Goal: Task Accomplishment & Management: Use online tool/utility

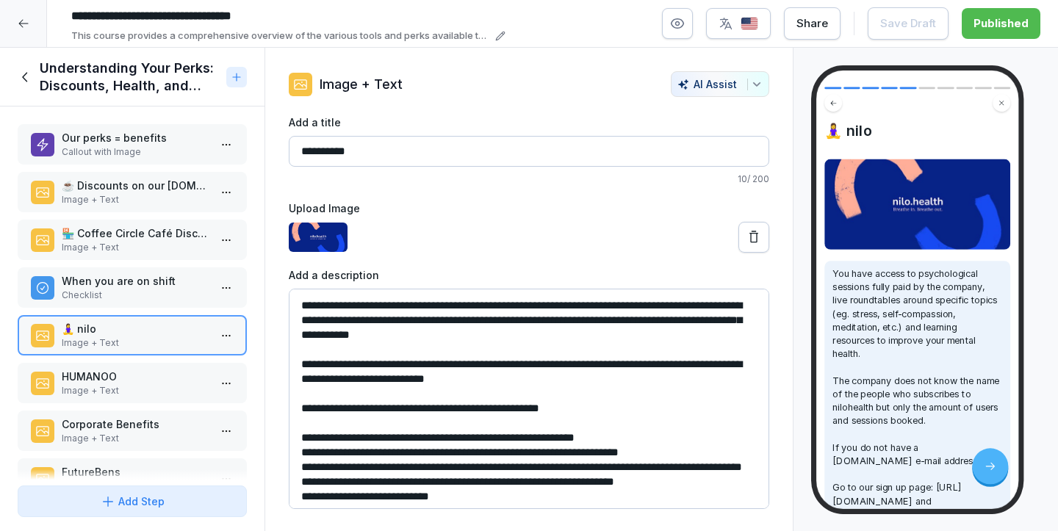
click at [21, 29] on icon at bounding box center [24, 24] width 12 height 12
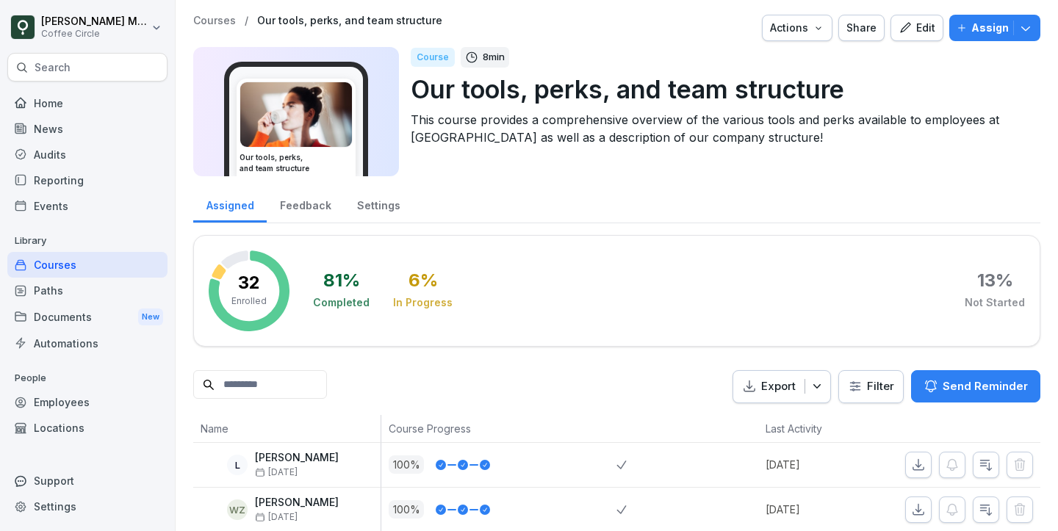
click at [78, 268] on div "Courses" at bounding box center [87, 265] width 160 height 26
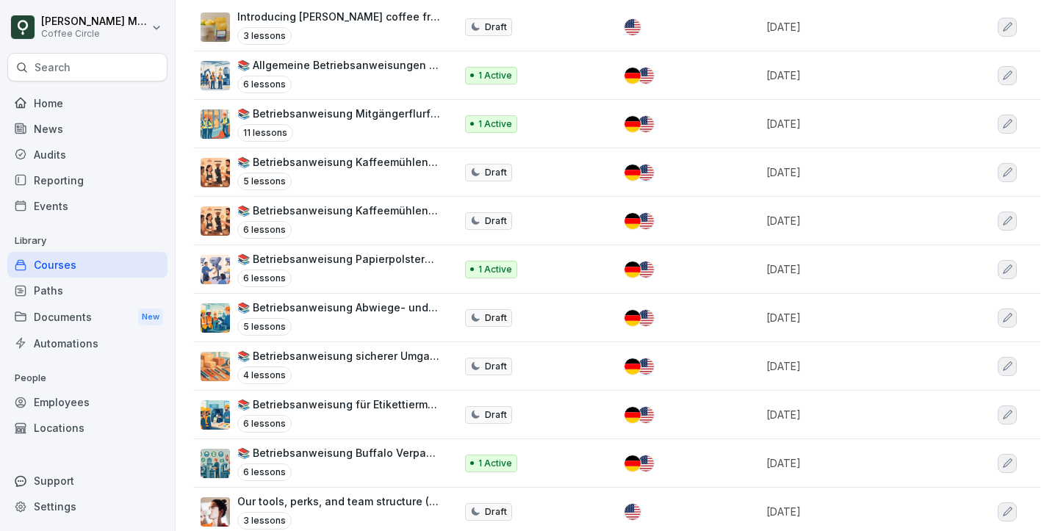
scroll to position [214, 0]
click at [350, 358] on div "📚 Betriebsanweisung sicherer Umgang mit Verpackungsmessern // Operating instruc…" at bounding box center [338, 366] width 203 height 36
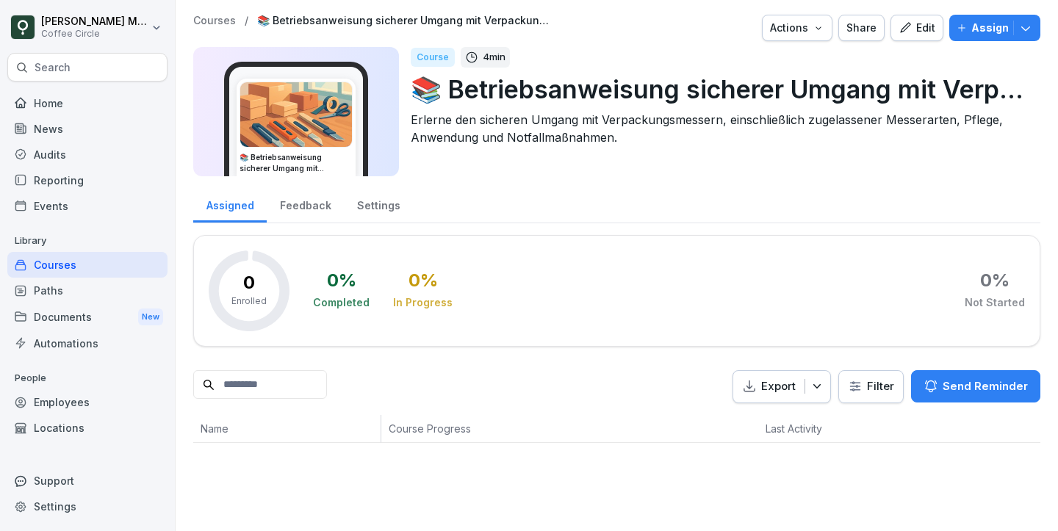
click at [570, 93] on p "📚 Betriebsanweisung sicherer Umgang mit Verpackungsmessern // Operating instruc…" at bounding box center [720, 89] width 618 height 37
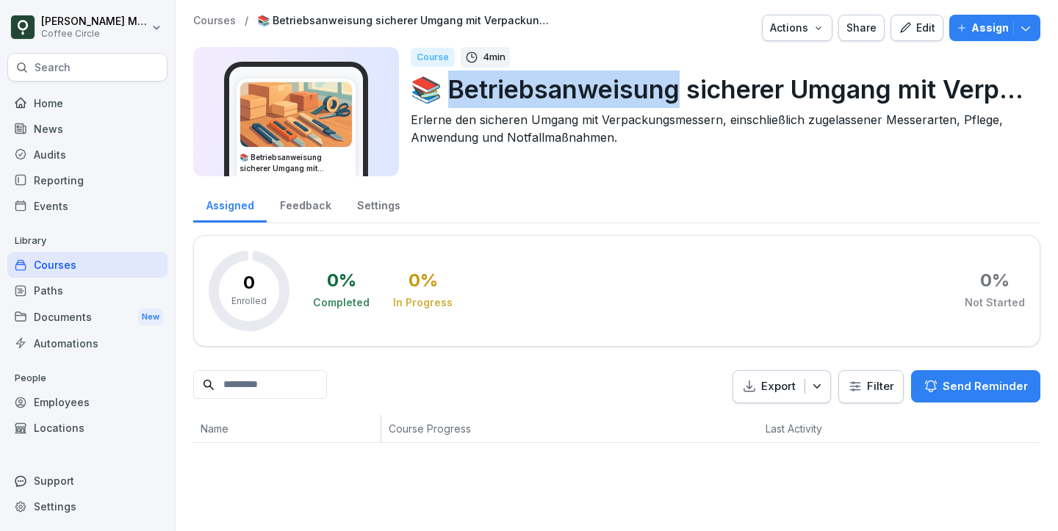
click at [570, 93] on p "📚 Betriebsanweisung sicherer Umgang mit Verpackungsmessern // Operating instruc…" at bounding box center [720, 89] width 618 height 37
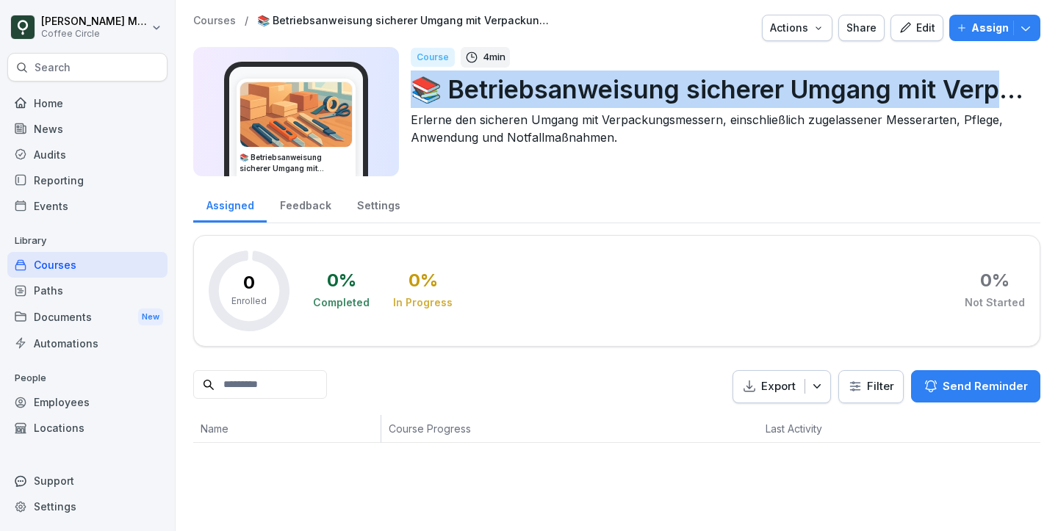
click at [570, 93] on p "📚 Betriebsanweisung sicherer Umgang mit Verpackungsmessern // Operating instruc…" at bounding box center [720, 89] width 618 height 37
click at [904, 23] on icon "button" at bounding box center [905, 27] width 13 height 13
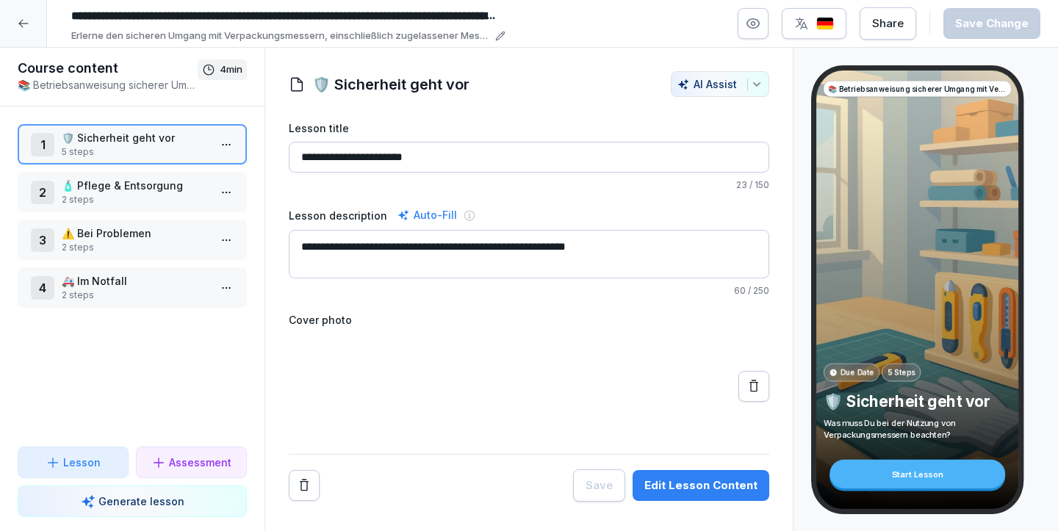
click at [104, 146] on p "5 steps" at bounding box center [135, 152] width 147 height 13
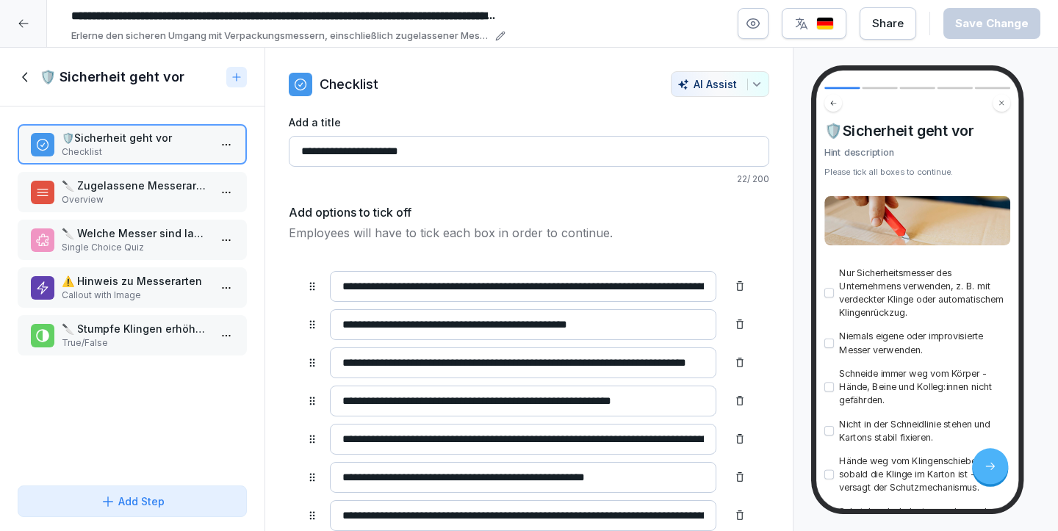
click at [114, 179] on p "🔪 Zugelassene Messerarten" at bounding box center [135, 185] width 147 height 15
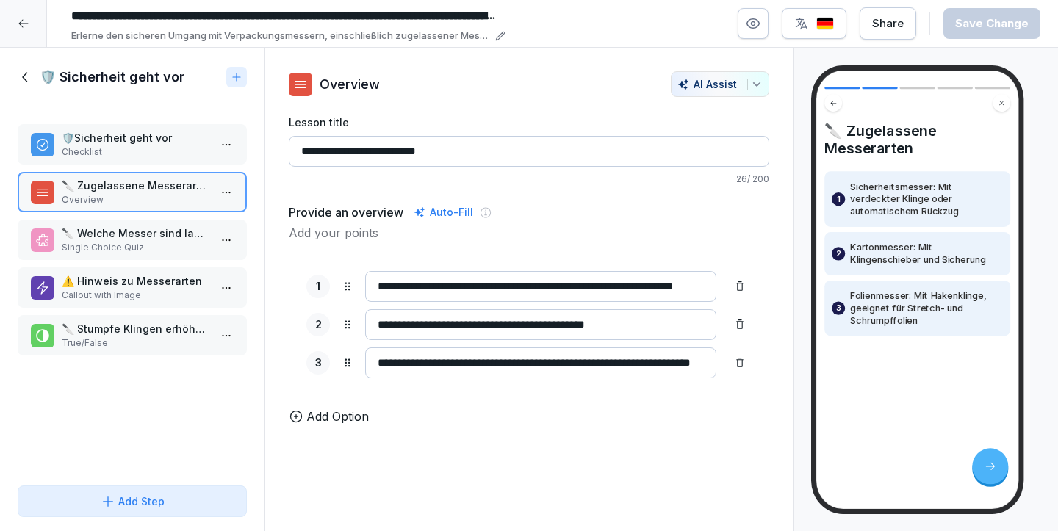
click at [108, 231] on p "🔪 Welche Messer sind laut der Lektion für den Gebrauch zugelassen?" at bounding box center [135, 233] width 147 height 15
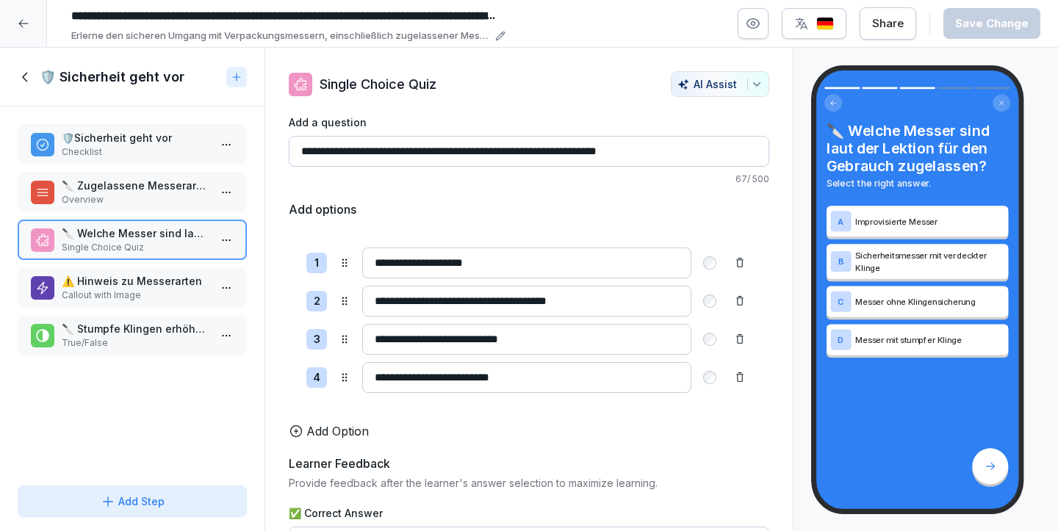
click at [101, 301] on p "Callout with Image" at bounding box center [135, 295] width 147 height 13
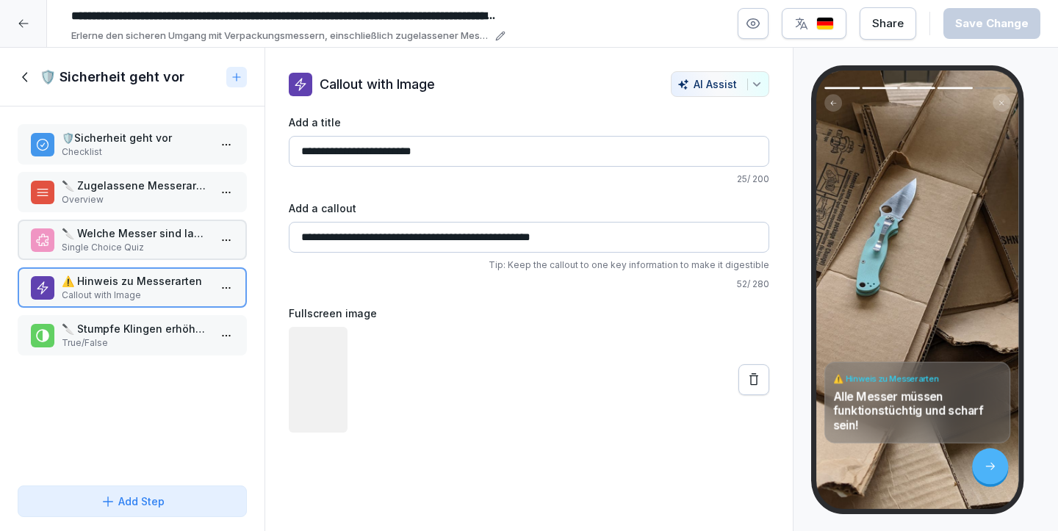
click at [101, 324] on p "🔪 Stumpfe Klingen erhöhen die Verletzungsgefahr und sollten sofort ersetzt werd…" at bounding box center [135, 328] width 147 height 15
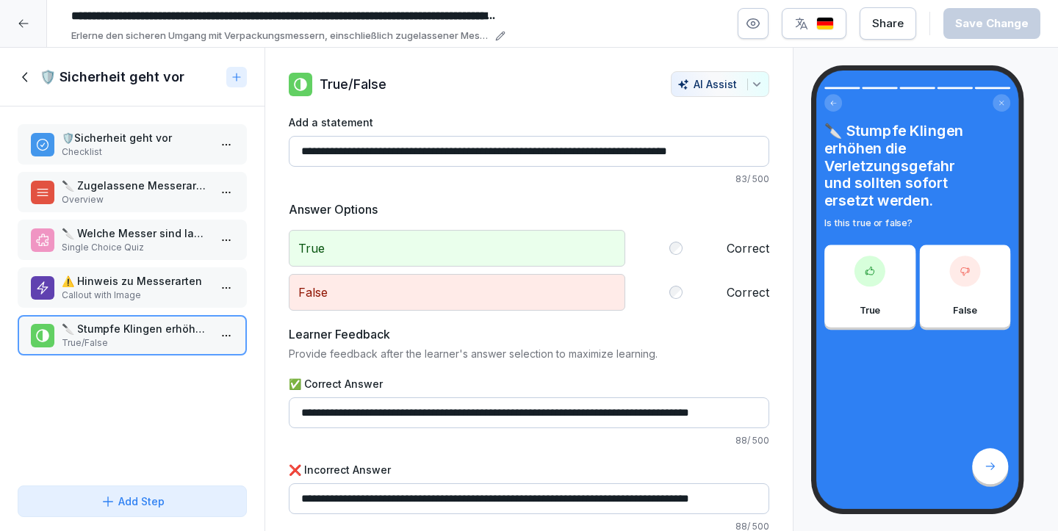
click at [31, 74] on icon at bounding box center [26, 77] width 16 height 16
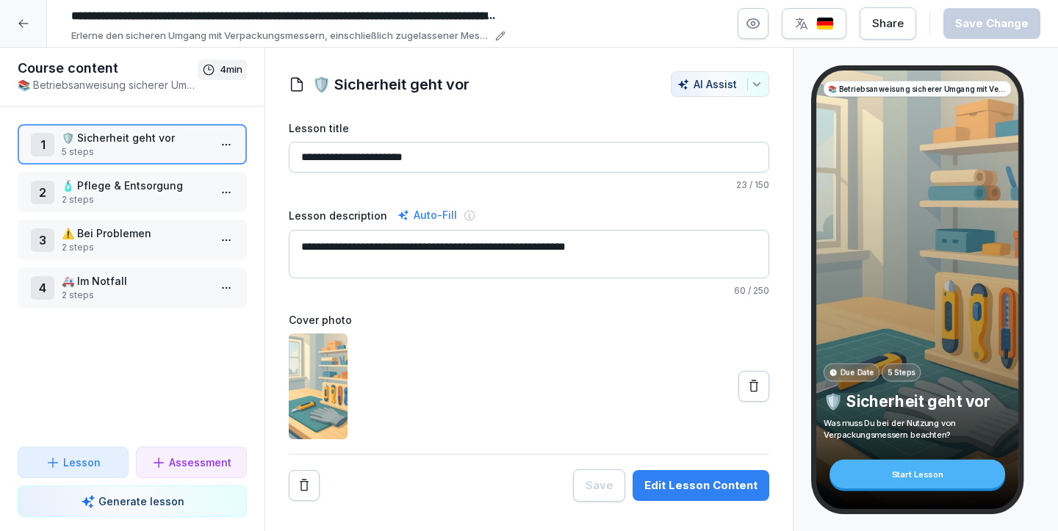
click at [154, 154] on p "5 steps" at bounding box center [135, 152] width 147 height 13
click at [140, 177] on div "2 🧴 Pflege & Entsorgung 2 steps" at bounding box center [132, 192] width 229 height 40
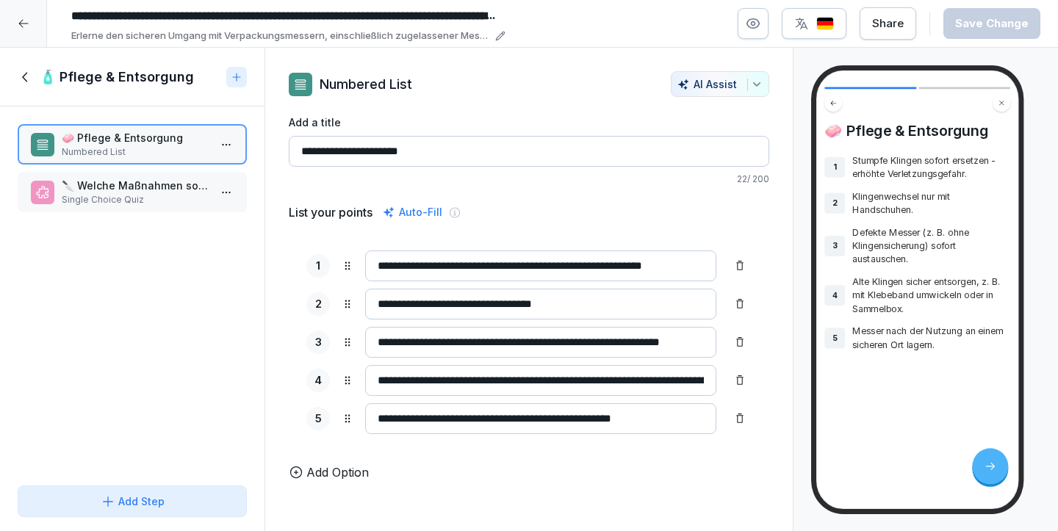
click at [140, 175] on div "🔪 Welche Maßnahmen sollten bei der Entsorgung alter Klingen ergriffen werden? S…" at bounding box center [132, 192] width 229 height 40
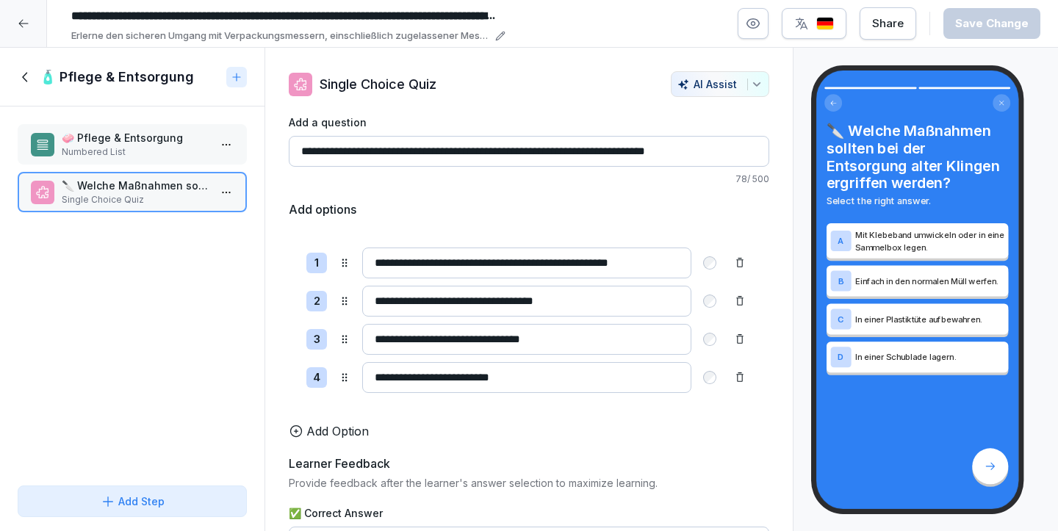
click at [143, 144] on p "🧼 Pflege & Entsorgung" at bounding box center [135, 137] width 147 height 15
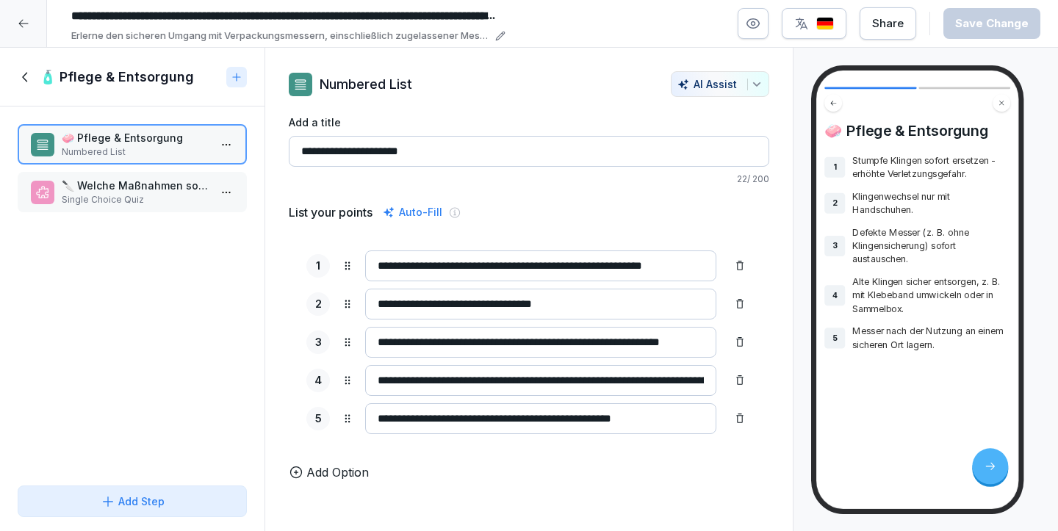
click at [23, 67] on div "🧴 Pflege & Entsorgung" at bounding box center [132, 77] width 265 height 59
click at [26, 90] on div "🧴 Pflege & Entsorgung" at bounding box center [132, 77] width 265 height 59
click at [25, 75] on icon at bounding box center [24, 77] width 5 height 10
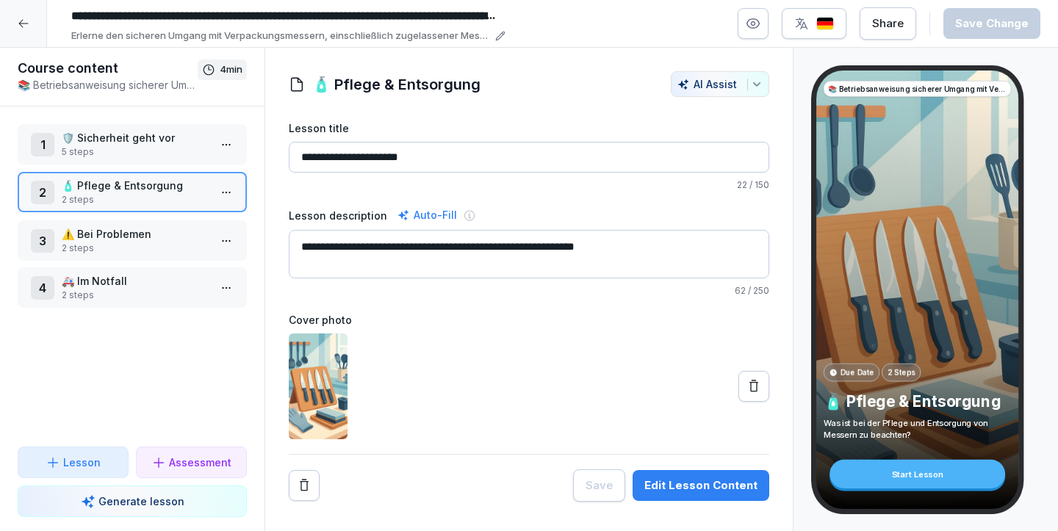
click at [93, 234] on p "⚠️ Bei Problemen" at bounding box center [135, 233] width 147 height 15
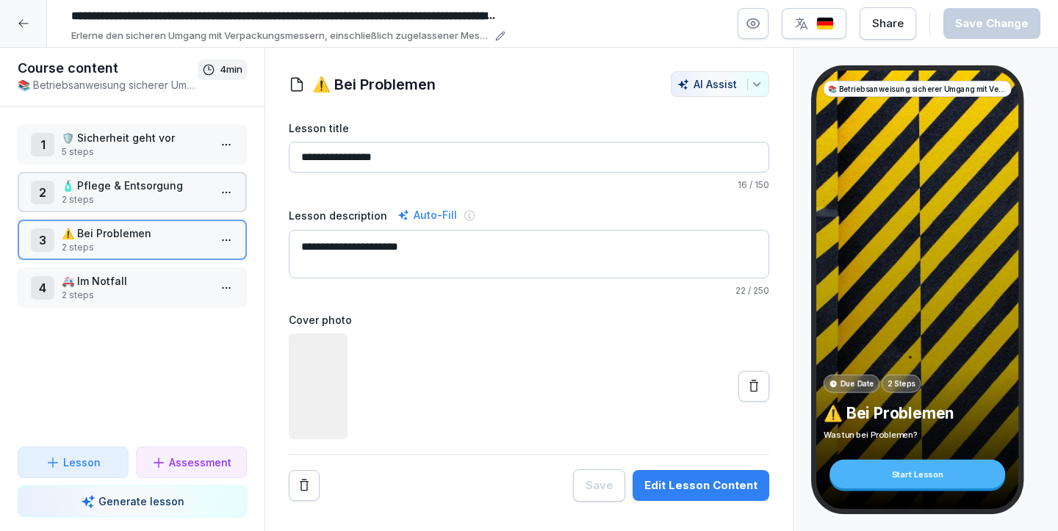
click at [93, 234] on p "⚠️ Bei Problemen" at bounding box center [135, 233] width 147 height 15
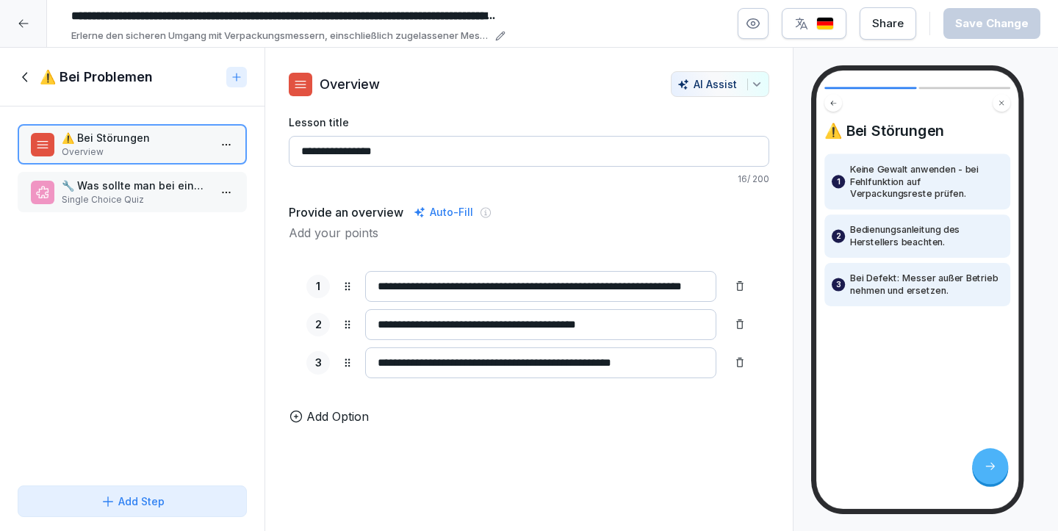
click at [98, 177] on div "🔧 Was sollte man bei einer Fehlfunktion zuerst überprüfen? Single Choice Quiz" at bounding box center [132, 192] width 229 height 40
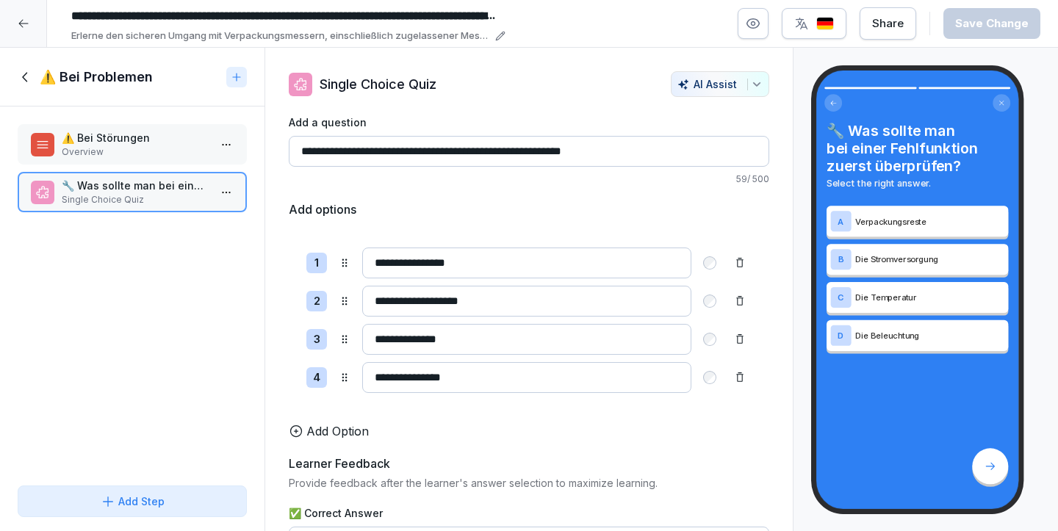
click at [24, 76] on icon at bounding box center [26, 77] width 16 height 16
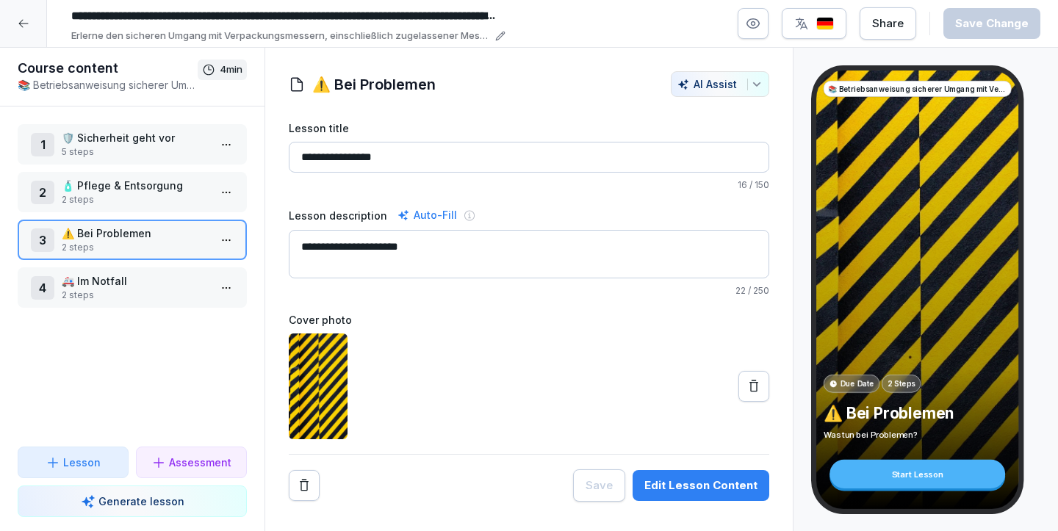
click at [142, 304] on div "4 🚑 Im Notfall 2 steps" at bounding box center [132, 288] width 229 height 40
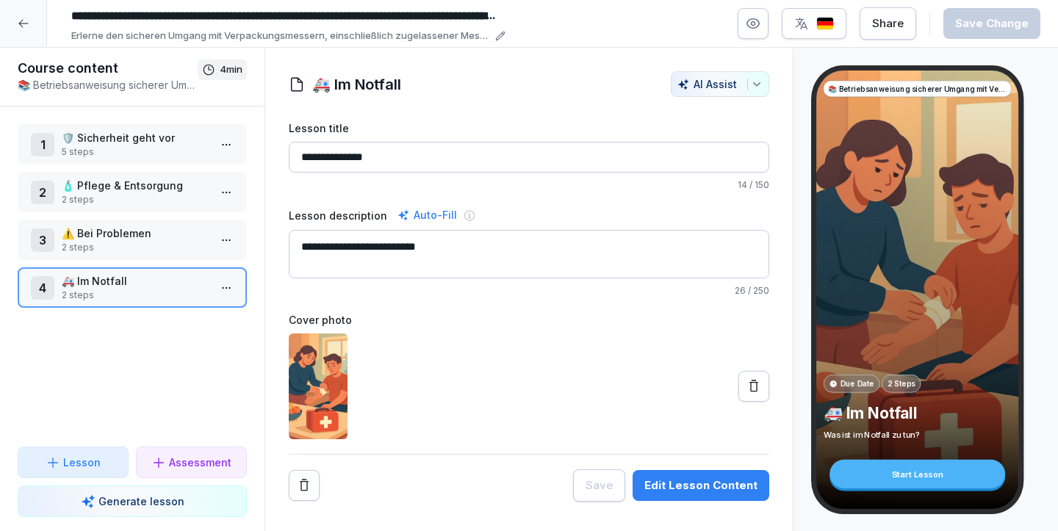
click at [142, 294] on p "2 steps" at bounding box center [135, 295] width 147 height 13
click at [15, 24] on div at bounding box center [23, 23] width 47 height 47
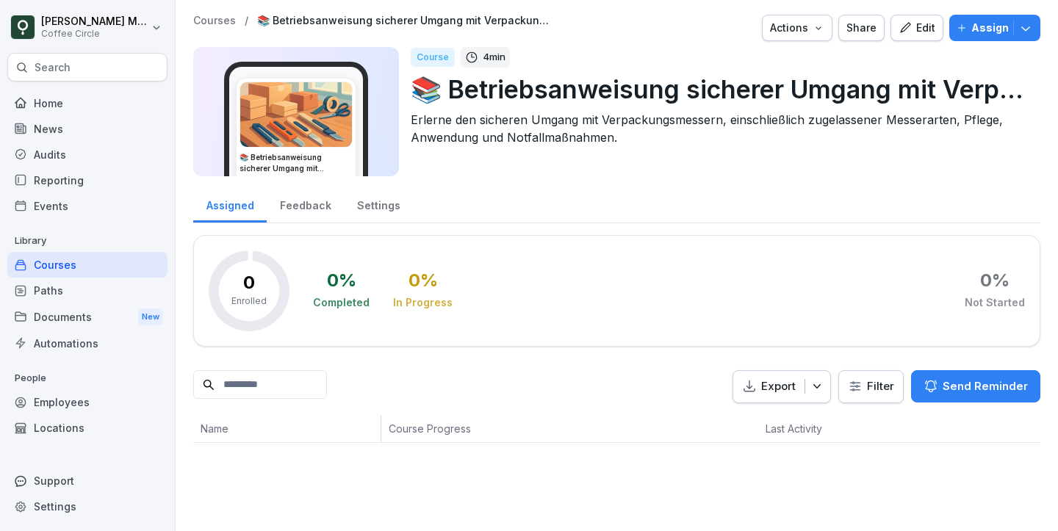
click at [908, 43] on div "Courses / 📚 Betriebsanweisung sicherer Umgang mit Verpackungsmessern // Operati…" at bounding box center [616, 100] width 847 height 171
click at [920, 12] on div "Courses / 📚 Betriebsanweisung sicherer Umgang mit Verpackungsmessern // Operati…" at bounding box center [617, 229] width 883 height 458
click at [911, 22] on icon "button" at bounding box center [905, 27] width 10 height 10
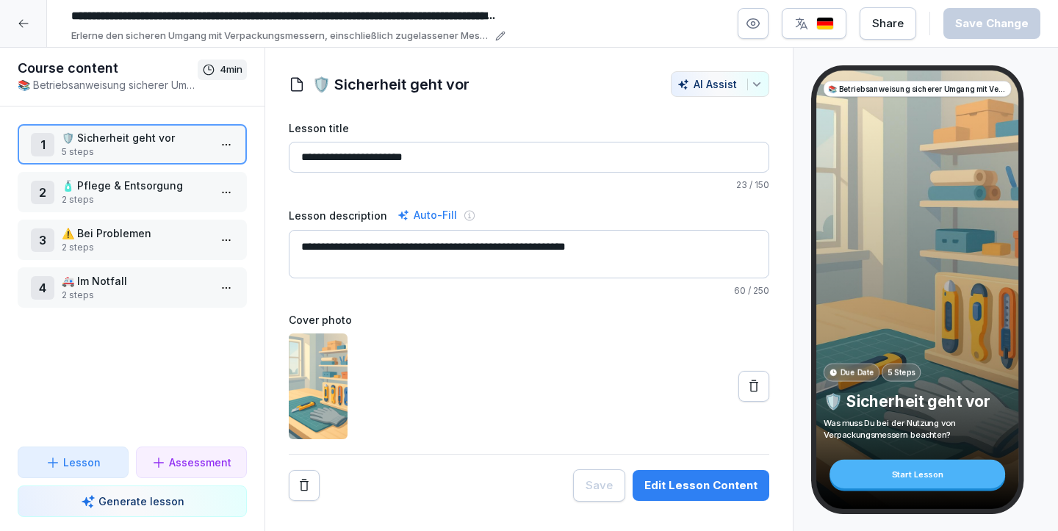
click at [137, 229] on p "⚠️ Bei Problemen" at bounding box center [135, 233] width 147 height 15
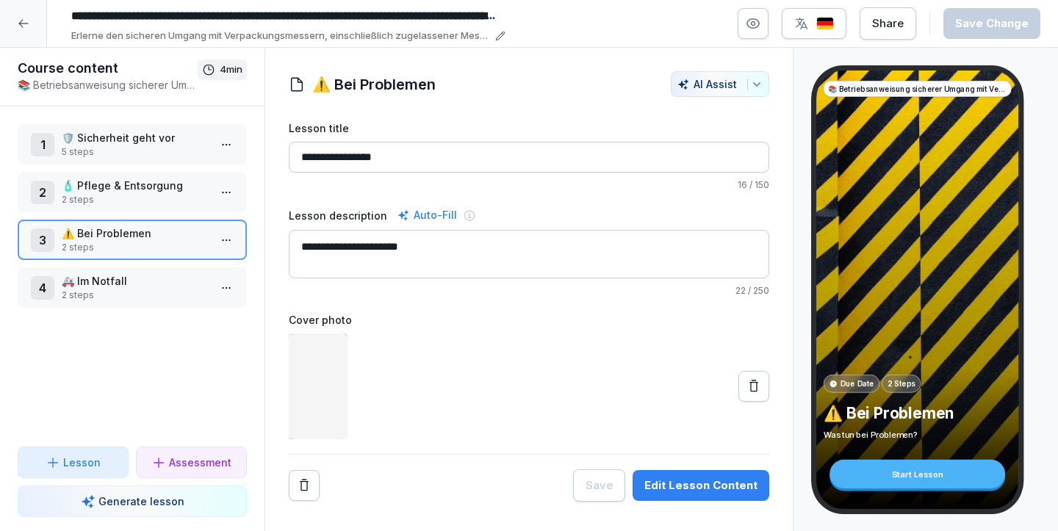
click at [139, 173] on div "2 🧴 Pflege & Entsorgung 2 steps" at bounding box center [132, 192] width 229 height 40
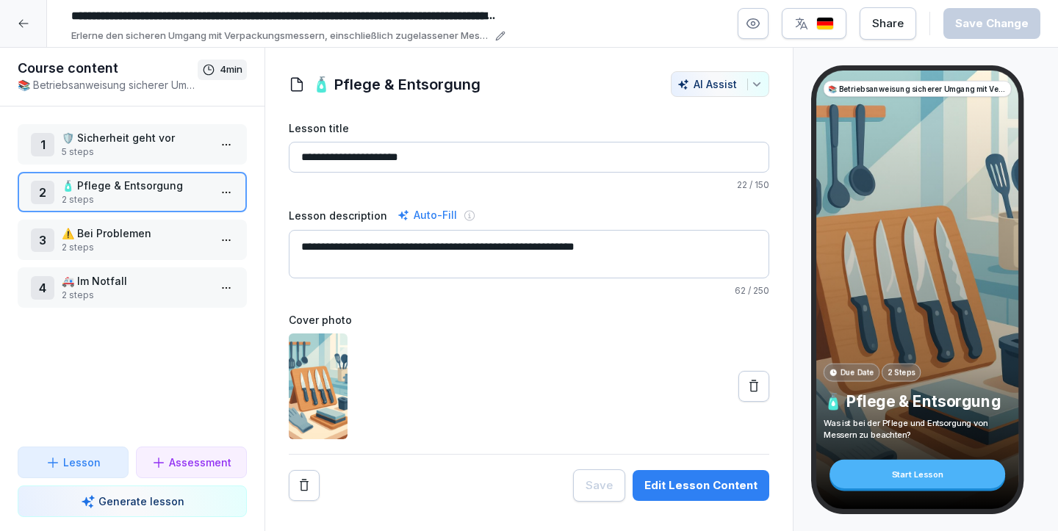
click at [123, 209] on div "2 🧴 Pflege & Entsorgung 2 steps" at bounding box center [132, 192] width 229 height 40
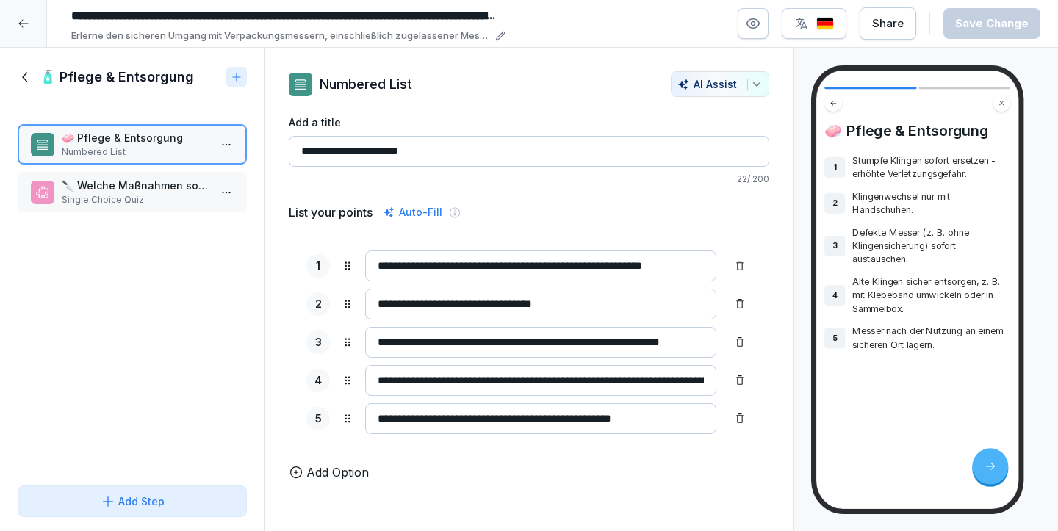
click at [15, 76] on div "🧴 Pflege & Entsorgung" at bounding box center [132, 77] width 265 height 59
click at [29, 67] on div "🧴 Pflege & Entsorgung" at bounding box center [132, 77] width 265 height 59
click at [28, 80] on icon at bounding box center [26, 77] width 16 height 16
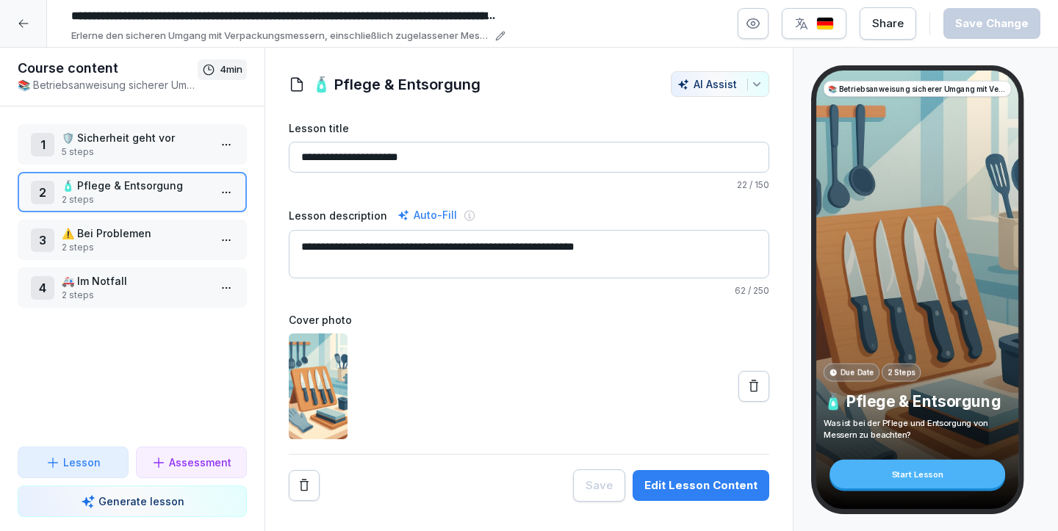
click at [150, 285] on p "🚑 Im Notfall" at bounding box center [135, 280] width 147 height 15
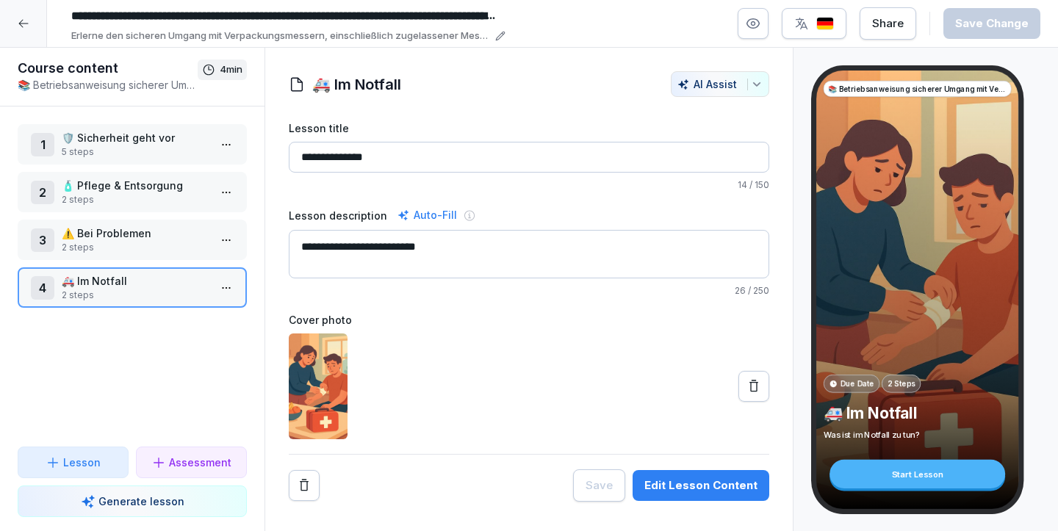
click at [29, 24] on div at bounding box center [23, 23] width 47 height 47
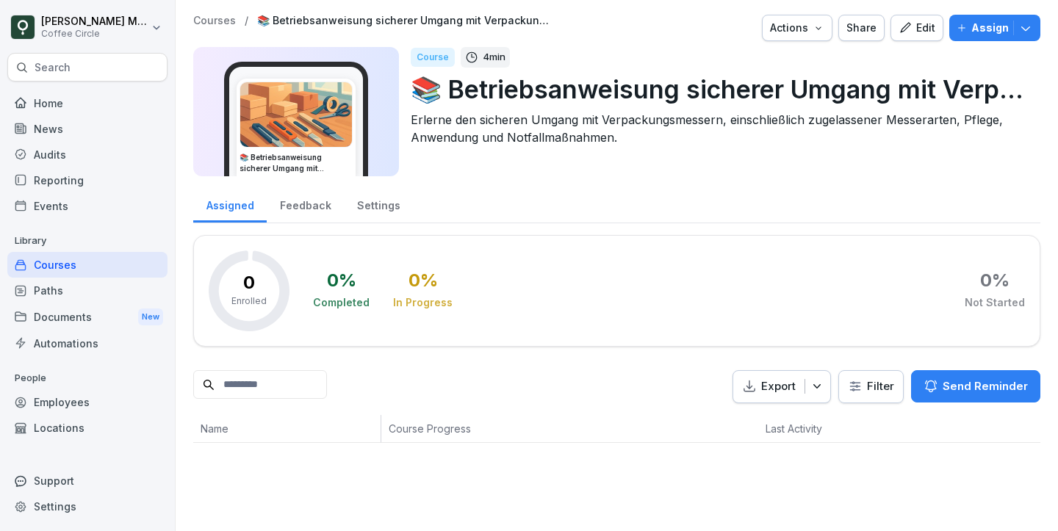
click at [124, 259] on div "Courses" at bounding box center [87, 265] width 160 height 26
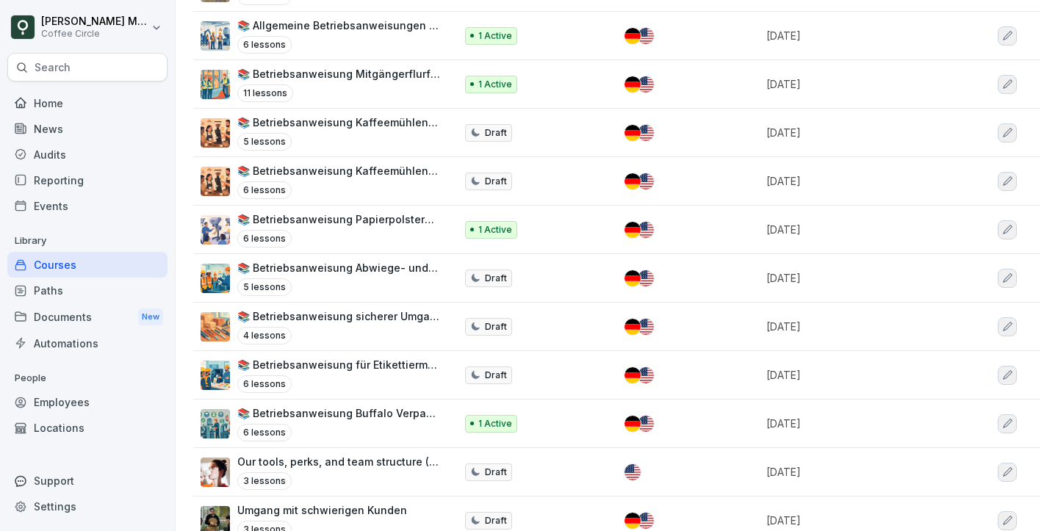
scroll to position [254, 0]
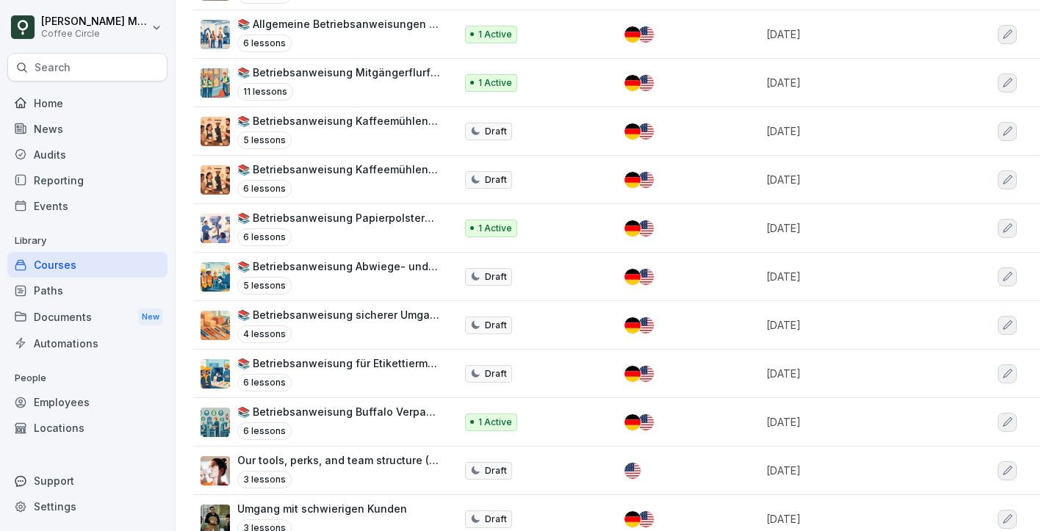
click at [342, 259] on p "📚 Betriebsanweisung Abwiege- und Abfüllanlage // Operating instructions weighin…" at bounding box center [338, 266] width 203 height 15
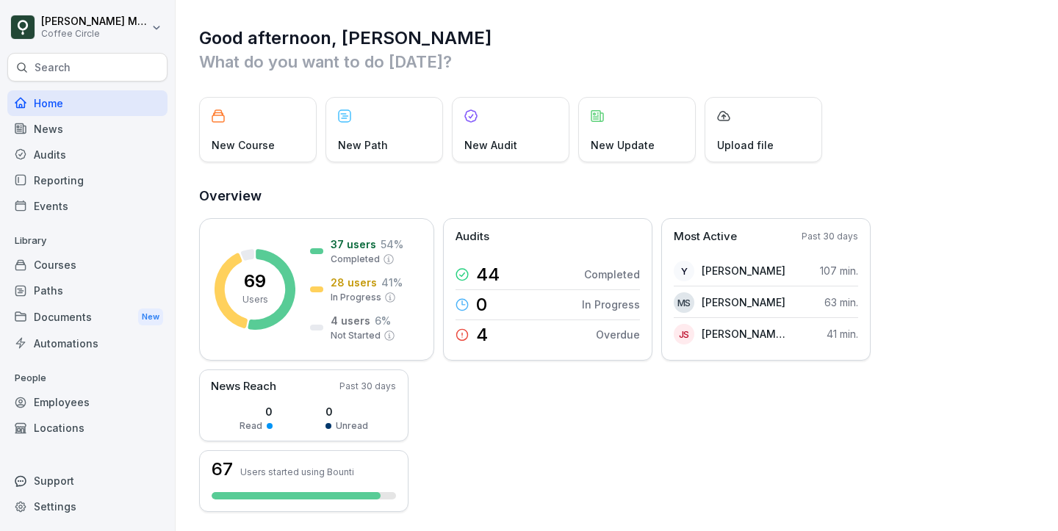
click at [71, 262] on div "Courses" at bounding box center [87, 265] width 160 height 26
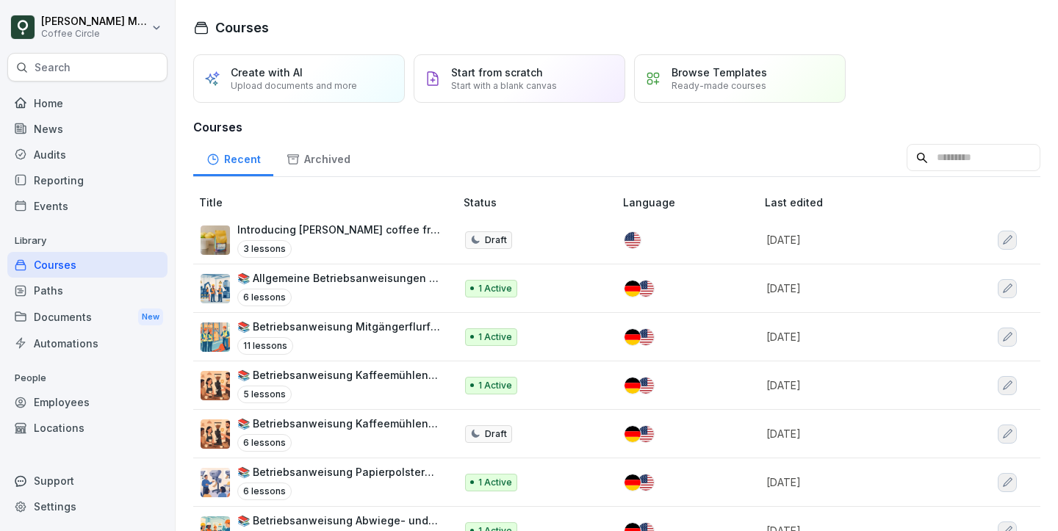
click at [373, 281] on p "📚 Allgemeine Betriebsanweisungen und 🛡️Arbeitssicherheit für Logistik, Produkti…" at bounding box center [338, 277] width 203 height 15
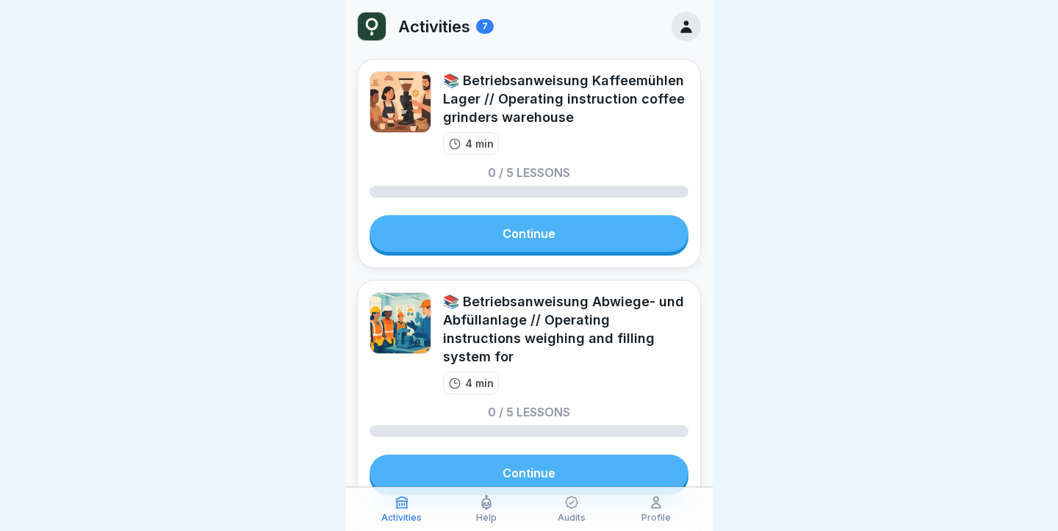
click at [620, 331] on div "📚 Betriebsanweisung Abwiege- und Abfüllanlage // Operating instructions weighin…" at bounding box center [565, 330] width 245 height 74
drag, startPoint x: 549, startPoint y: 321, endPoint x: 642, endPoint y: 338, distance: 94.9
click at [642, 338] on div "📚 Betriebsanweisung Abwiege- und Abfüllanlage // Operating instructions weighin…" at bounding box center [565, 330] width 245 height 74
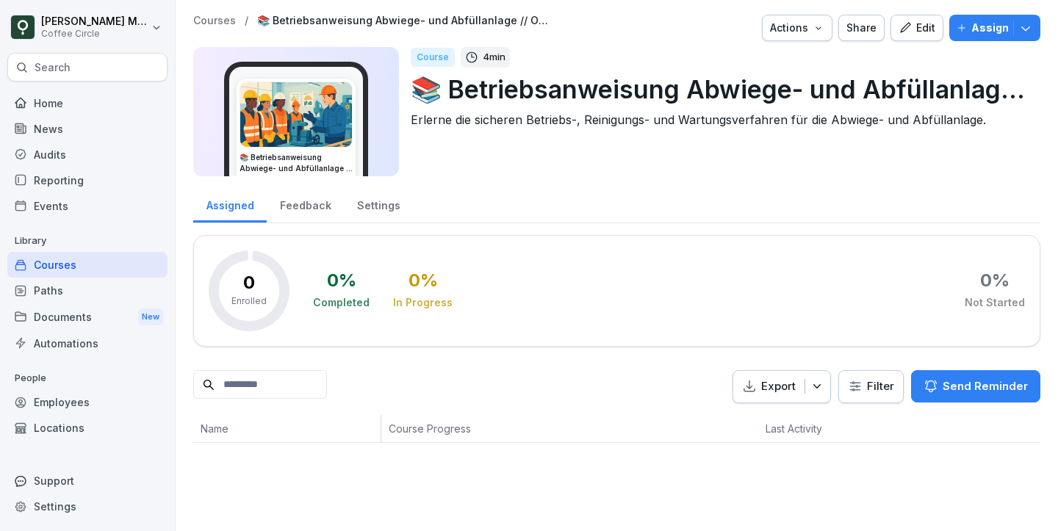
click at [932, 22] on div "Edit" at bounding box center [917, 28] width 37 height 16
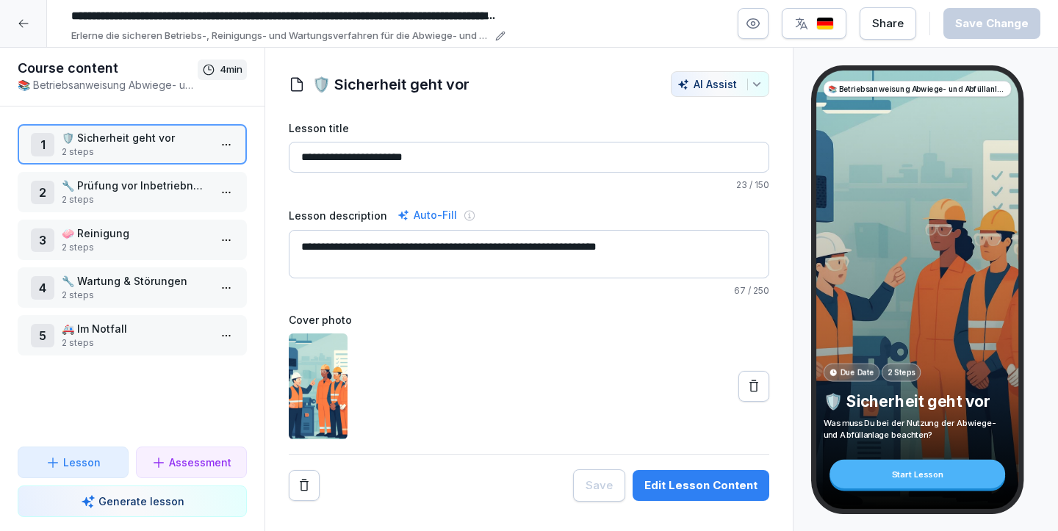
click at [23, 33] on div at bounding box center [23, 23] width 47 height 47
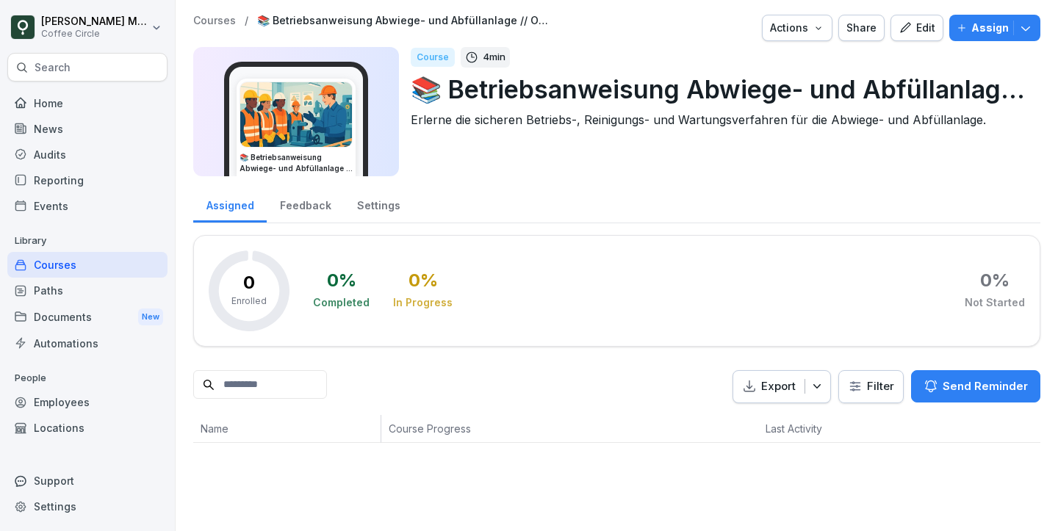
click at [987, 25] on p "Assign" at bounding box center [990, 28] width 37 height 16
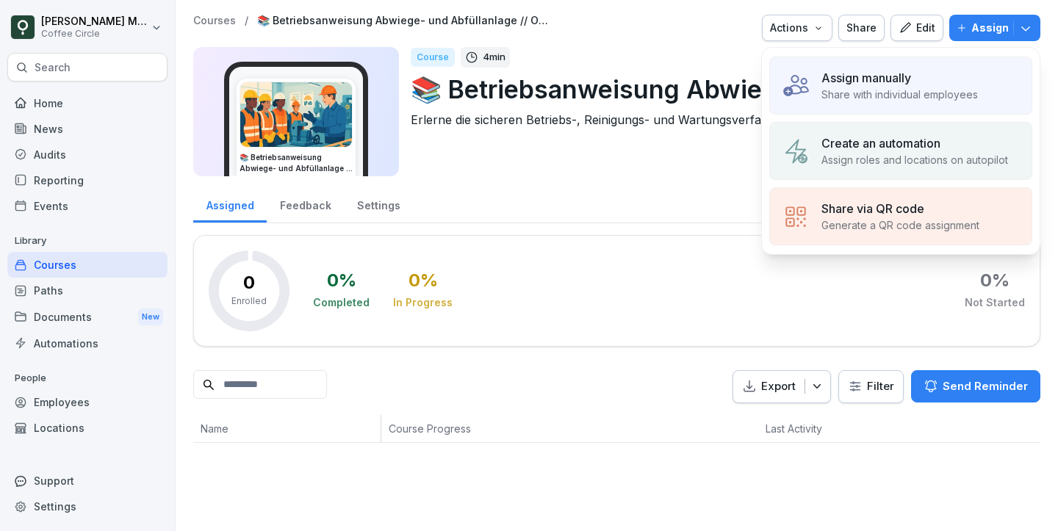
click at [858, 77] on p "Assign manually" at bounding box center [867, 78] width 90 height 18
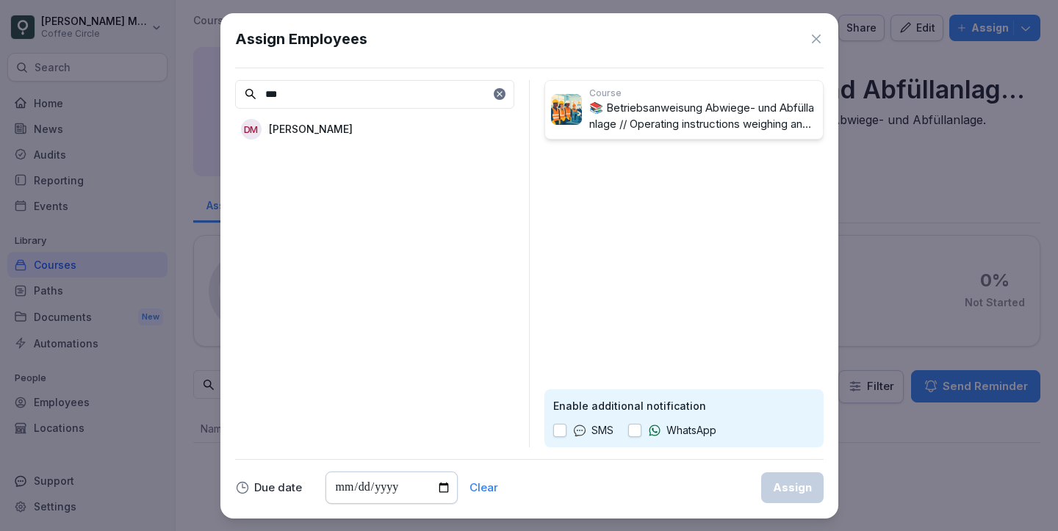
type input "***"
click at [387, 124] on div "DM Deborah Moschioni" at bounding box center [374, 129] width 279 height 26
click at [786, 491] on div "Assign" at bounding box center [792, 488] width 39 height 16
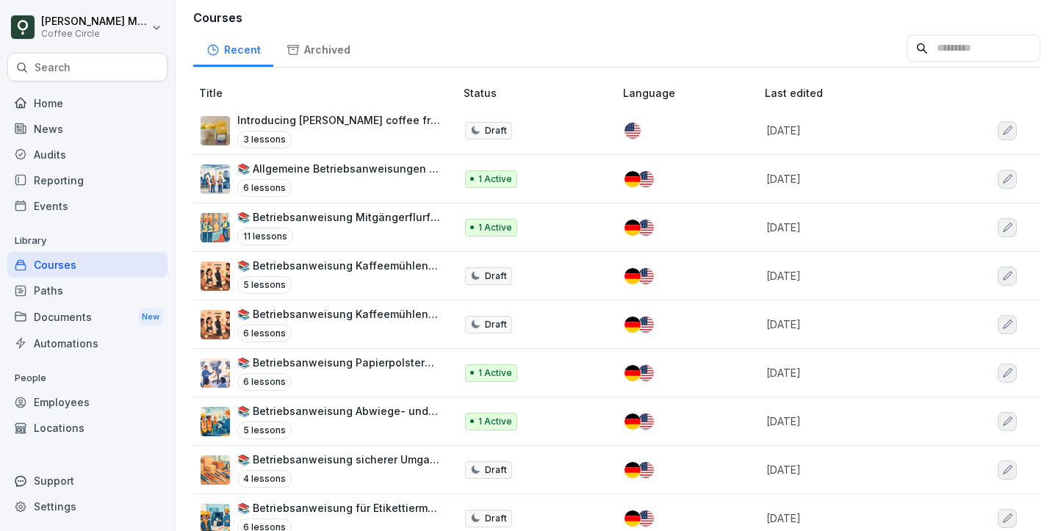
scroll to position [111, 0]
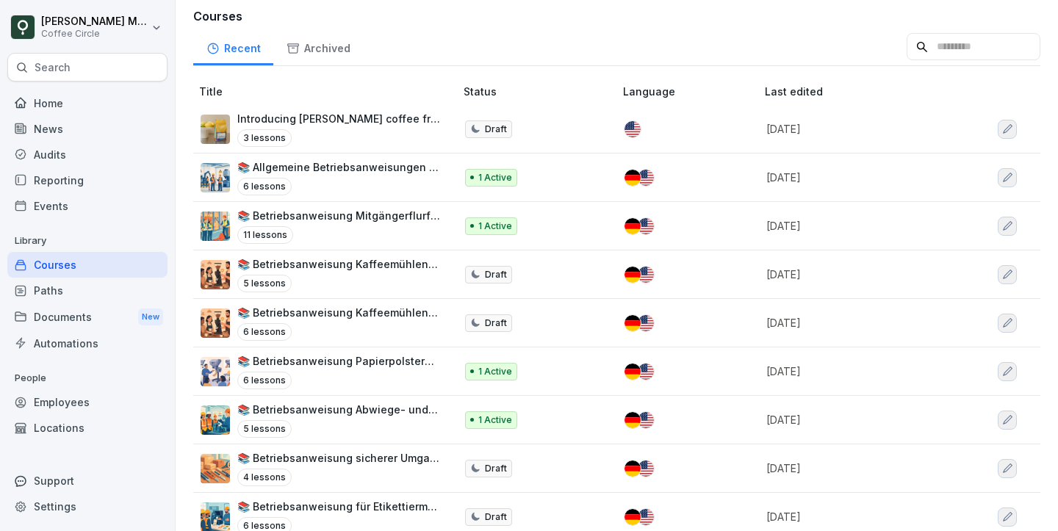
click at [348, 278] on div "5 lessons" at bounding box center [338, 284] width 203 height 18
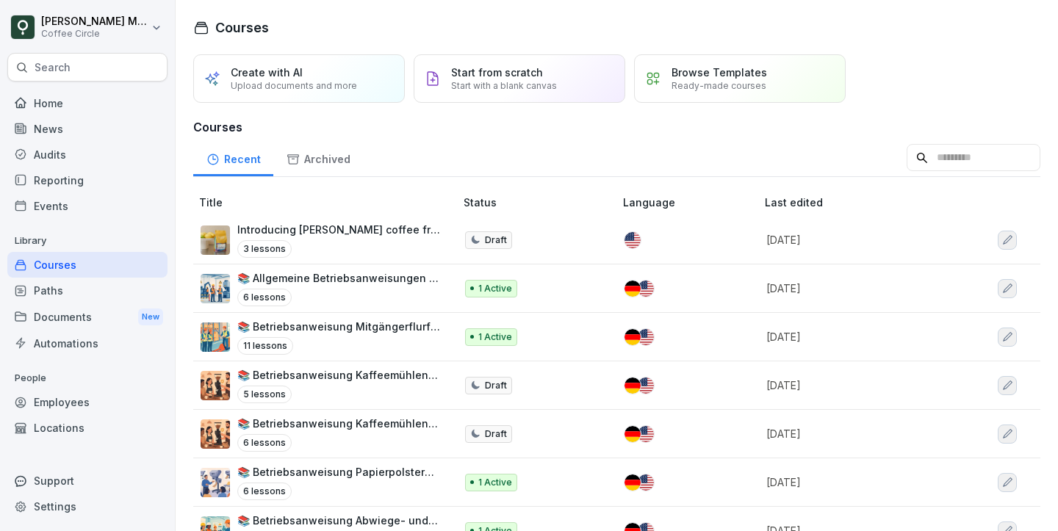
click at [325, 386] on div "5 lessons" at bounding box center [338, 395] width 203 height 18
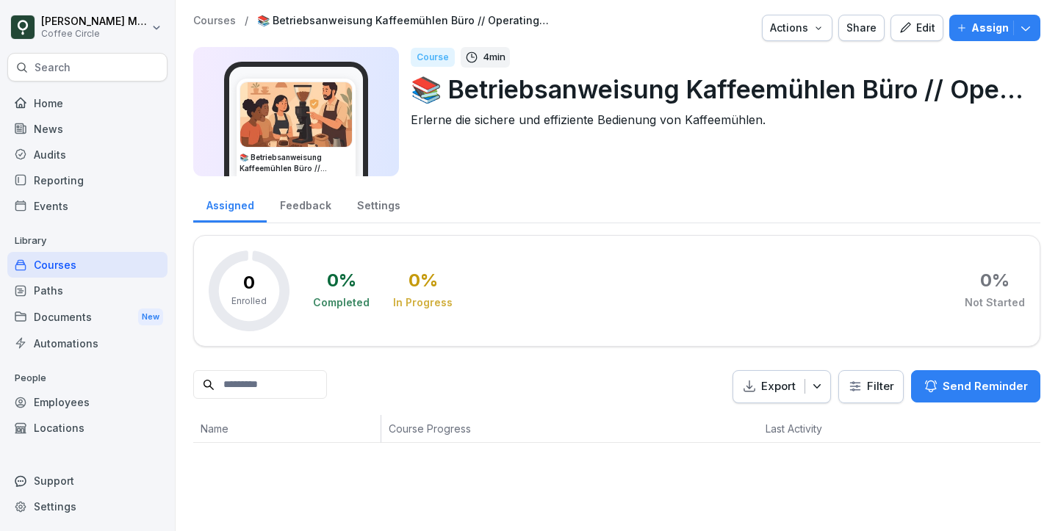
click at [977, 21] on p "Assign" at bounding box center [990, 28] width 37 height 16
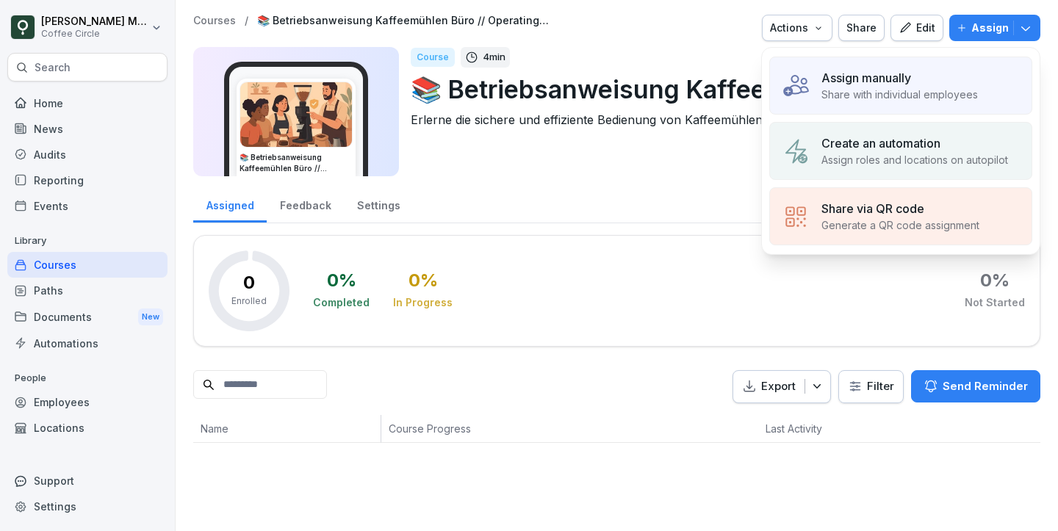
click at [856, 65] on div "Assign manually Share with individual employees" at bounding box center [901, 86] width 263 height 58
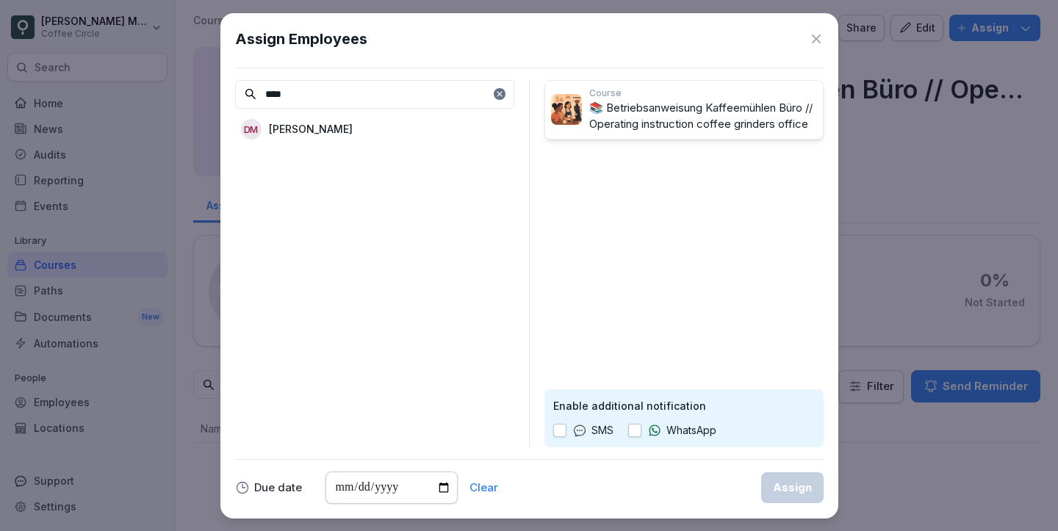
type input "****"
click at [416, 127] on div "[PERSON_NAME]" at bounding box center [374, 129] width 279 height 26
click at [809, 480] on div "Assign" at bounding box center [792, 488] width 39 height 16
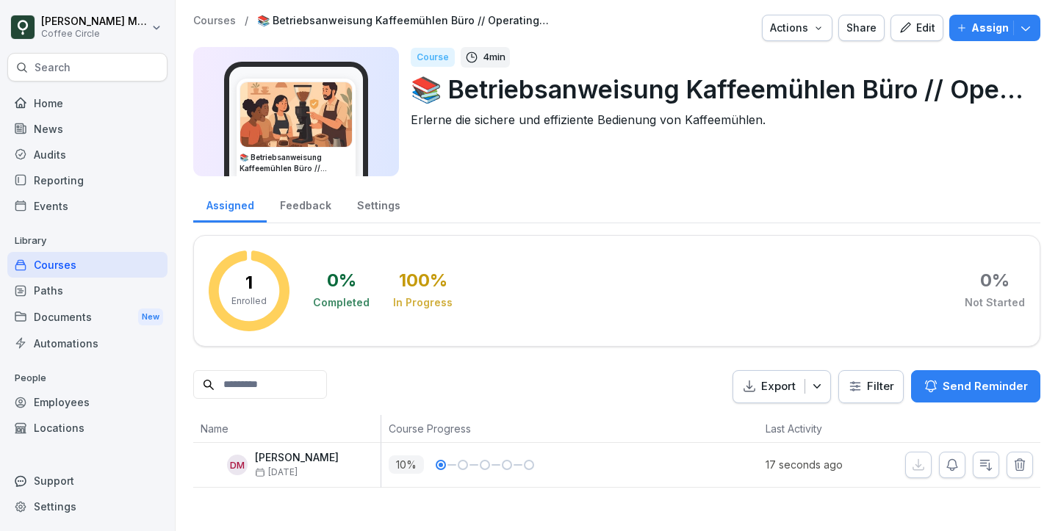
click at [1022, 464] on icon "button" at bounding box center [1020, 465] width 15 height 15
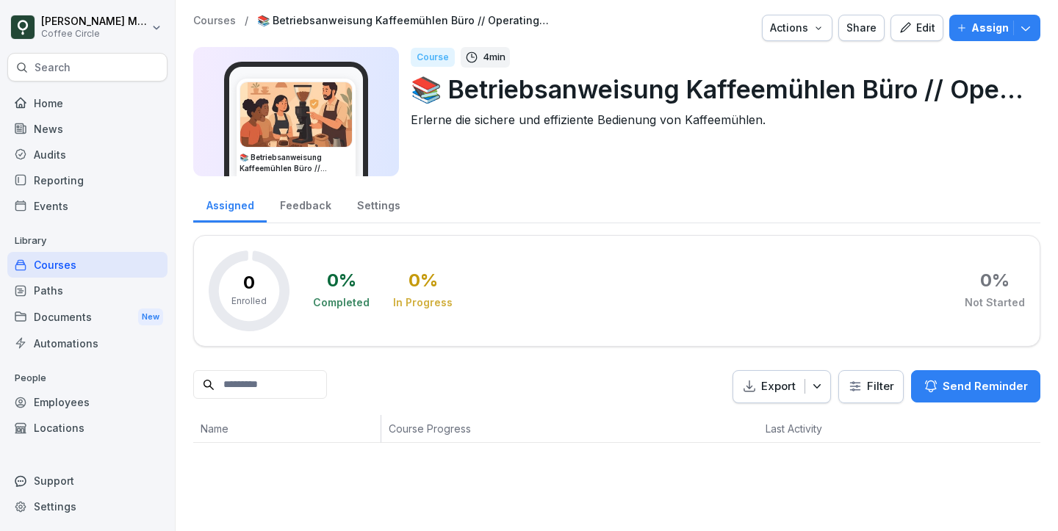
click at [71, 92] on div "Home" at bounding box center [87, 103] width 160 height 26
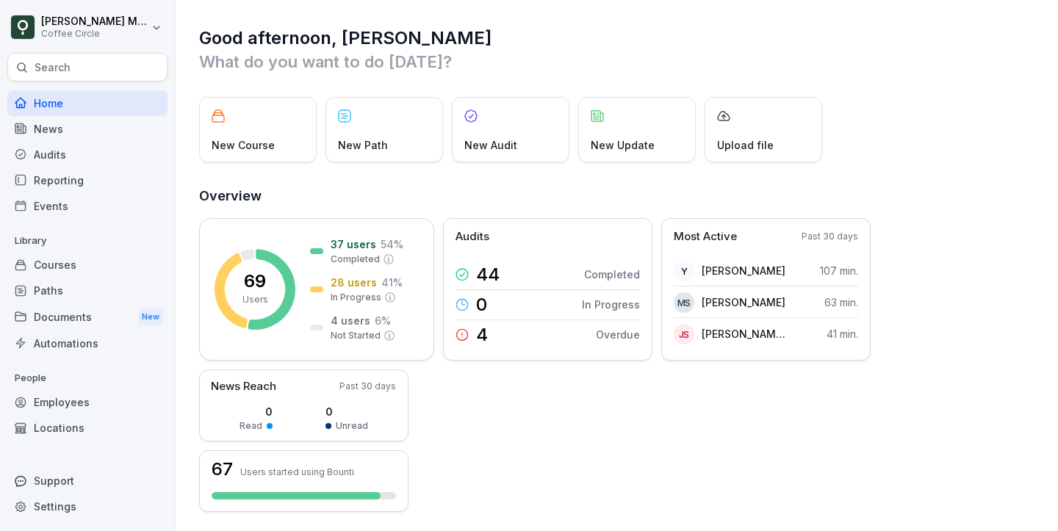
click at [34, 100] on div "Home" at bounding box center [87, 103] width 160 height 26
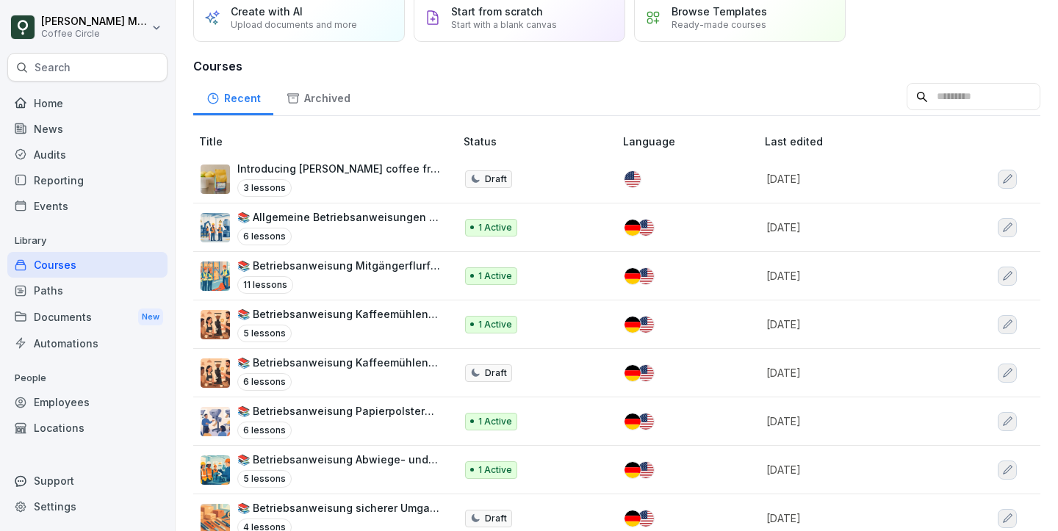
scroll to position [62, 0]
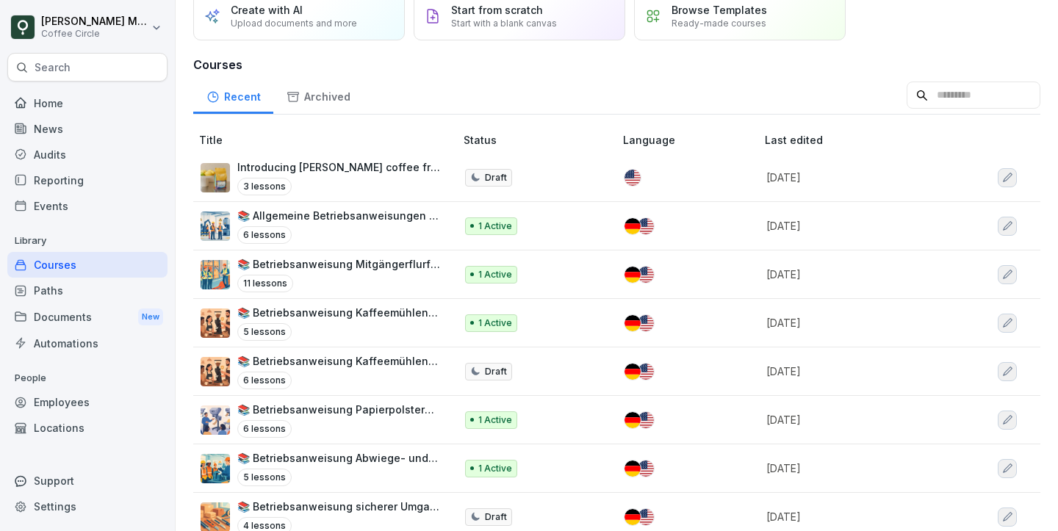
click at [331, 360] on p "📚 Betriebsanweisung Kaffeemühlen Lager // Operating instruction coffee grinders…" at bounding box center [338, 361] width 203 height 15
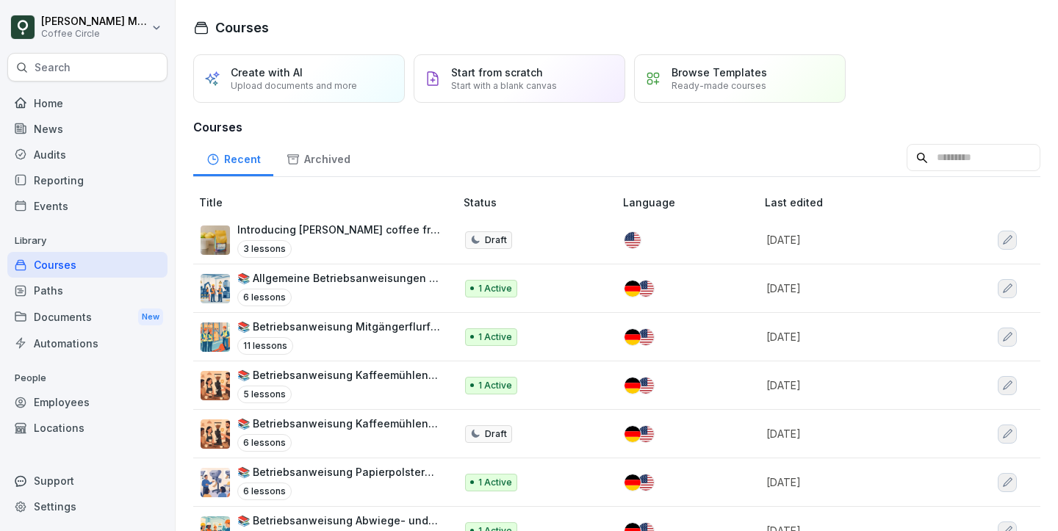
click at [925, 157] on input at bounding box center [974, 158] width 134 height 28
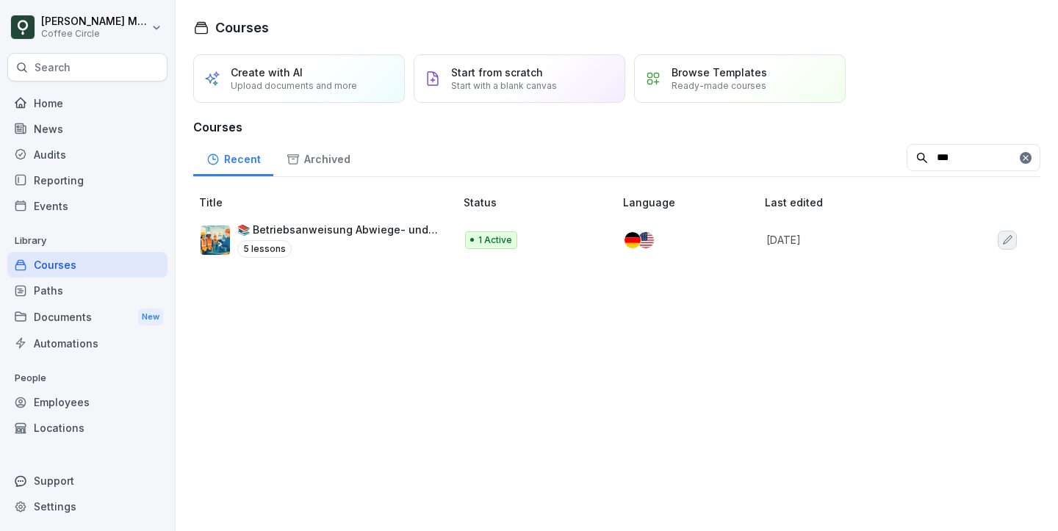
type input "***"
click at [429, 243] on div "5 lessons" at bounding box center [338, 249] width 203 height 18
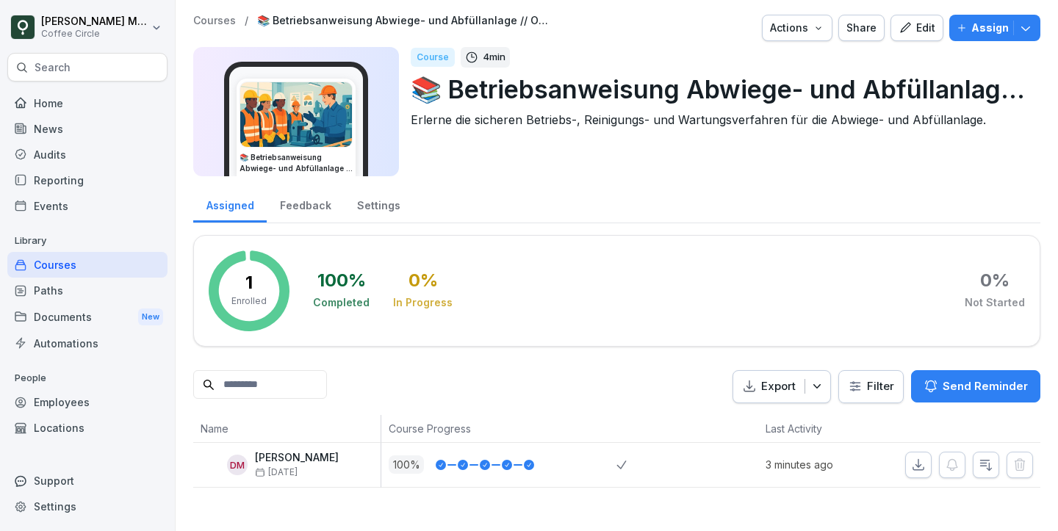
click at [932, 19] on button "Edit" at bounding box center [917, 28] width 53 height 26
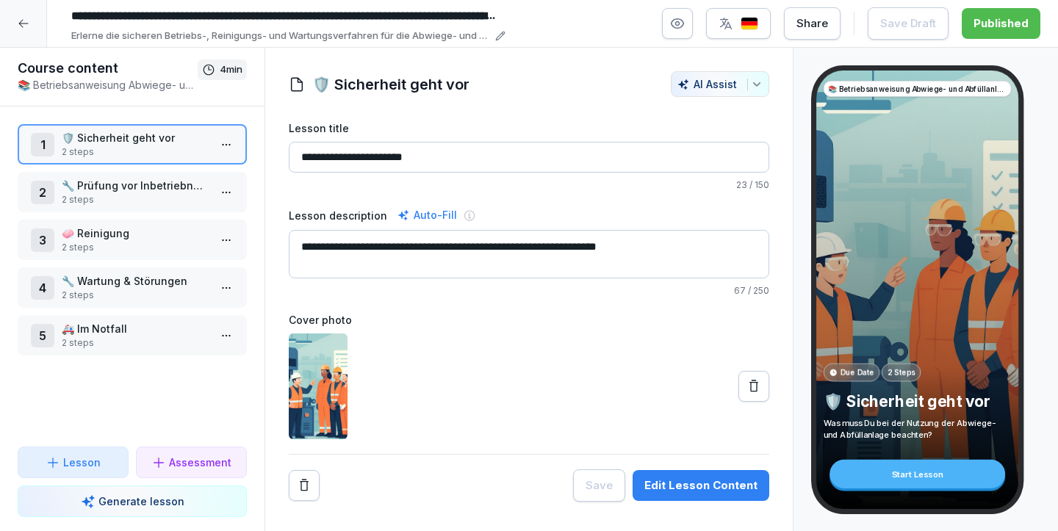
click at [434, 18] on input "**********" at bounding box center [285, 16] width 441 height 25
click at [448, 36] on p "Erlerne die sicheren Betriebs-, Reinigungs- und Wartungsverfahren für die Abwie…" at bounding box center [281, 36] width 420 height 15
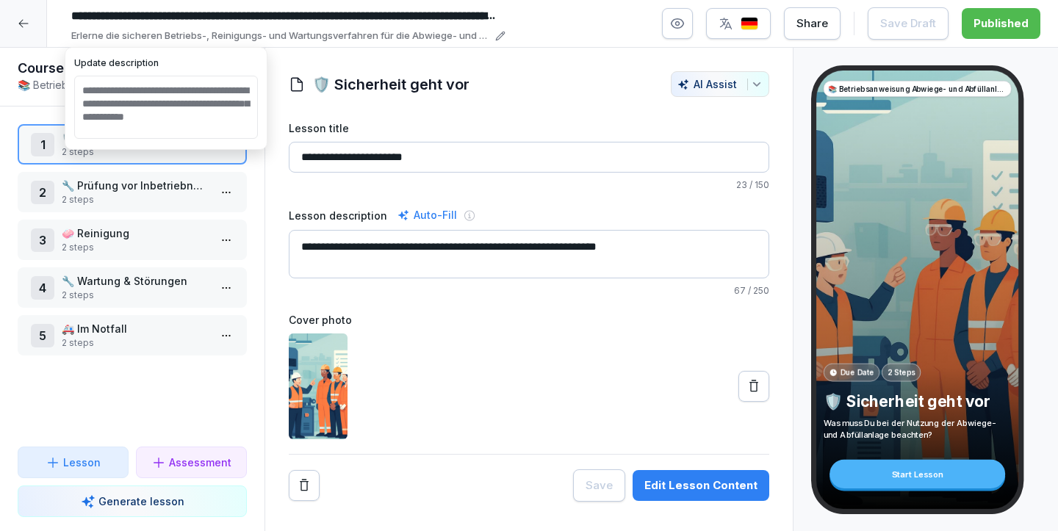
scroll to position [6, 0]
click at [123, 115] on textarea "**********" at bounding box center [166, 107] width 184 height 63
click at [183, 20] on input "**********" at bounding box center [285, 16] width 441 height 25
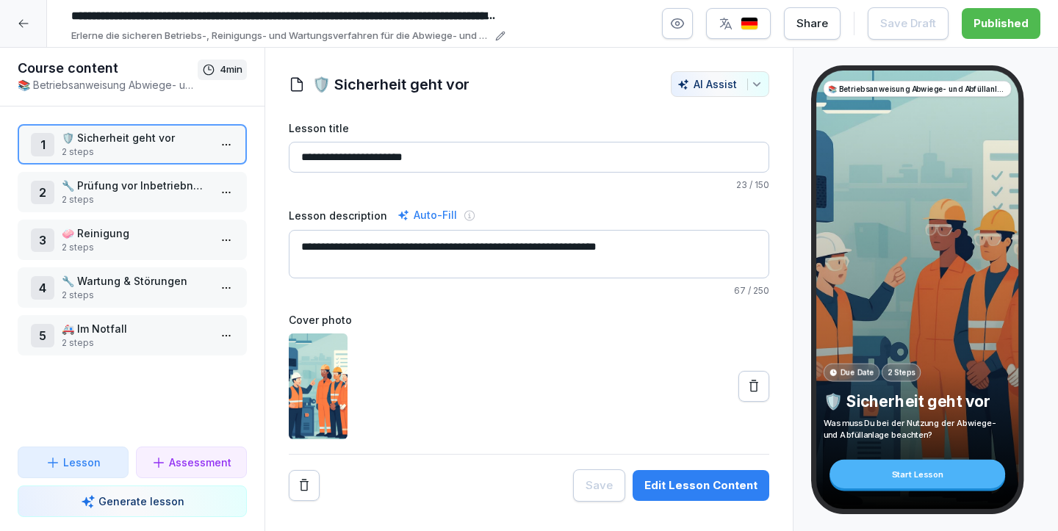
click at [186, 15] on input "**********" at bounding box center [285, 16] width 441 height 25
click at [167, 144] on p "🛡️ Sicherheit geht vor" at bounding box center [135, 137] width 147 height 15
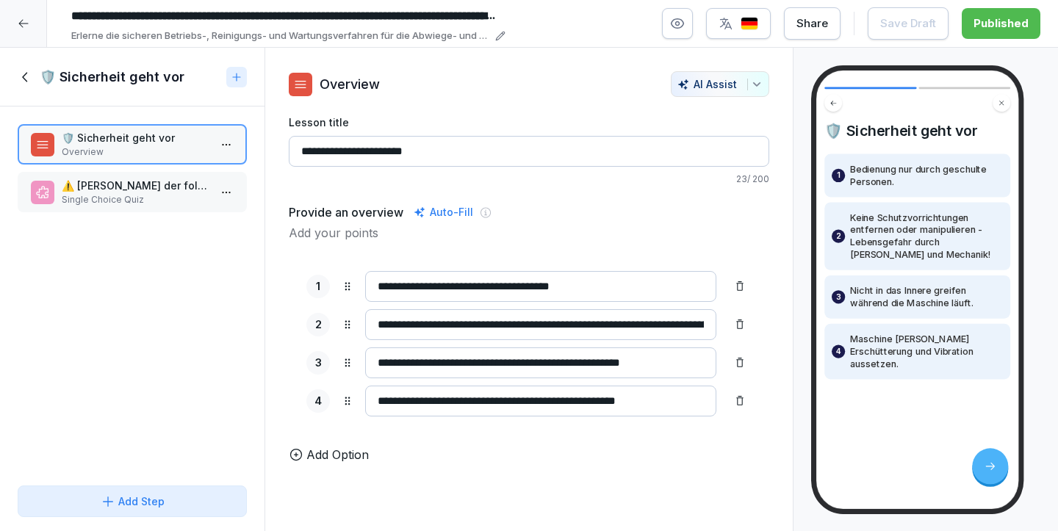
click at [25, 73] on icon at bounding box center [24, 77] width 5 height 10
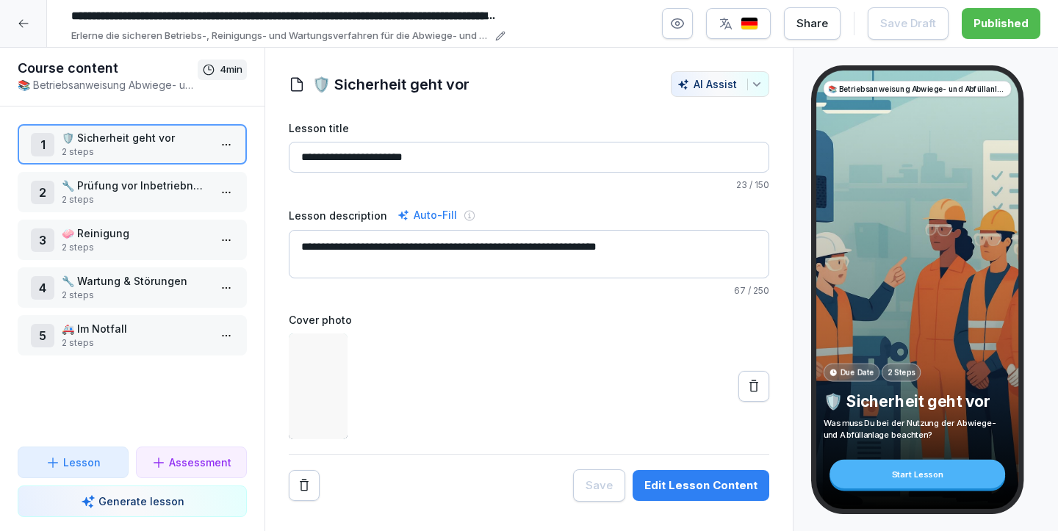
click at [103, 179] on p "🔧 Prüfung vor Inbetriebnahme" at bounding box center [135, 185] width 147 height 15
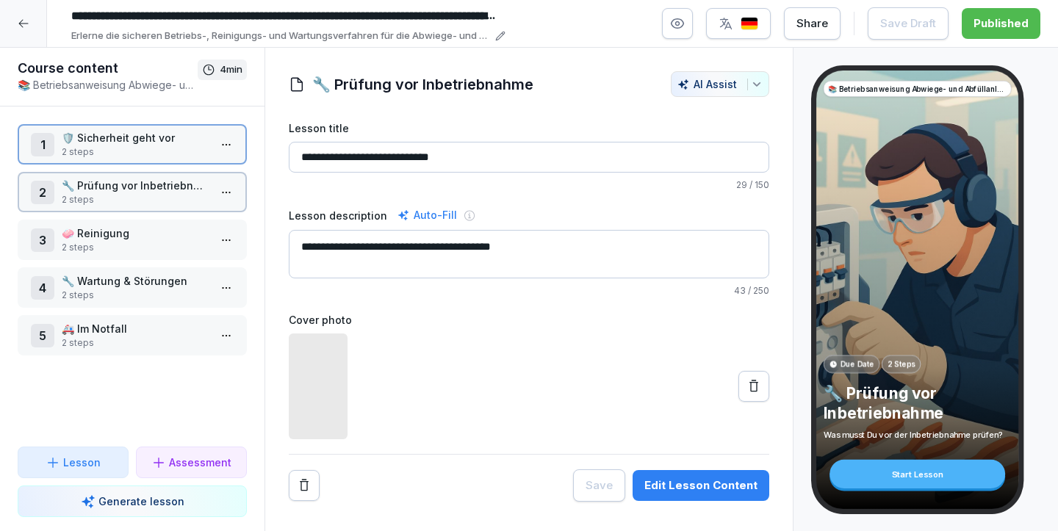
click at [103, 179] on p "🔧 Prüfung vor Inbetriebnahme" at bounding box center [135, 185] width 147 height 15
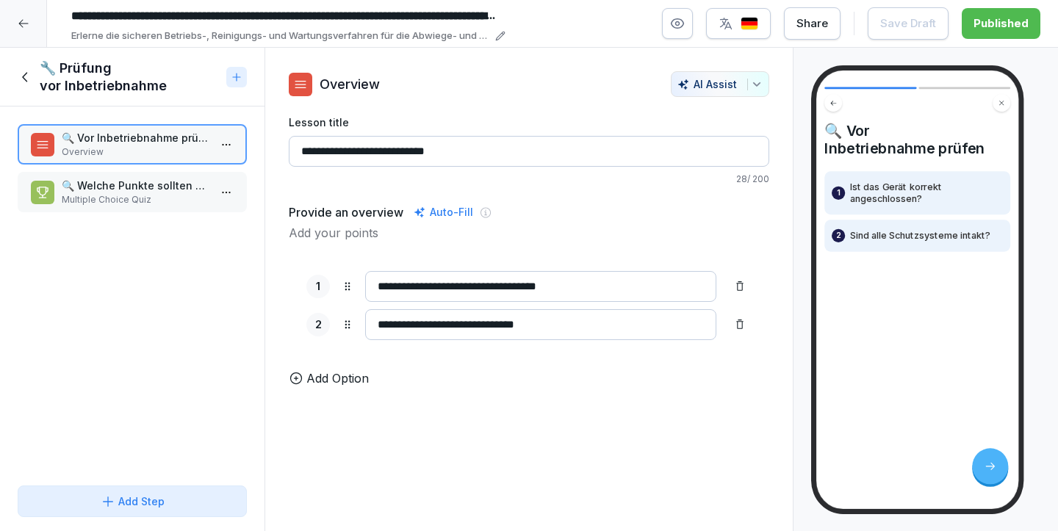
click at [33, 71] on icon at bounding box center [26, 77] width 16 height 16
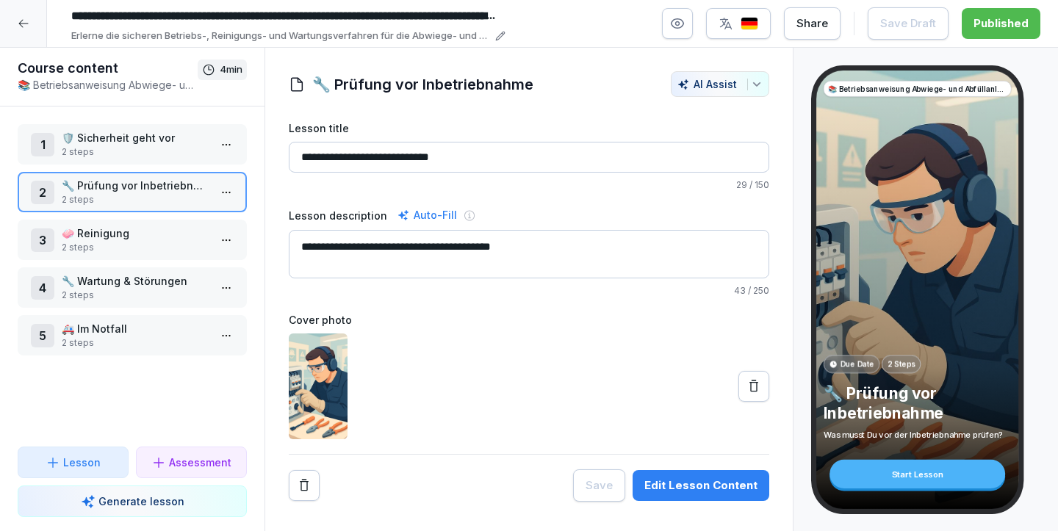
click at [157, 171] on div "1 🛡️ Sicherheit geht vor 2 steps 2 🔧 Prüfung vor Inbetriebnahme 2 steps 3 🧼 Rei…" at bounding box center [132, 277] width 265 height 340
click at [147, 190] on p "🔧 Prüfung vor Inbetriebnahme" at bounding box center [135, 185] width 147 height 15
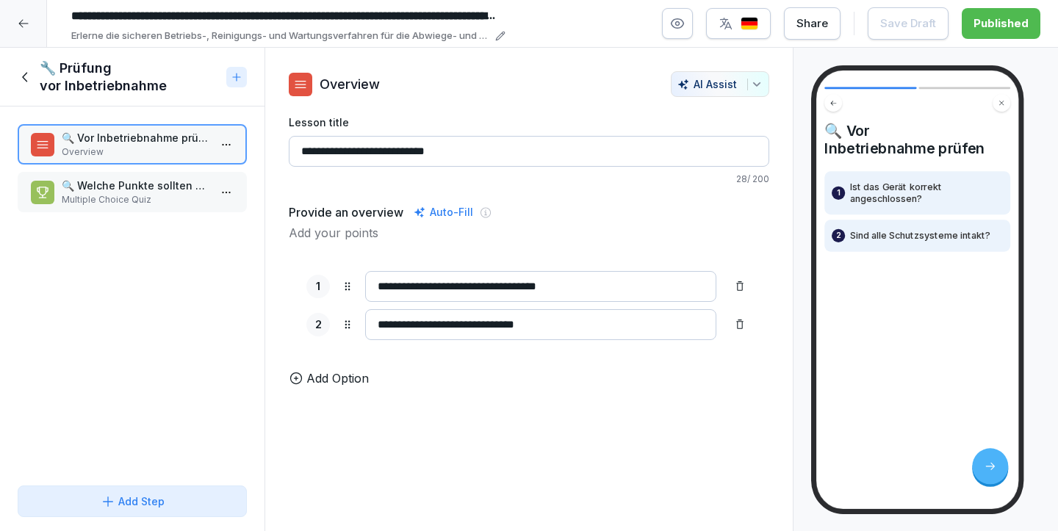
click at [147, 190] on p "🔍 Welche Punkte sollten vor der Inbetriebnahme eines Geräts überprüft werden?" at bounding box center [135, 185] width 147 height 15
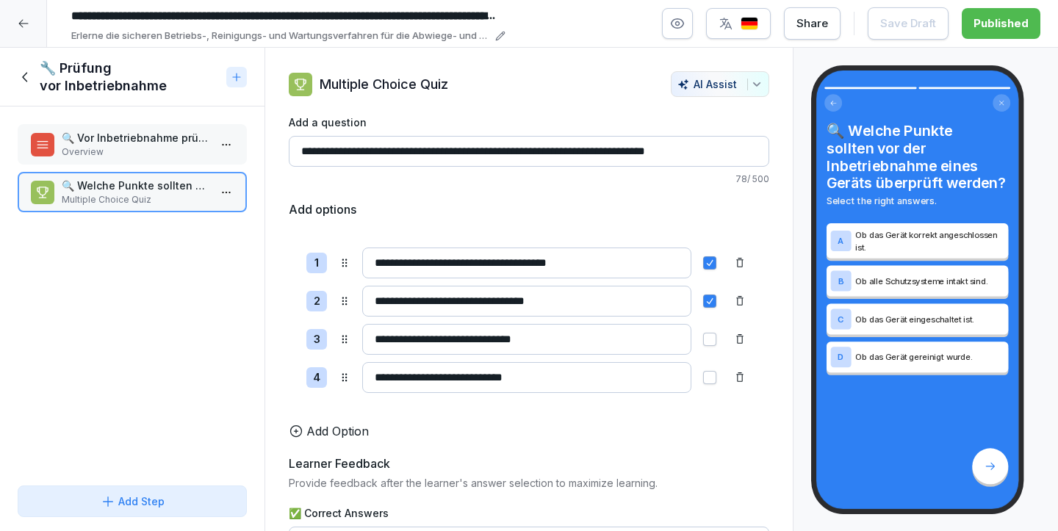
click at [149, 145] on p "🔍 Vor Inbetriebnahme prüfen" at bounding box center [135, 137] width 147 height 15
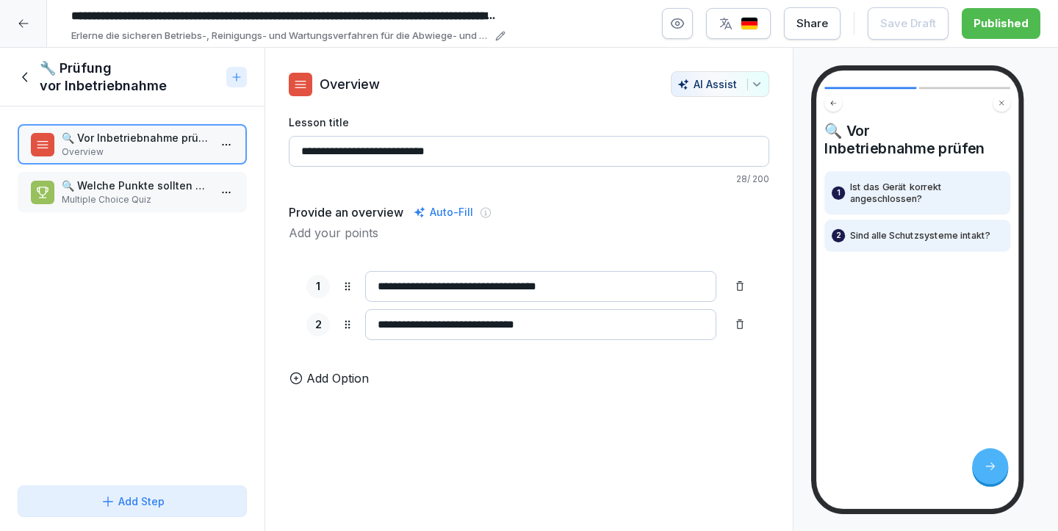
click at [137, 197] on p "Multiple Choice Quiz" at bounding box center [135, 199] width 147 height 13
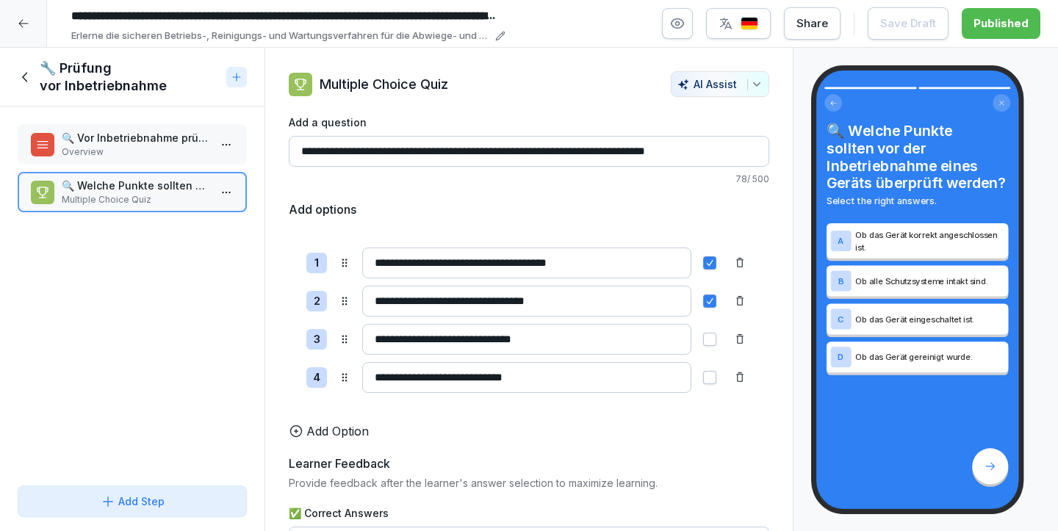
click at [22, 79] on icon at bounding box center [26, 77] width 16 height 16
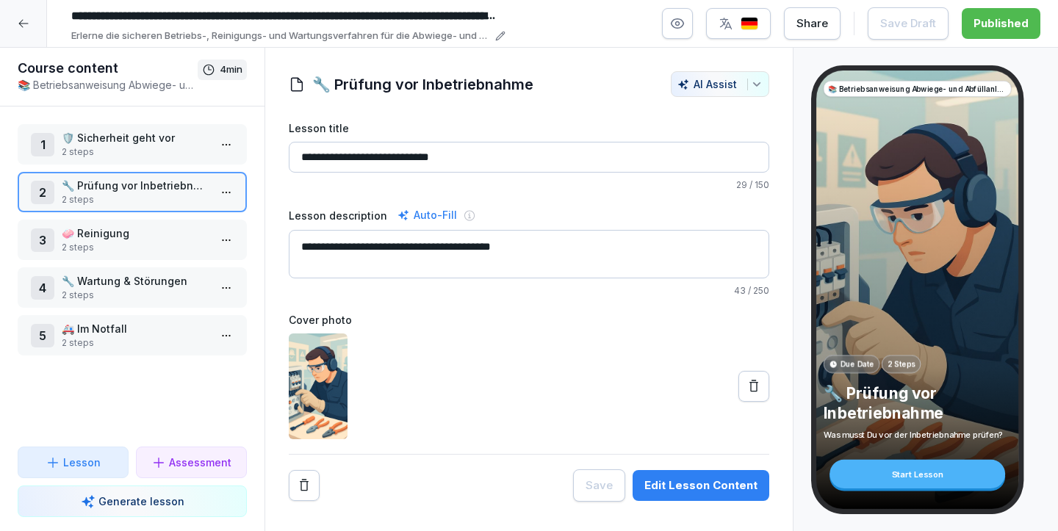
click at [117, 233] on p "🧼 Reinigung" at bounding box center [135, 233] width 147 height 15
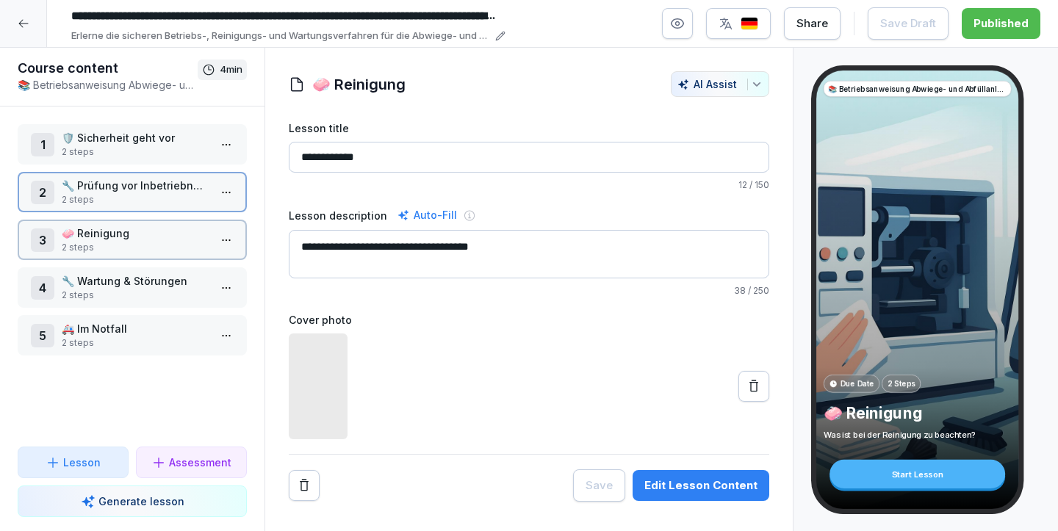
click at [117, 233] on p "🧼 Reinigung" at bounding box center [135, 233] width 147 height 15
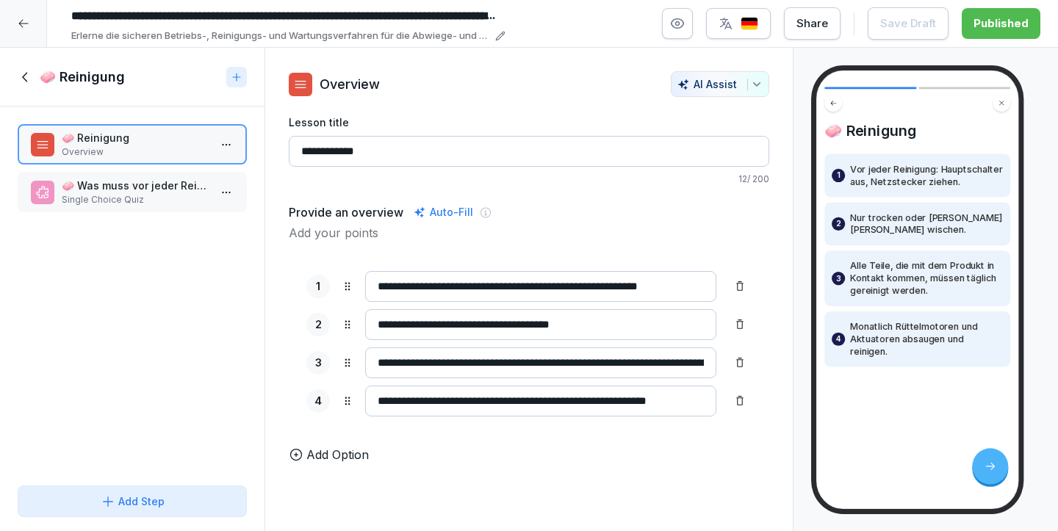
click at [129, 184] on p "🧼 Was muss vor jeder Reinigung gemacht werden?" at bounding box center [135, 185] width 147 height 15
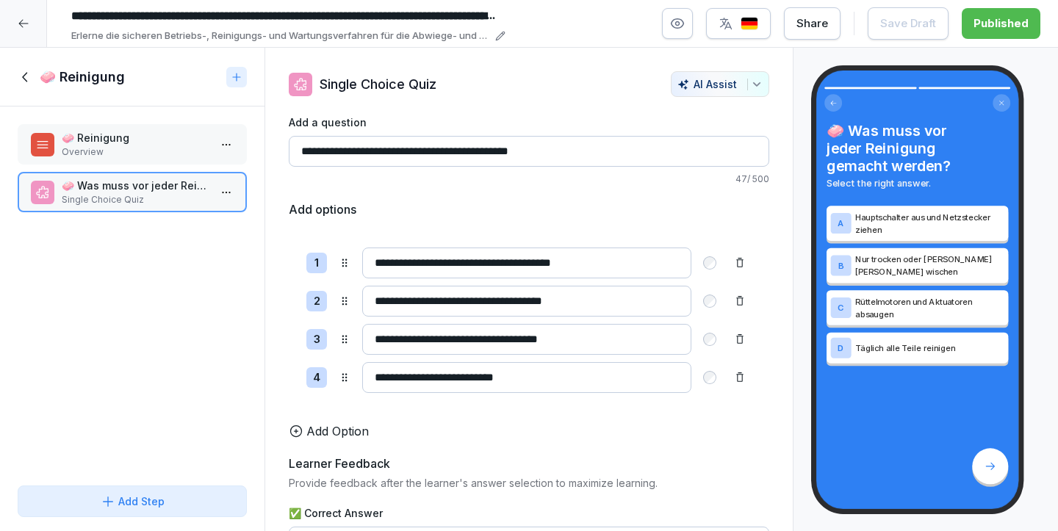
click at [122, 133] on p "🧼 Reinigung" at bounding box center [135, 137] width 147 height 15
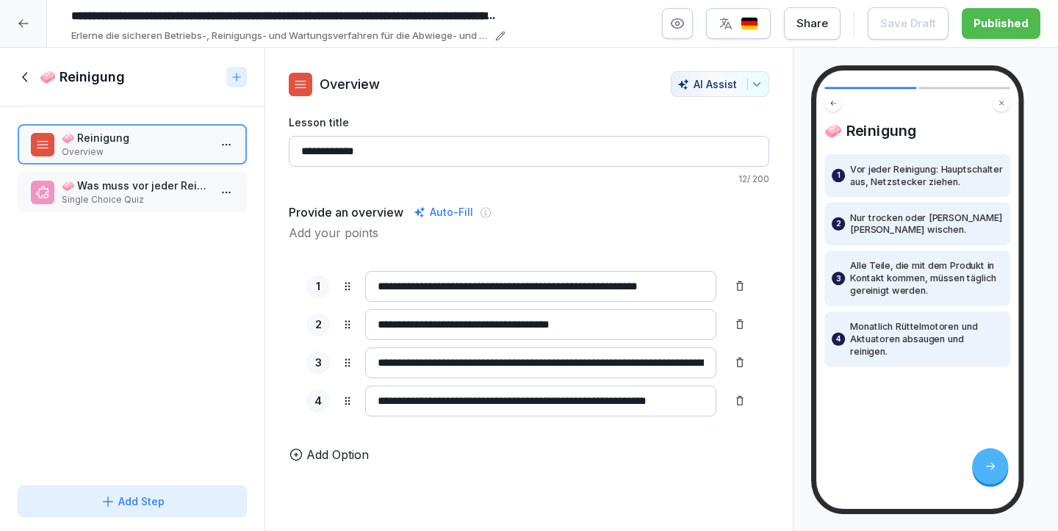
click at [46, 79] on h1 "🧼 Reinigung" at bounding box center [82, 77] width 85 height 18
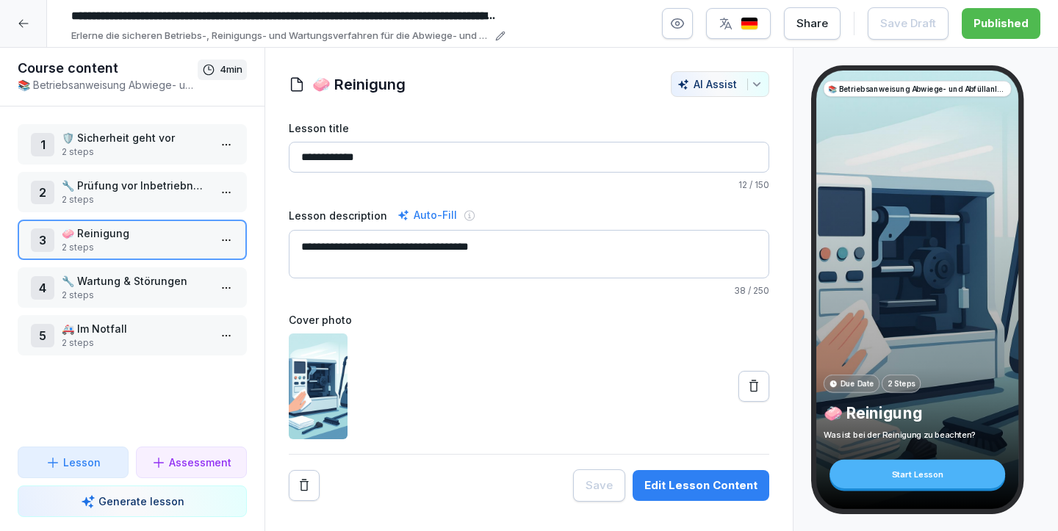
click at [128, 284] on p "🔧 Wartung & Störungen" at bounding box center [135, 280] width 147 height 15
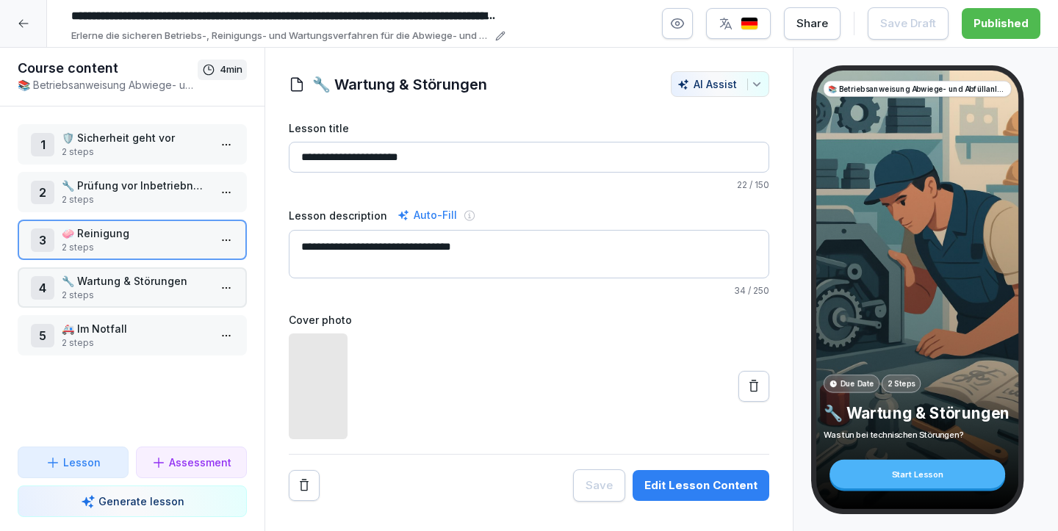
click at [128, 284] on p "🔧 Wartung & Störungen" at bounding box center [135, 280] width 147 height 15
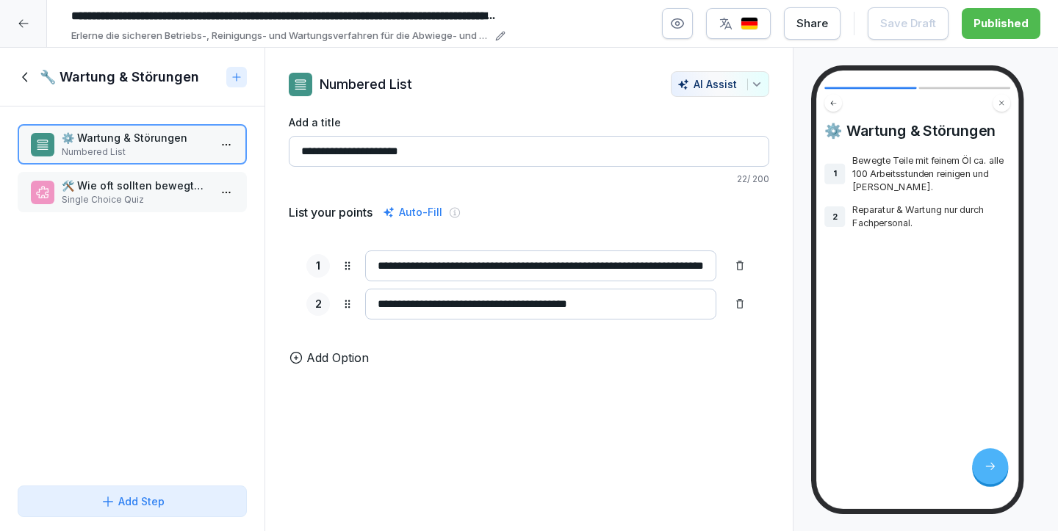
click at [131, 211] on div "🛠️ Wie oft sollten bewegte Teile gereinigt und geölt werden? Single Choice Quiz" at bounding box center [132, 192] width 229 height 40
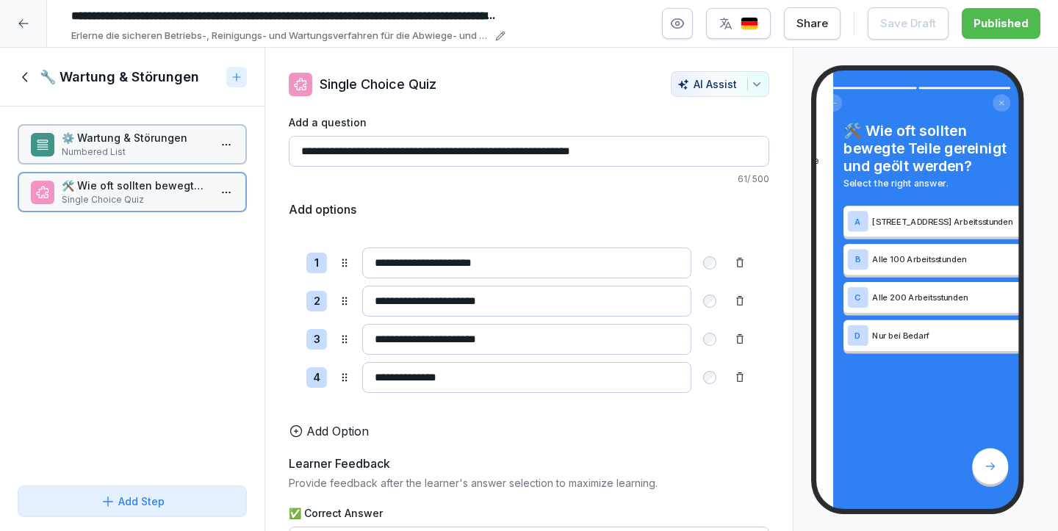
click at [110, 156] on p "Numbered List" at bounding box center [135, 152] width 147 height 13
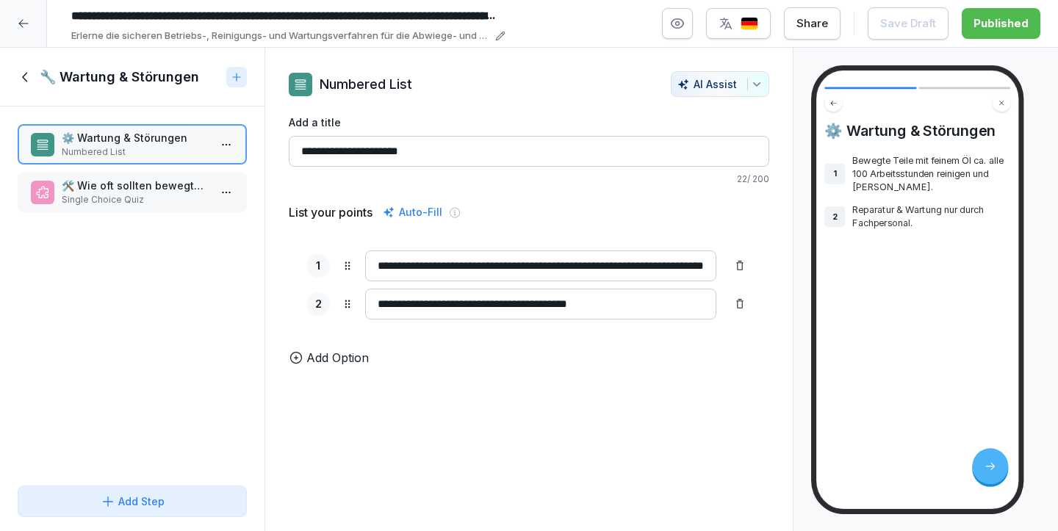
click at [23, 74] on icon at bounding box center [26, 77] width 16 height 16
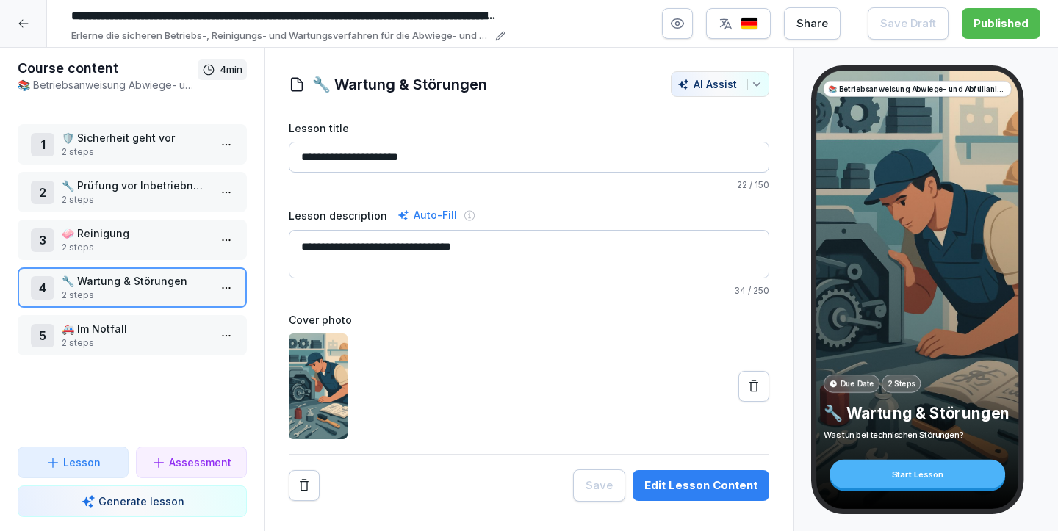
click at [128, 318] on div "5 🚑 Im Notfall 2 steps" at bounding box center [132, 335] width 229 height 40
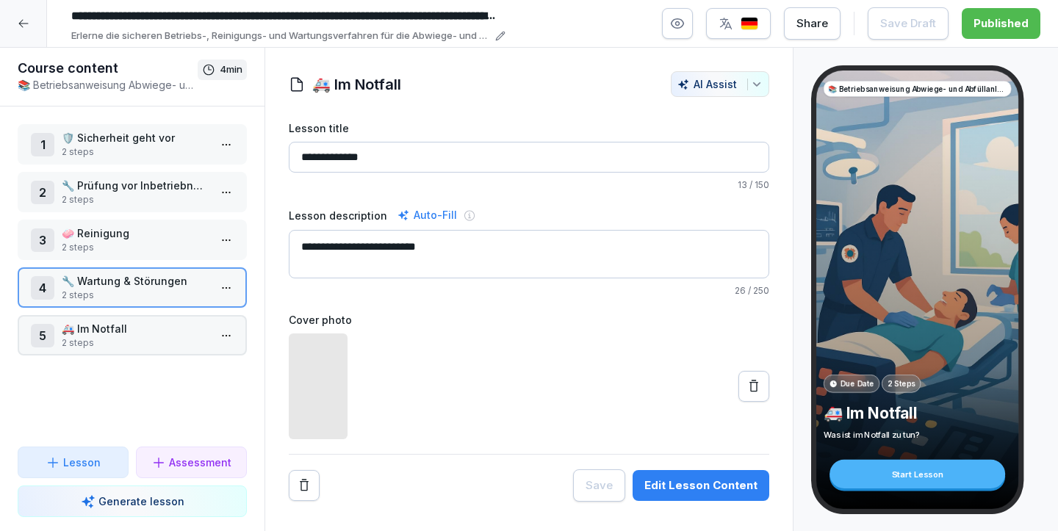
click at [128, 318] on div "5 🚑 Im Notfall 2 steps" at bounding box center [132, 335] width 229 height 40
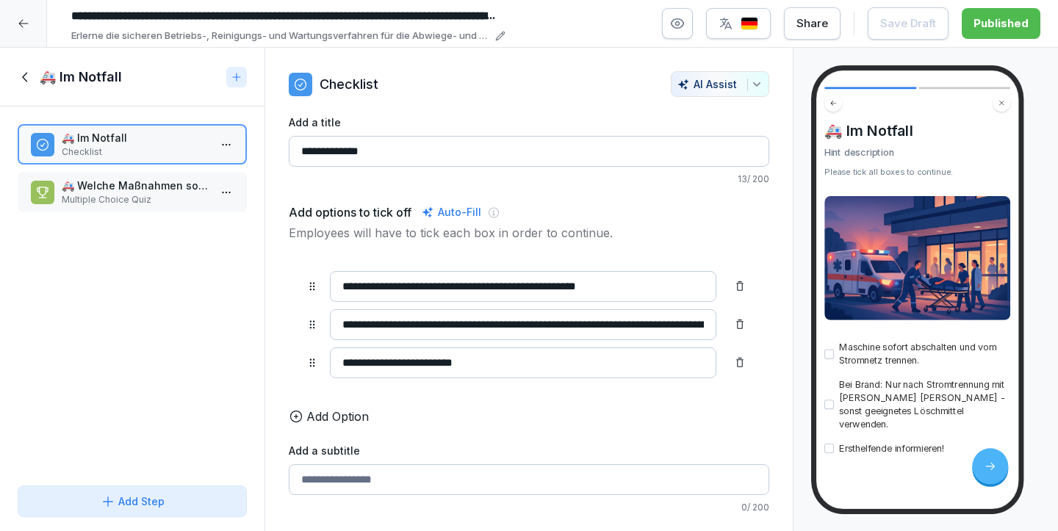
click at [26, 23] on icon at bounding box center [23, 24] width 10 height 8
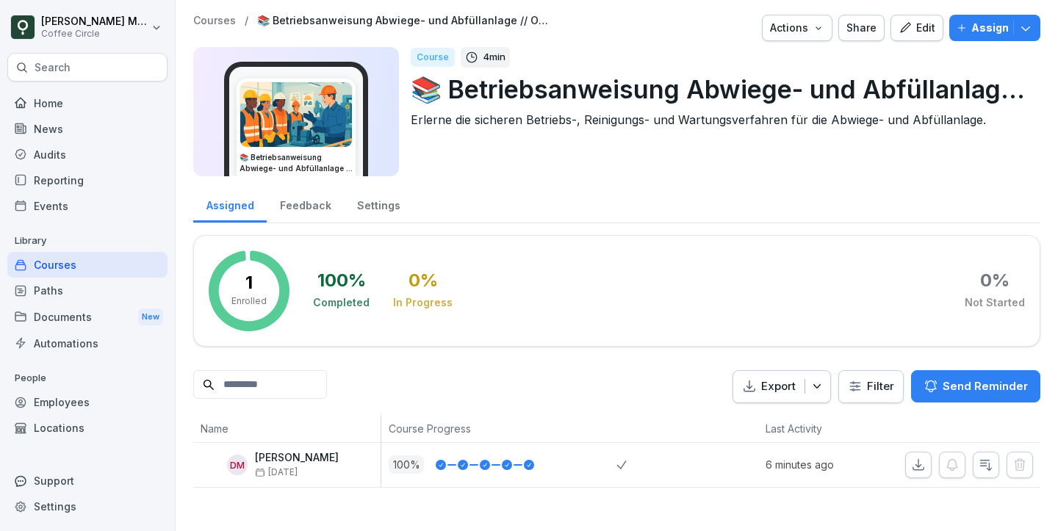
click at [107, 265] on div "Courses" at bounding box center [87, 265] width 160 height 26
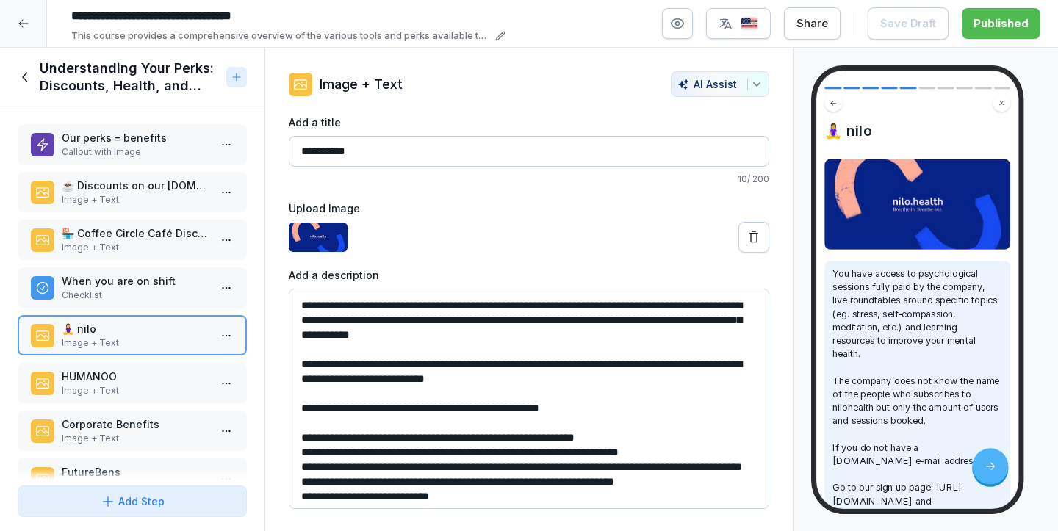
click at [40, 12] on div at bounding box center [23, 23] width 47 height 47
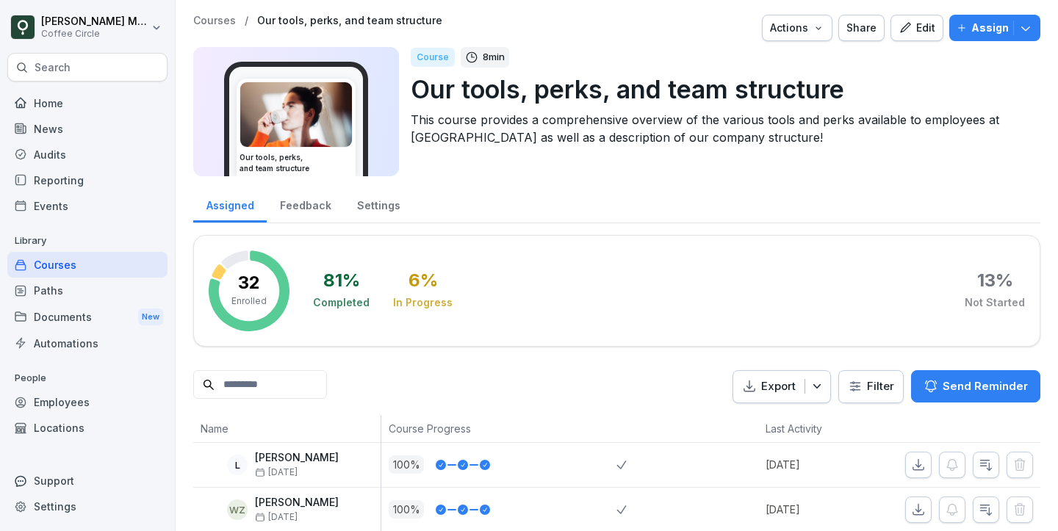
click at [73, 142] on div "Audits" at bounding box center [87, 155] width 160 height 26
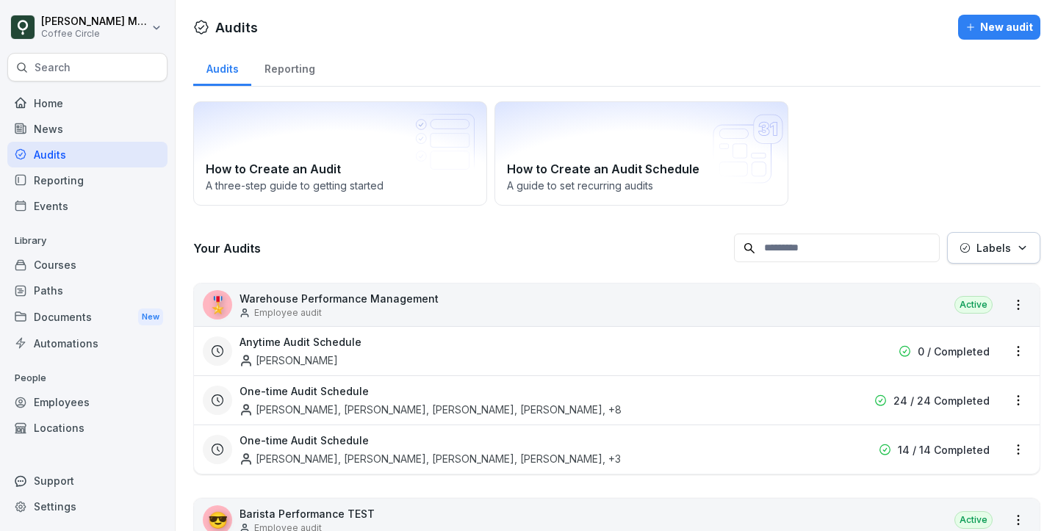
scroll to position [212, 0]
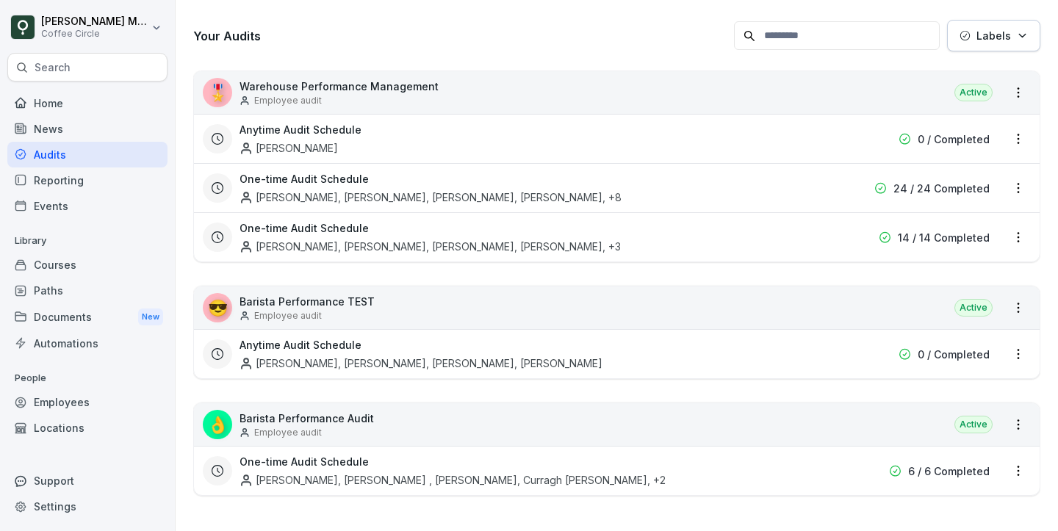
click at [945, 475] on p "6 / 6 Completed" at bounding box center [949, 471] width 82 height 15
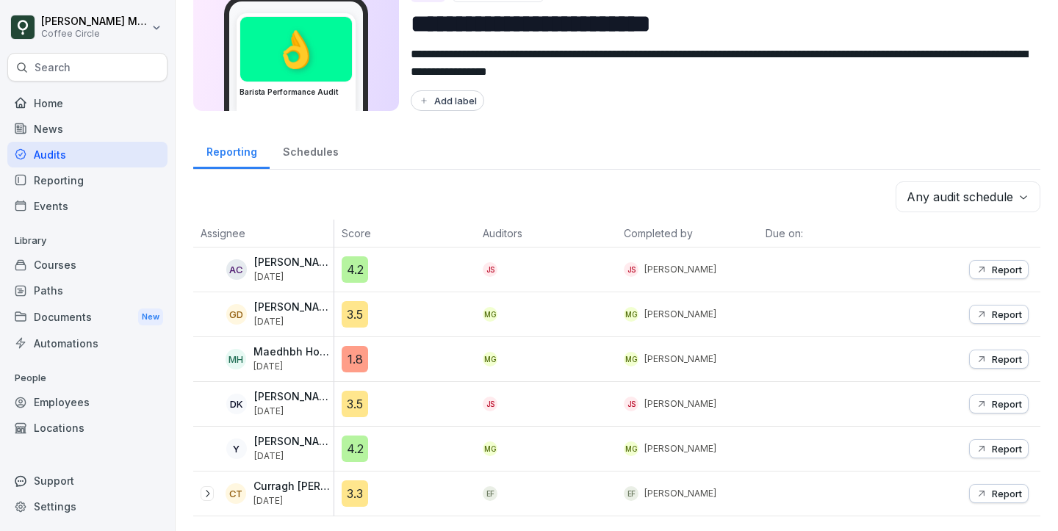
scroll to position [65, 0]
click at [358, 274] on div "4.2" at bounding box center [355, 270] width 26 height 26
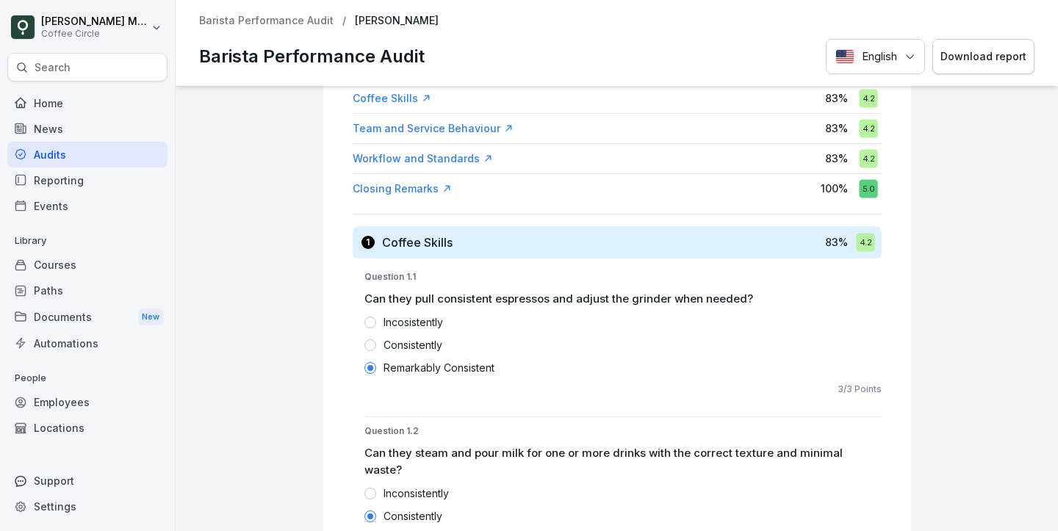
scroll to position [200, 0]
click at [530, 294] on p "Can they pull consistent espressos and adjust the grinder when needed?" at bounding box center [623, 298] width 517 height 17
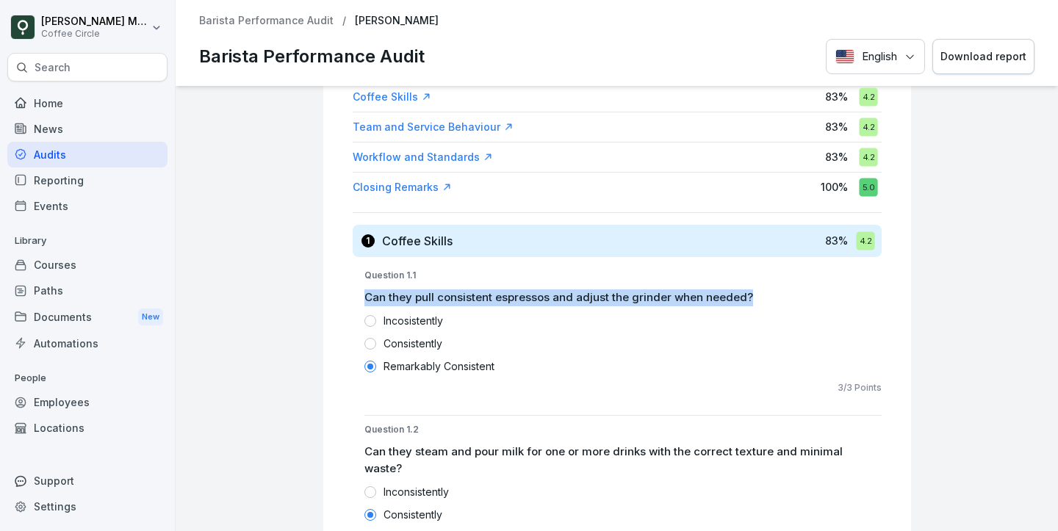
click at [530, 294] on p "Can they pull consistent espressos and adjust the grinder when needed?" at bounding box center [623, 298] width 517 height 17
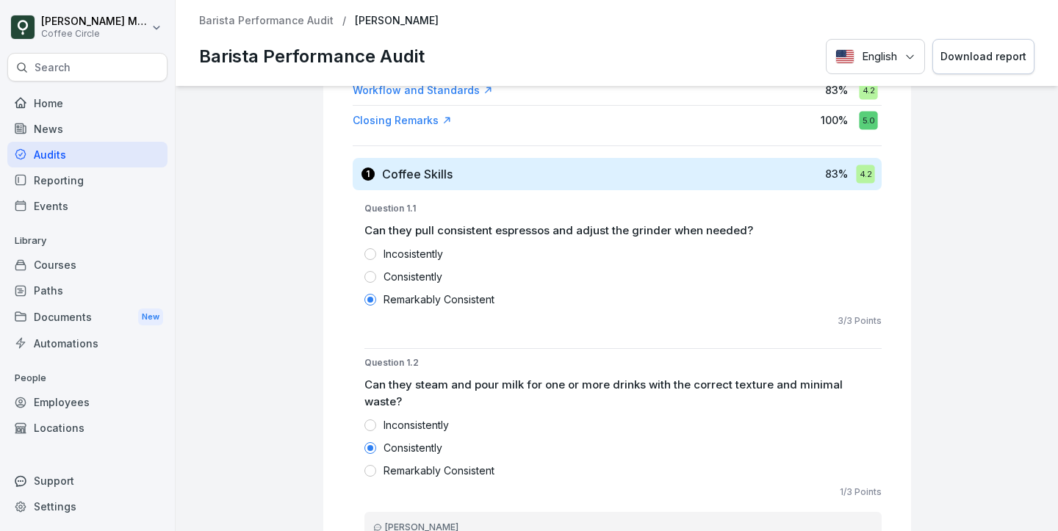
click at [551, 390] on p "Can they steam and pour milk for one or more drinks with the correct texture an…" at bounding box center [623, 393] width 517 height 33
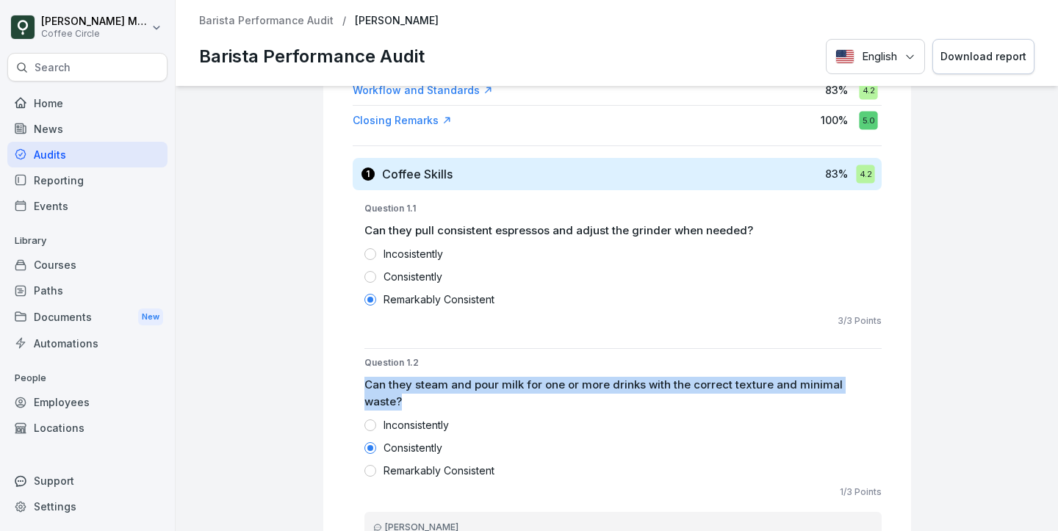
click at [551, 390] on p "Can they steam and pour milk for one or more drinks with the correct texture an…" at bounding box center [623, 393] width 517 height 33
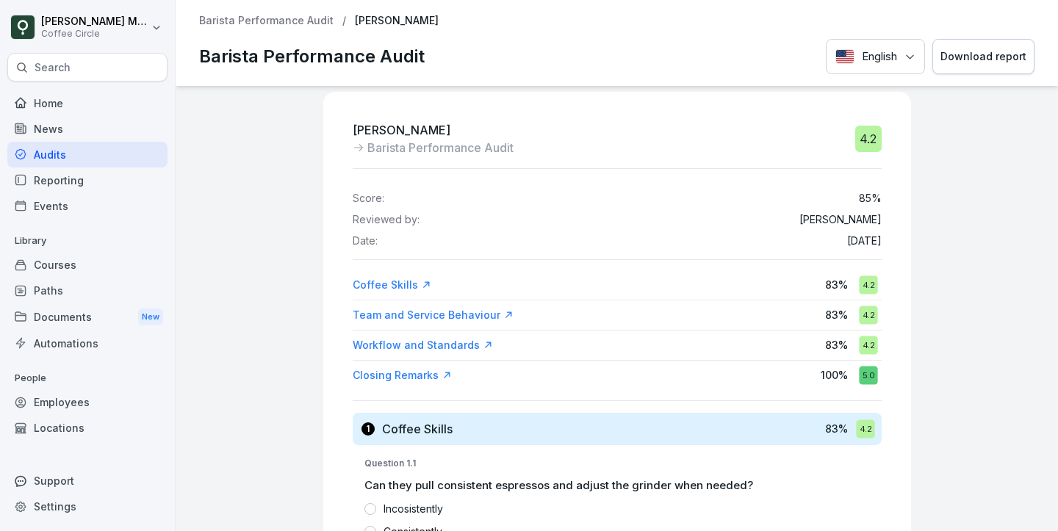
scroll to position [0, 0]
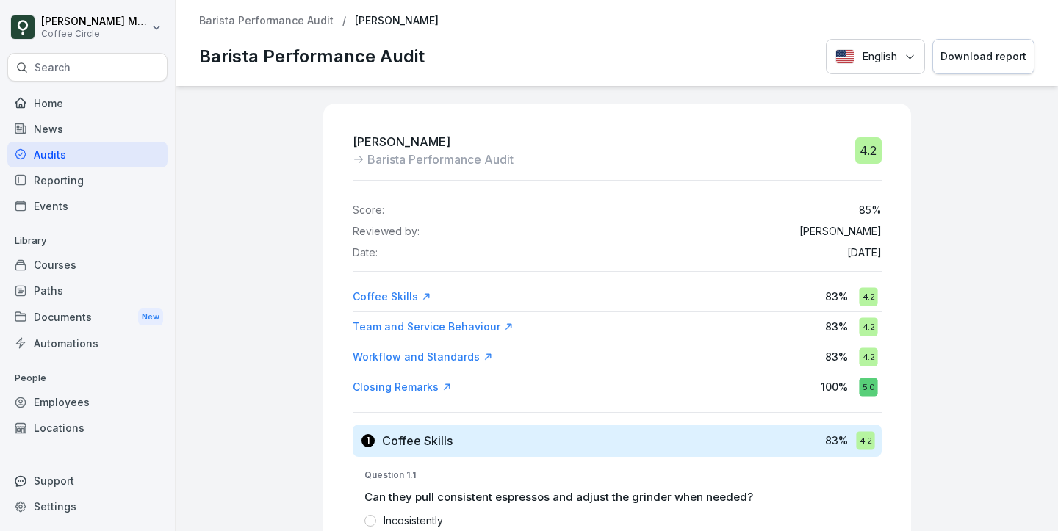
click at [120, 149] on div "Audits" at bounding box center [87, 155] width 160 height 26
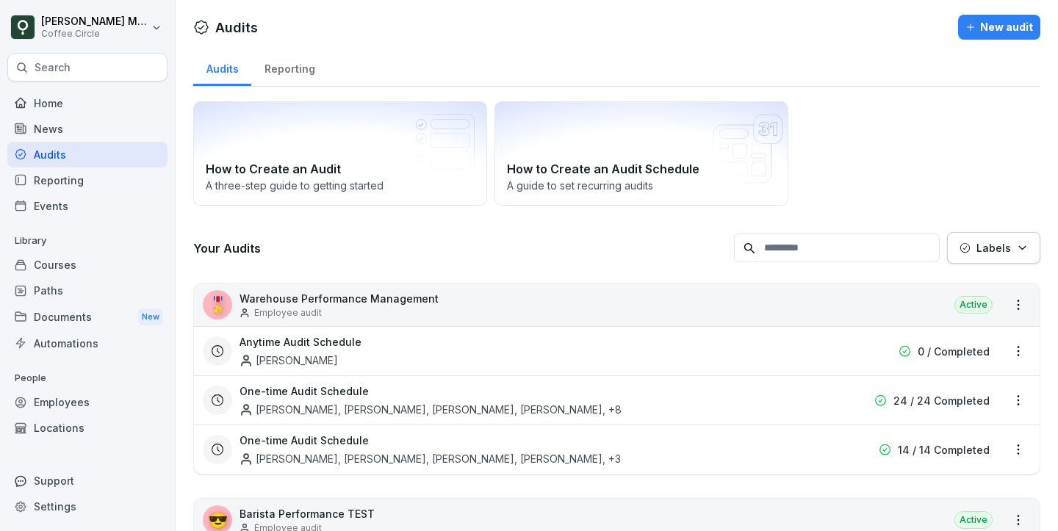
scroll to position [212, 0]
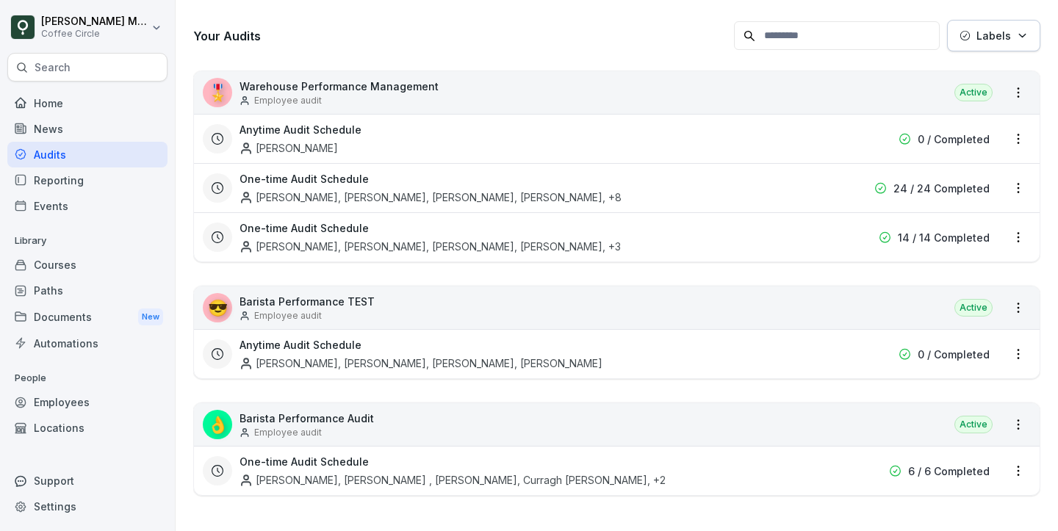
click at [306, 480] on div "[PERSON_NAME], [PERSON_NAME] , [PERSON_NAME], Curragh [PERSON_NAME] , +2" at bounding box center [453, 480] width 426 height 15
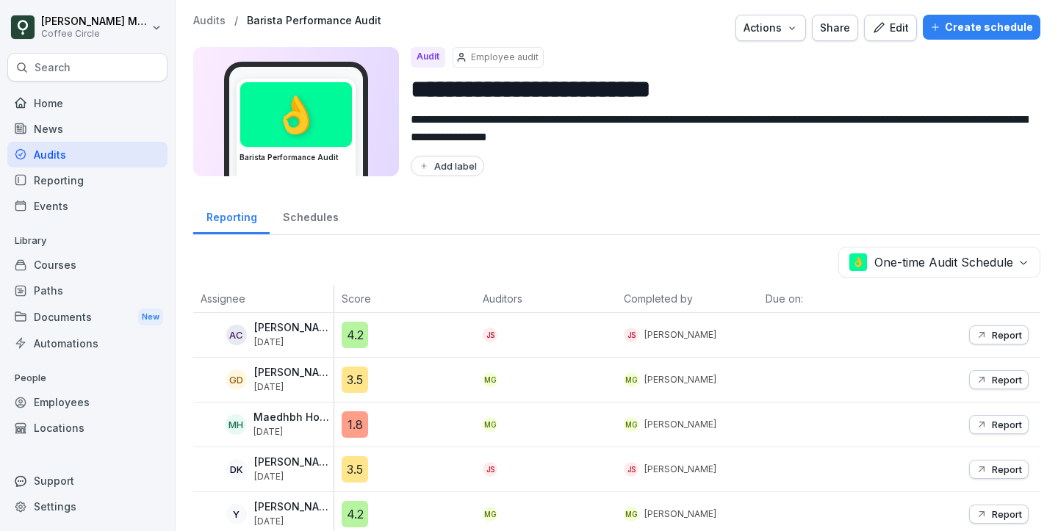
click at [67, 190] on div "Reporting" at bounding box center [87, 181] width 160 height 26
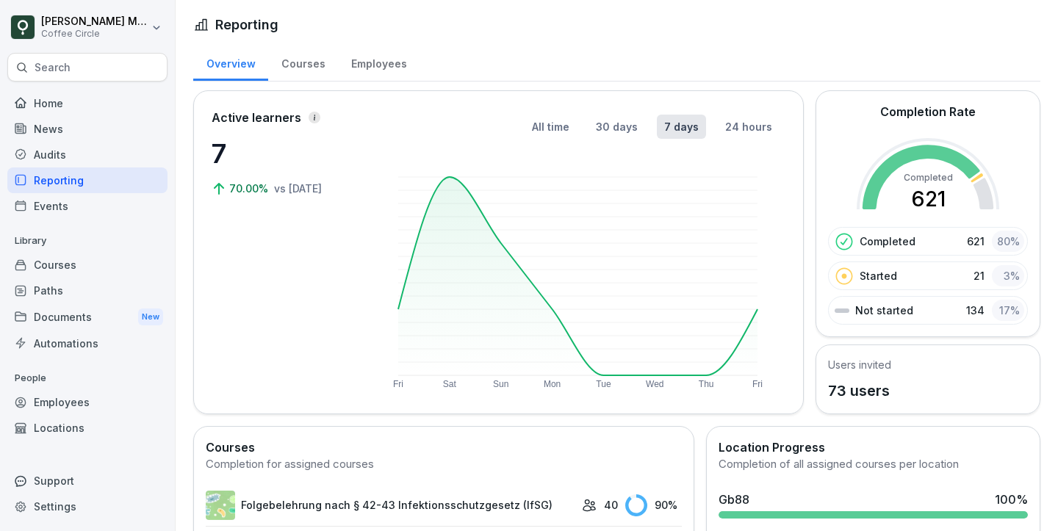
click at [54, 157] on div "Audits" at bounding box center [87, 155] width 160 height 26
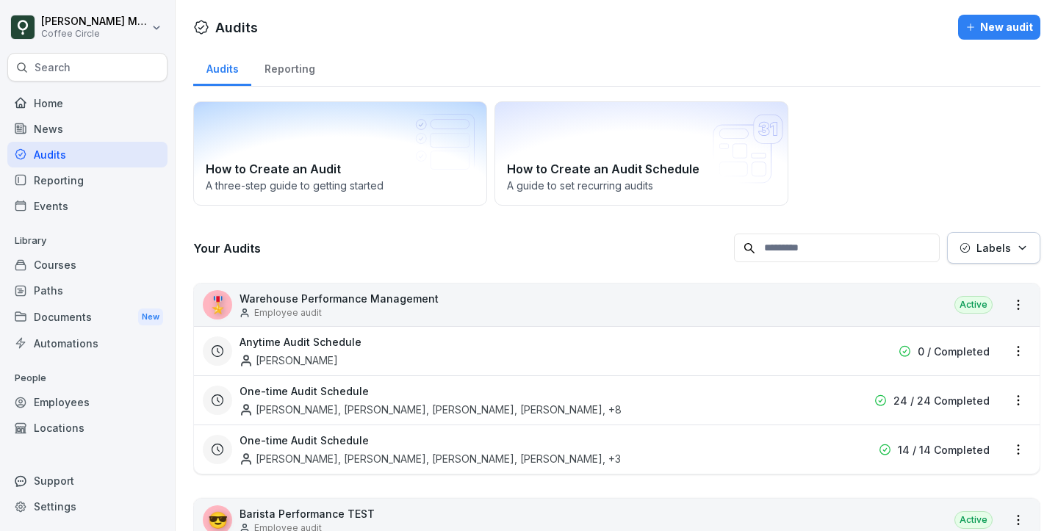
click at [295, 66] on div "Reporting" at bounding box center [289, 67] width 76 height 37
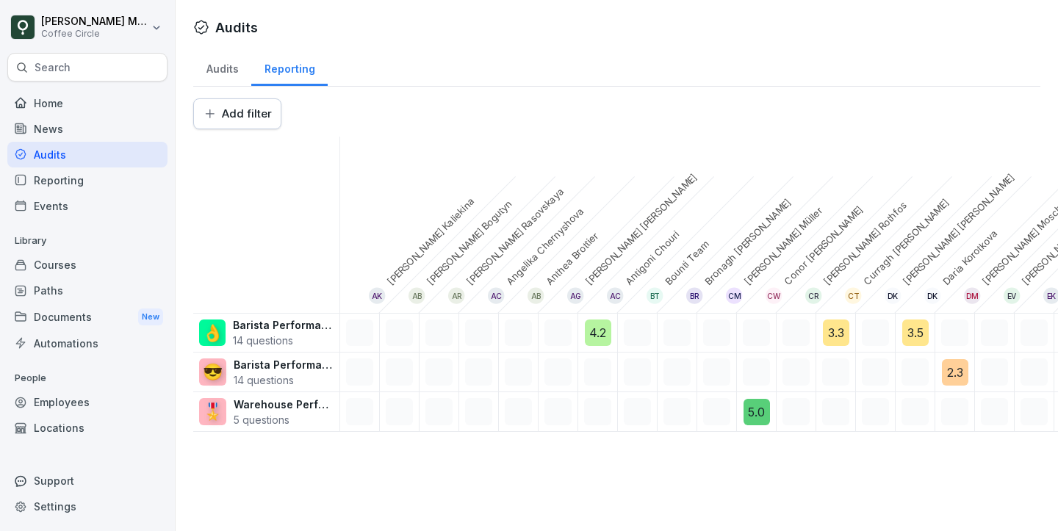
click at [245, 121] on html "[PERSON_NAME] Coffee Circle Search Home News Audits Reporting Events Library Co…" at bounding box center [529, 265] width 1058 height 531
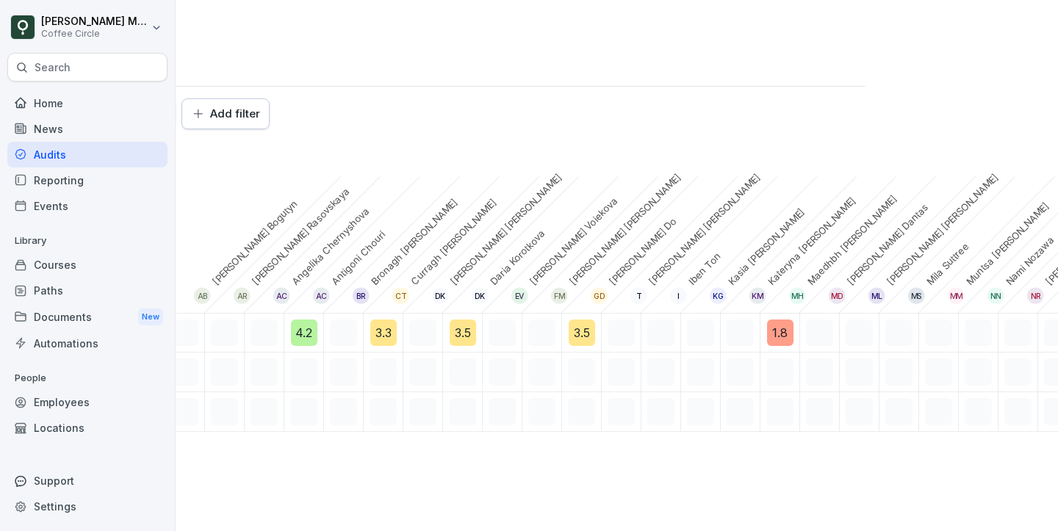
scroll to position [0, 204]
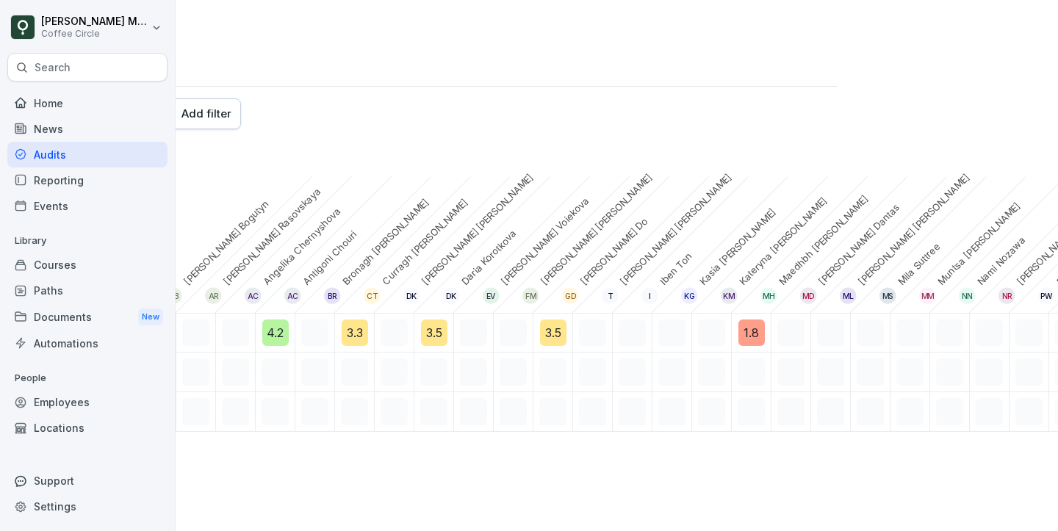
click at [549, 329] on div "3.5" at bounding box center [553, 333] width 26 height 26
click at [556, 335] on div "3.5" at bounding box center [553, 333] width 26 height 26
click at [546, 329] on div "3.5" at bounding box center [553, 333] width 26 height 26
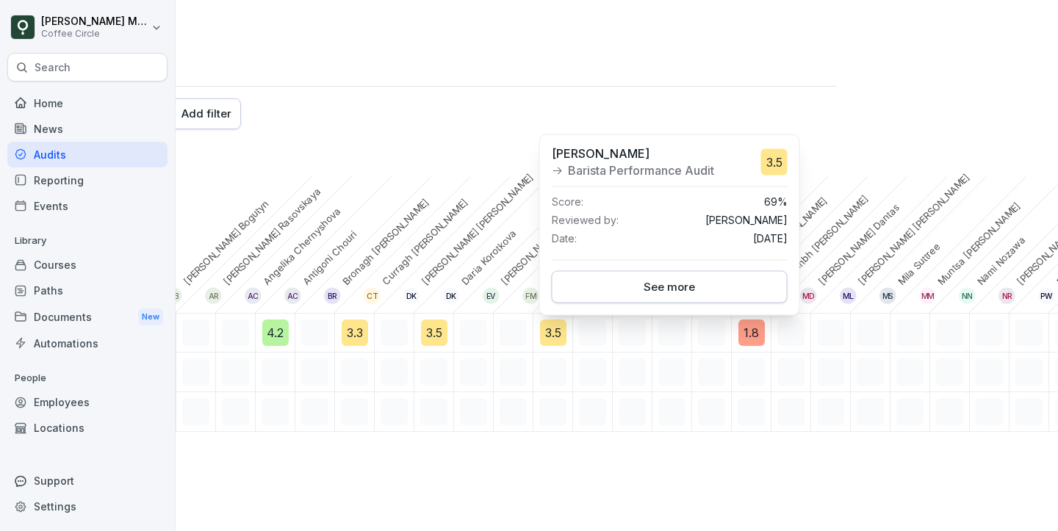
click at [621, 287] on div "See more" at bounding box center [669, 287] width 211 height 16
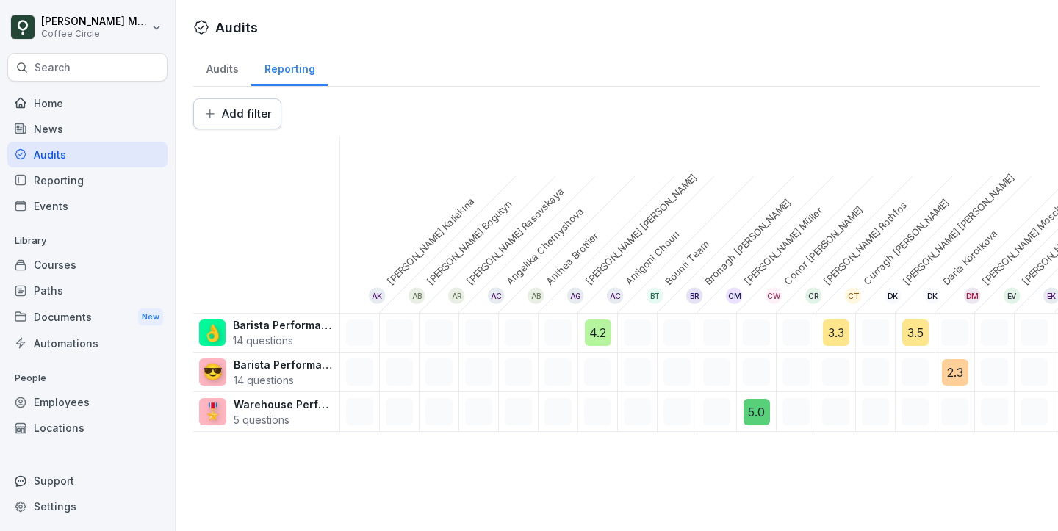
click at [229, 107] on html "[PERSON_NAME] Coffee Circle Search Home News Audits Reporting Events Library Co…" at bounding box center [529, 265] width 1058 height 531
click at [592, 141] on html "[PERSON_NAME] Coffee Circle Search Home News Audits Reporting Events Library Co…" at bounding box center [529, 265] width 1058 height 531
click at [237, 111] on html "[PERSON_NAME] Coffee Circle Search Home News Audits Reporting Events Library Co…" at bounding box center [529, 265] width 1058 height 531
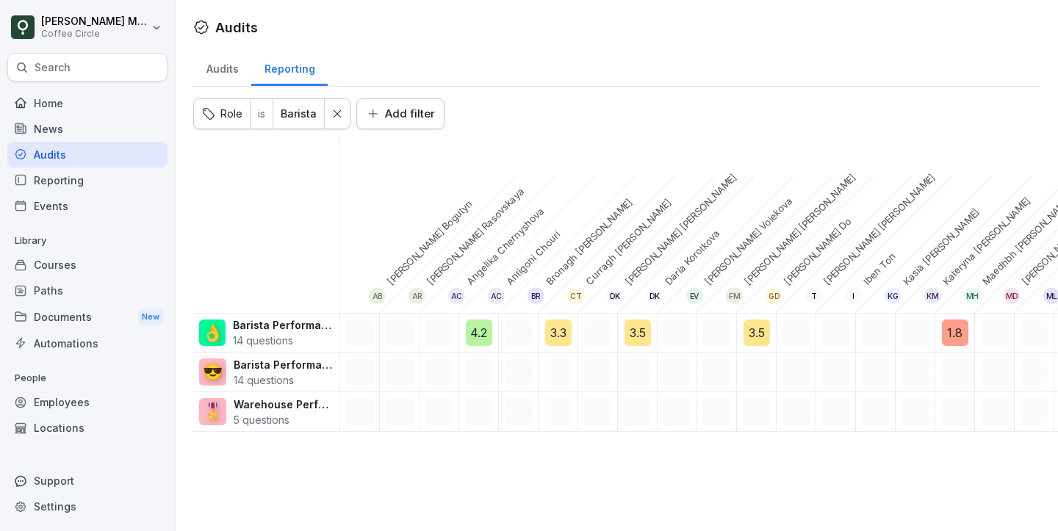
click at [564, 140] on div "CT Curragh [PERSON_NAME]" at bounding box center [559, 225] width 40 height 176
click at [237, 333] on p "14 questions" at bounding box center [283, 340] width 101 height 15
click at [259, 325] on p "Barista Performance Audit" at bounding box center [283, 325] width 101 height 15
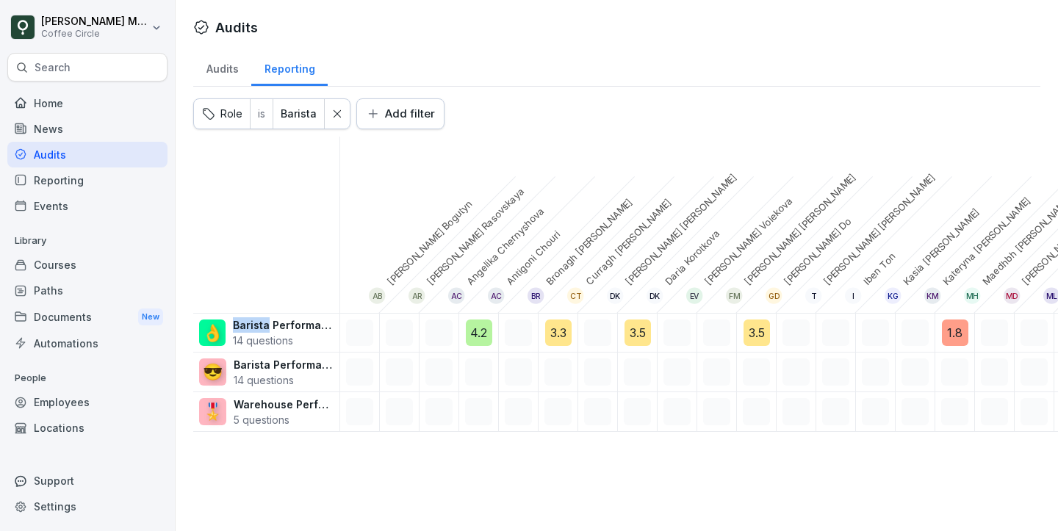
click at [259, 325] on p "Barista Performance Audit" at bounding box center [283, 325] width 101 height 15
click at [261, 368] on p "Barista Performance TEST" at bounding box center [284, 364] width 100 height 15
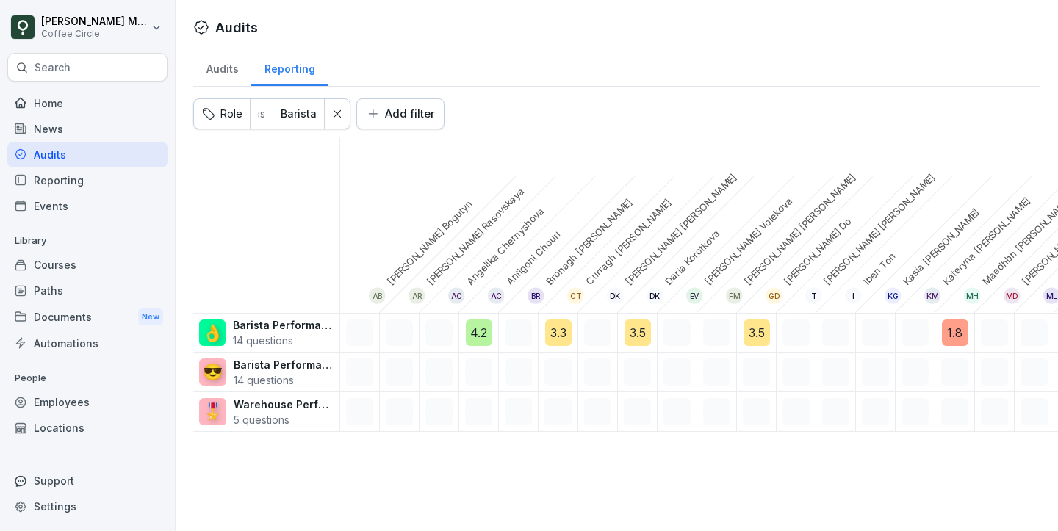
click at [290, 404] on p "Warehouse Performance Management" at bounding box center [284, 404] width 100 height 15
click at [480, 342] on div "4.2" at bounding box center [479, 333] width 26 height 26
click at [478, 331] on div "4.2" at bounding box center [479, 333] width 26 height 26
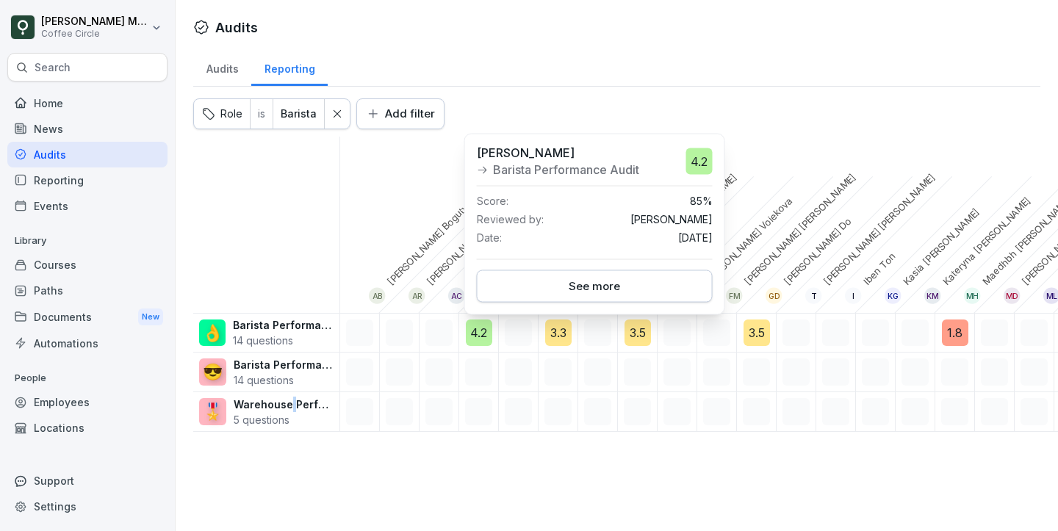
click at [555, 293] on div "See more" at bounding box center [595, 286] width 211 height 16
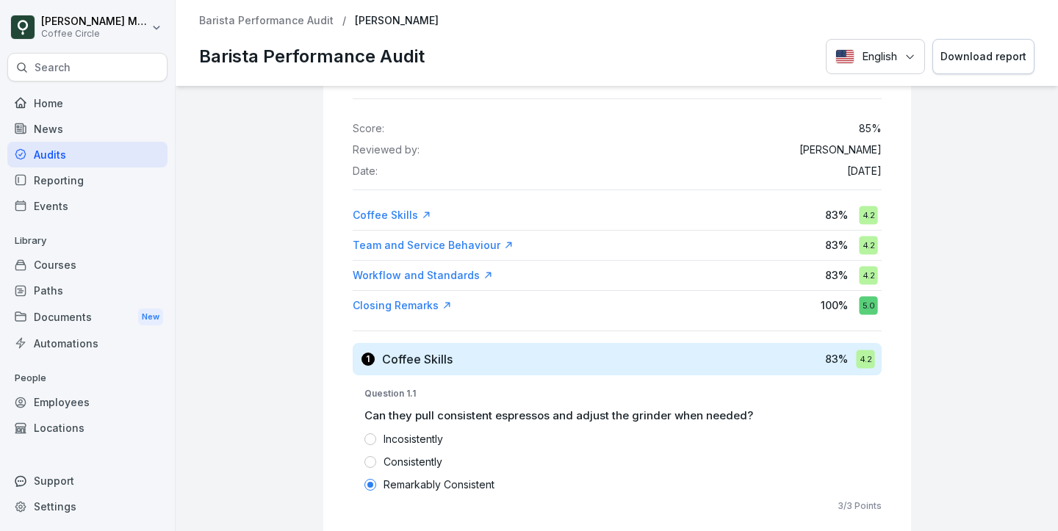
scroll to position [60, 0]
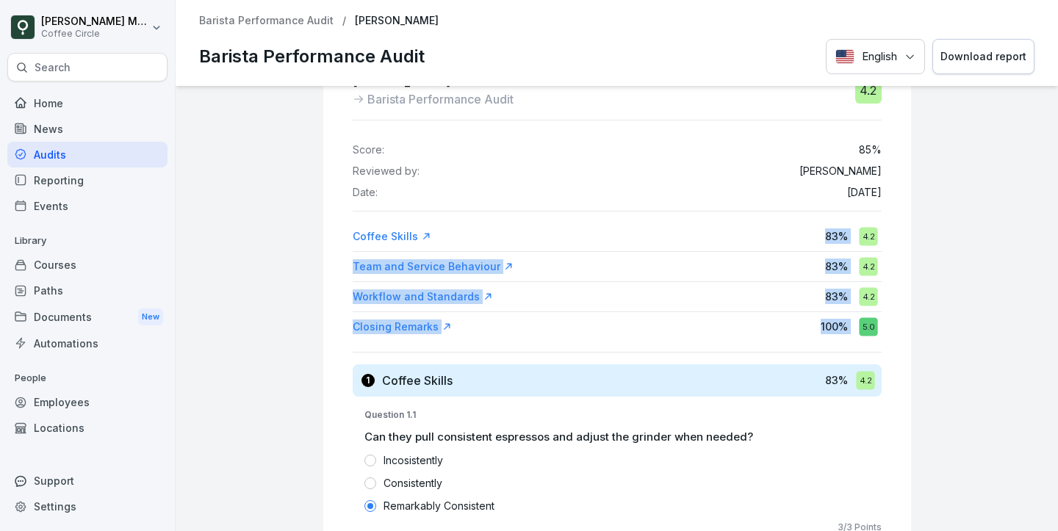
drag, startPoint x: 819, startPoint y: 230, endPoint x: 858, endPoint y: 345, distance: 121.3
click at [817, 226] on div "Coffee Skills 83 % 4.2" at bounding box center [617, 236] width 529 height 26
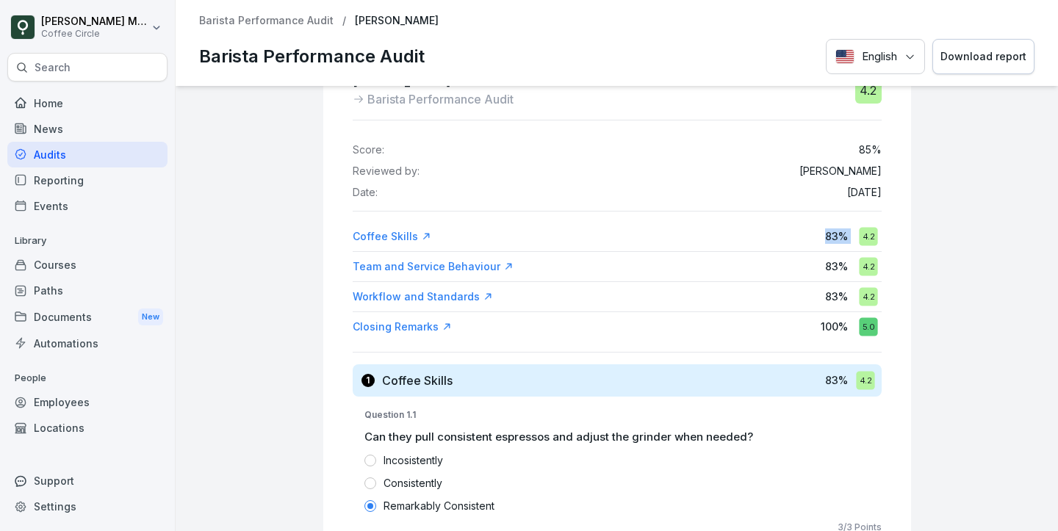
drag, startPoint x: 817, startPoint y: 234, endPoint x: 855, endPoint y: 237, distance: 37.7
click at [855, 237] on div "Coffee Skills 83 % 4.2" at bounding box center [617, 236] width 529 height 26
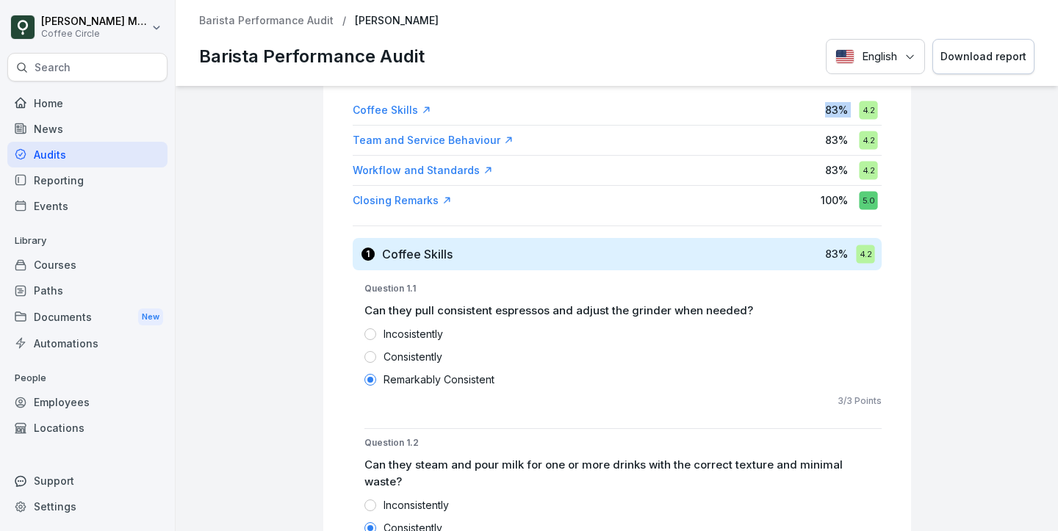
scroll to position [204, 0]
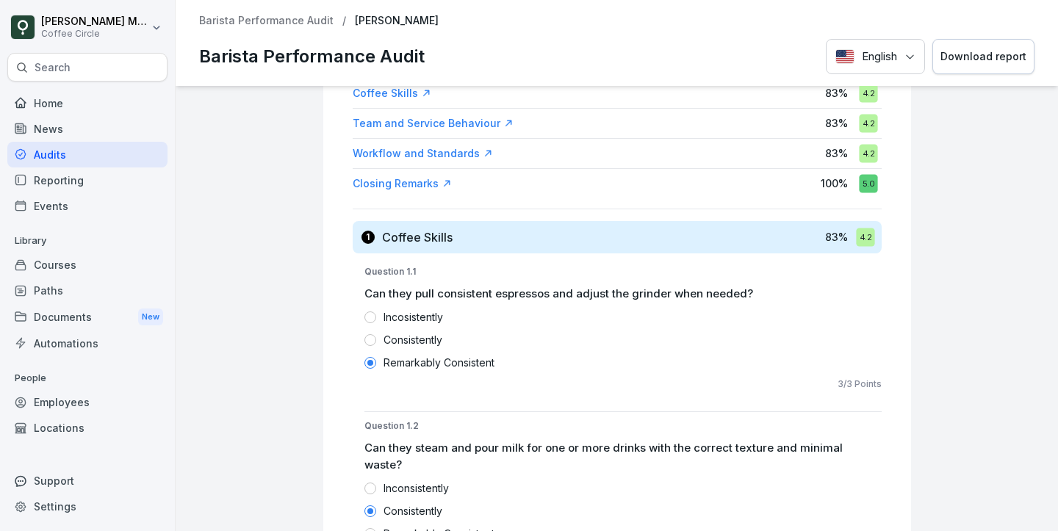
click at [438, 326] on div "Incosistently Consistently Remarkably Consistent" at bounding box center [623, 339] width 517 height 61
click at [436, 319] on p "Incosistently" at bounding box center [414, 316] width 60 height 15
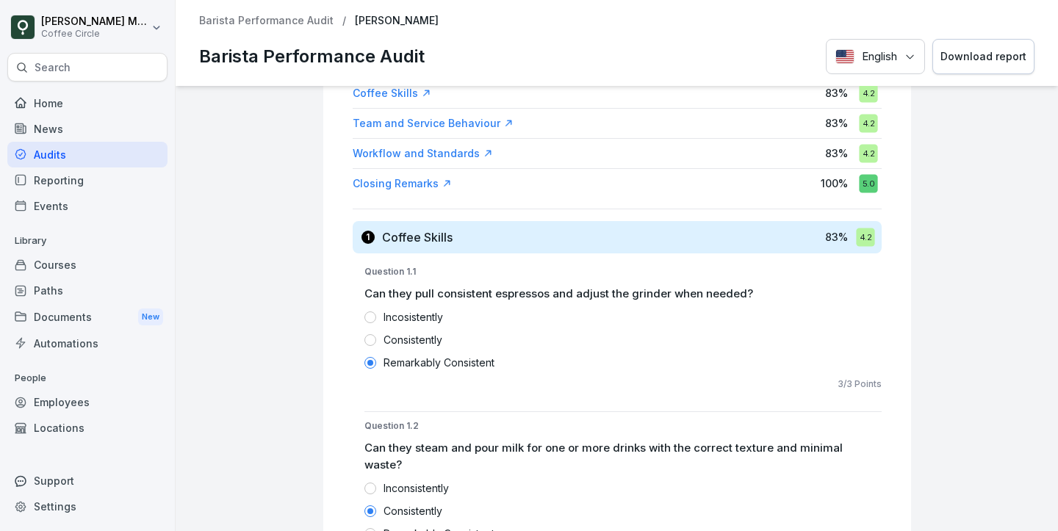
click at [431, 348] on div "Incosistently Consistently Remarkably Consistent" at bounding box center [623, 339] width 517 height 61
click at [443, 365] on p "Remarkably Consistent" at bounding box center [439, 362] width 111 height 15
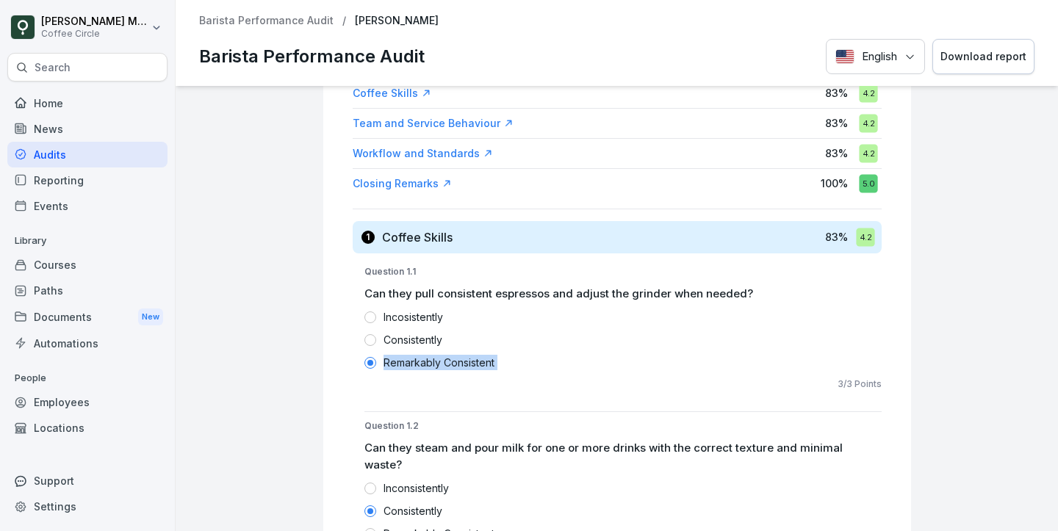
click at [443, 365] on p "Remarkably Consistent" at bounding box center [439, 362] width 111 height 15
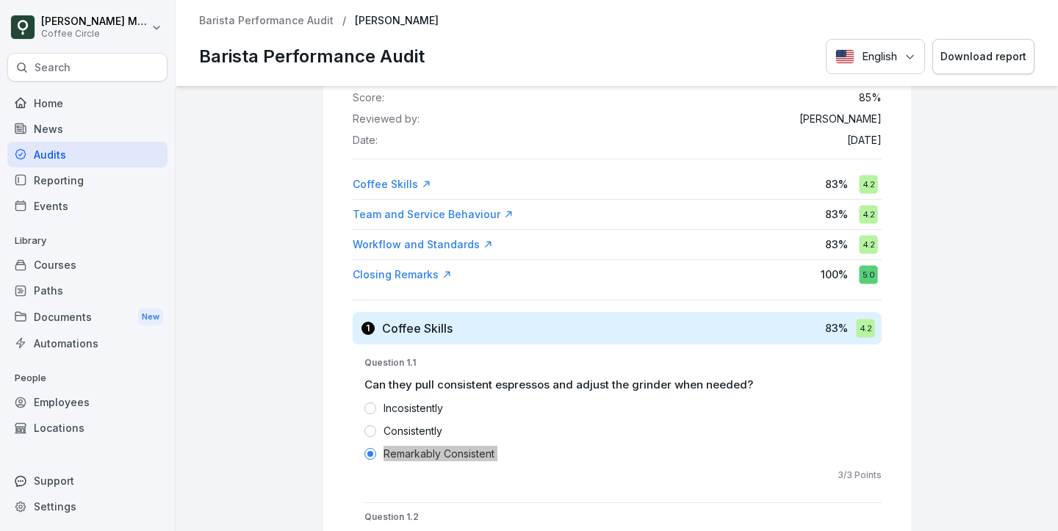
scroll to position [101, 0]
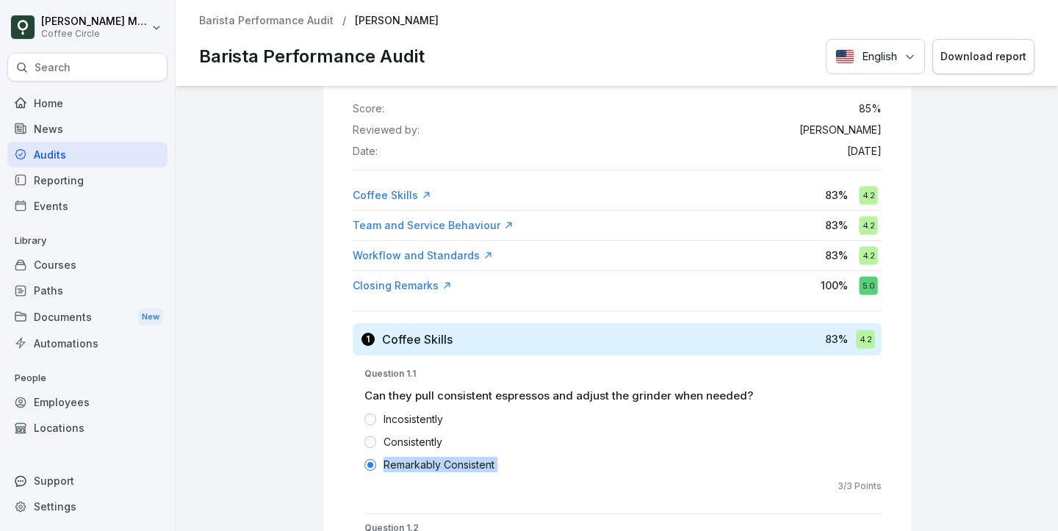
click at [53, 159] on div "Audits" at bounding box center [87, 155] width 160 height 26
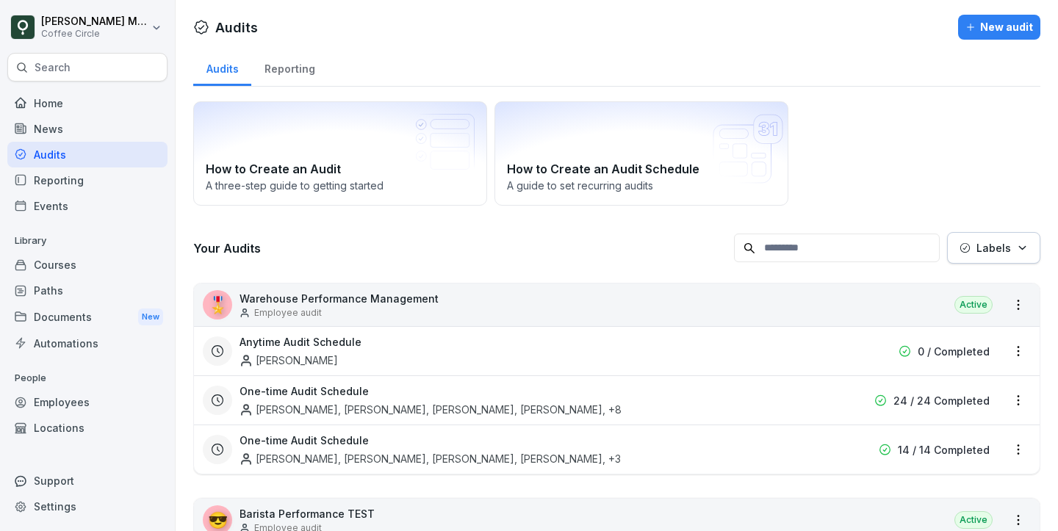
click at [1017, 24] on div "New audit" at bounding box center [1000, 27] width 68 height 16
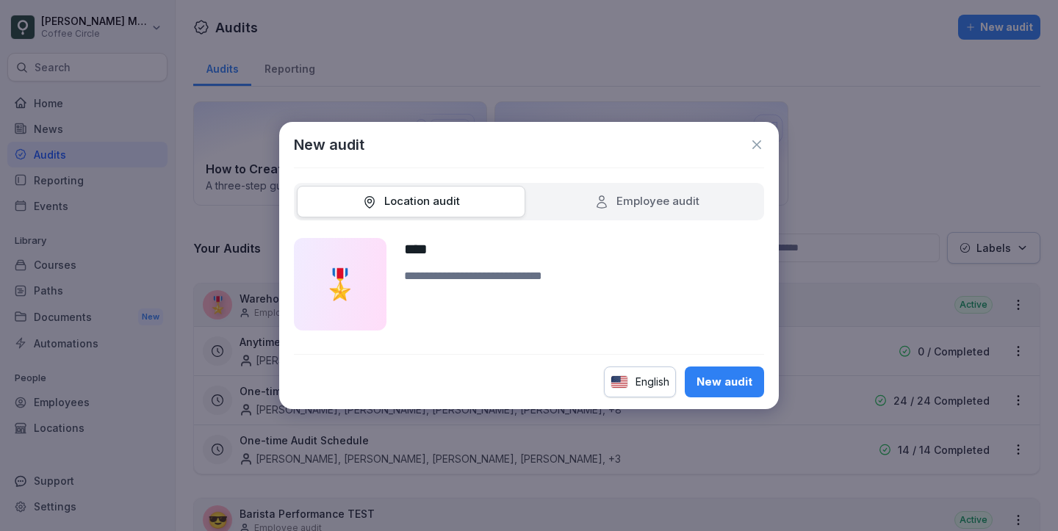
type input "****"
click at [726, 389] on div "New audit" at bounding box center [725, 382] width 56 height 16
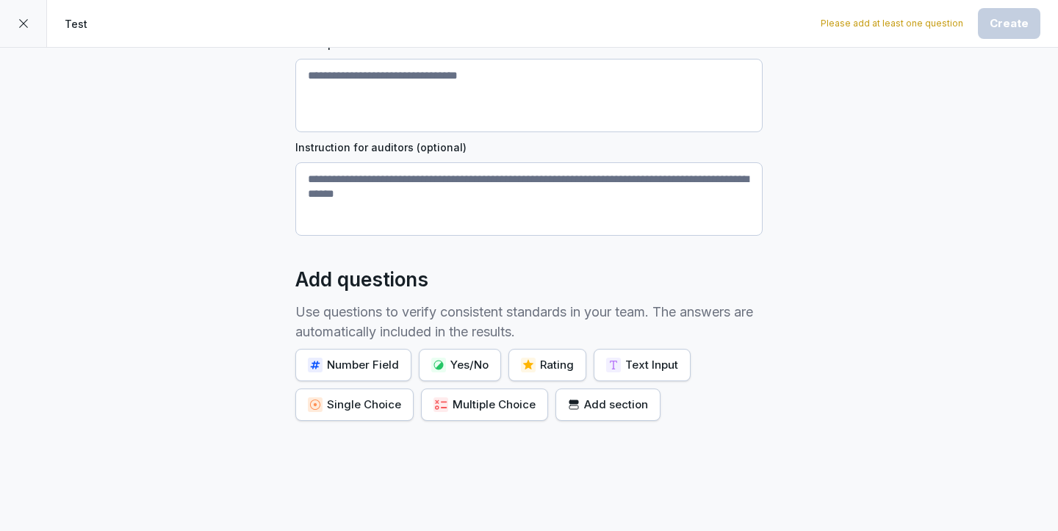
scroll to position [230, 0]
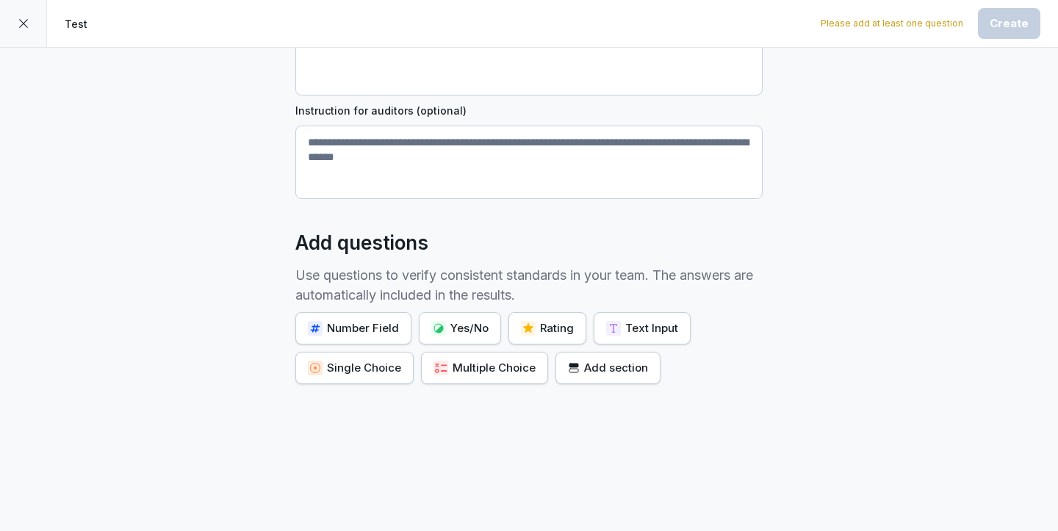
click at [379, 367] on div "Single Choice" at bounding box center [354, 368] width 93 height 16
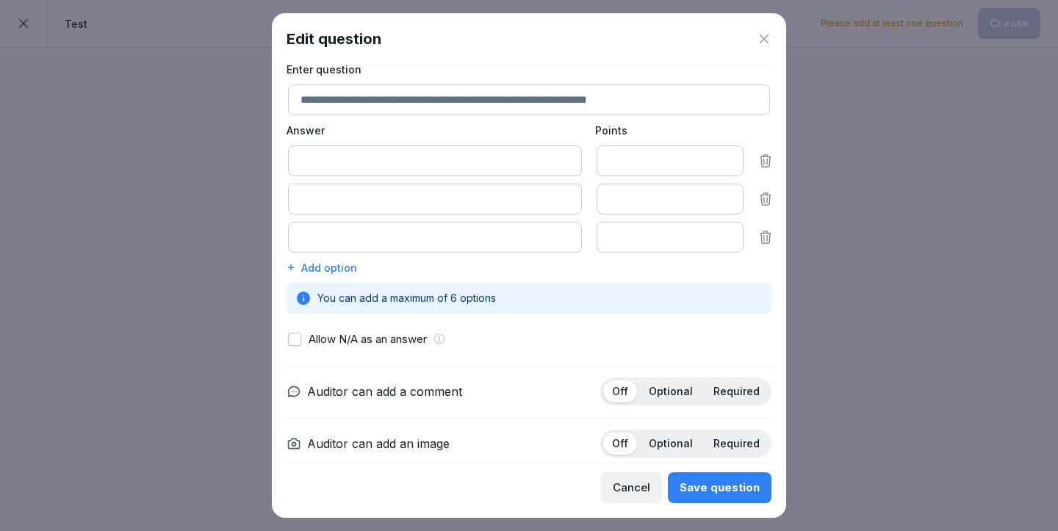
scroll to position [161, 0]
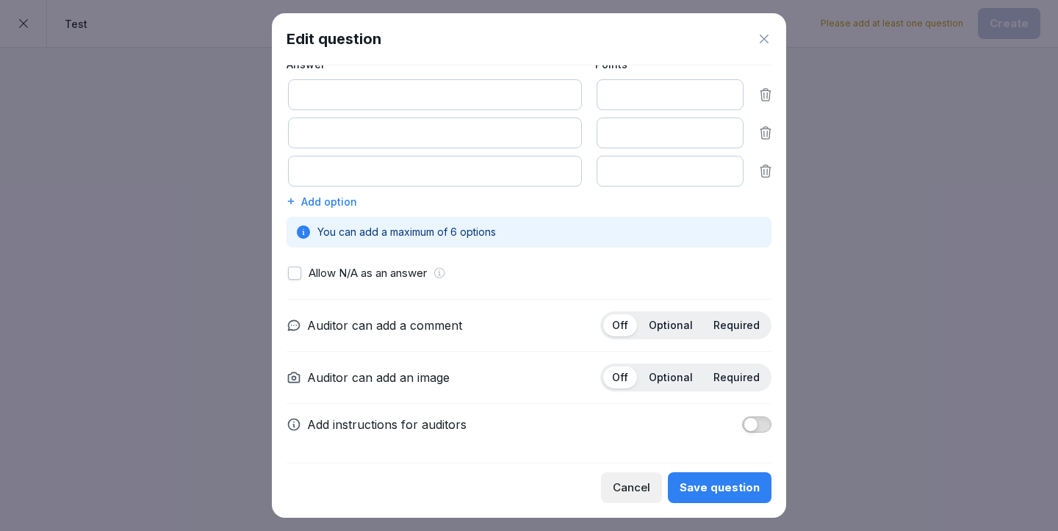
click at [742, 329] on p "Required" at bounding box center [737, 325] width 46 height 13
click at [736, 376] on p "Required" at bounding box center [737, 377] width 46 height 13
click at [756, 423] on span "button" at bounding box center [751, 424] width 15 height 15
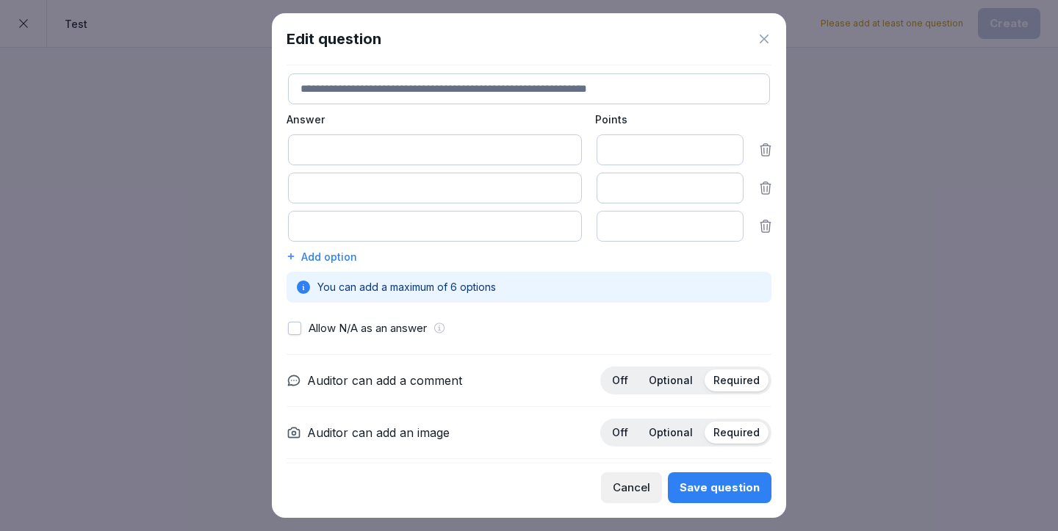
scroll to position [241, 0]
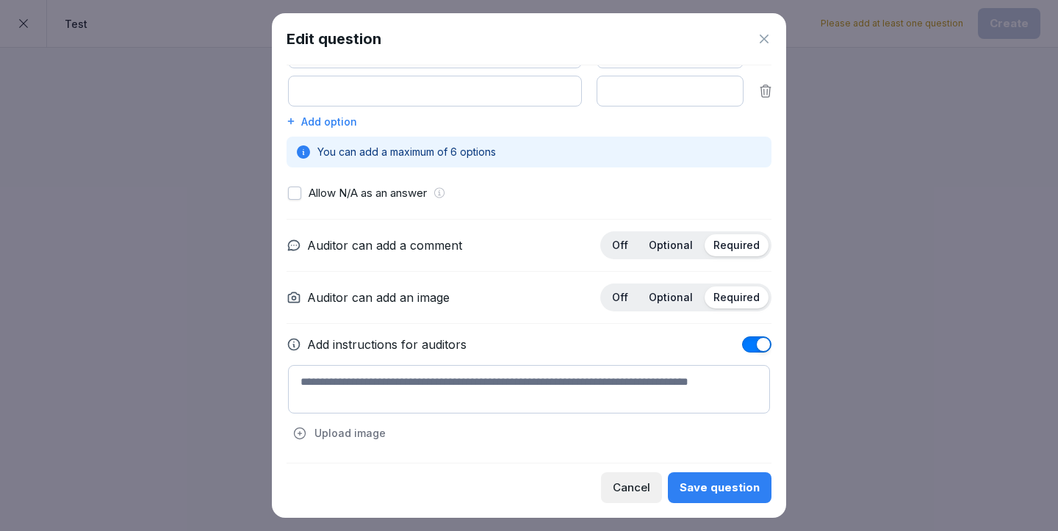
click at [771, 40] on icon at bounding box center [764, 39] width 15 height 15
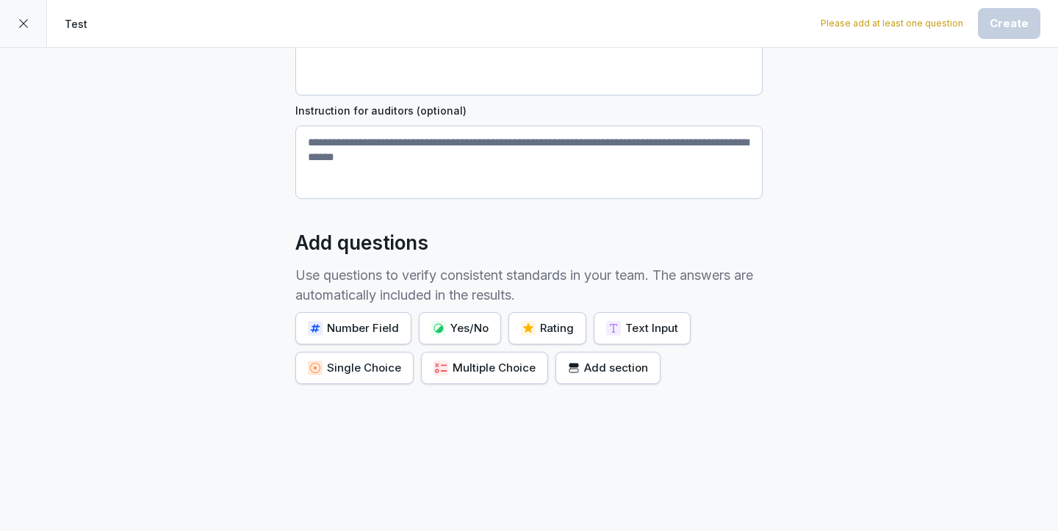
click at [21, 30] on div at bounding box center [23, 23] width 47 height 47
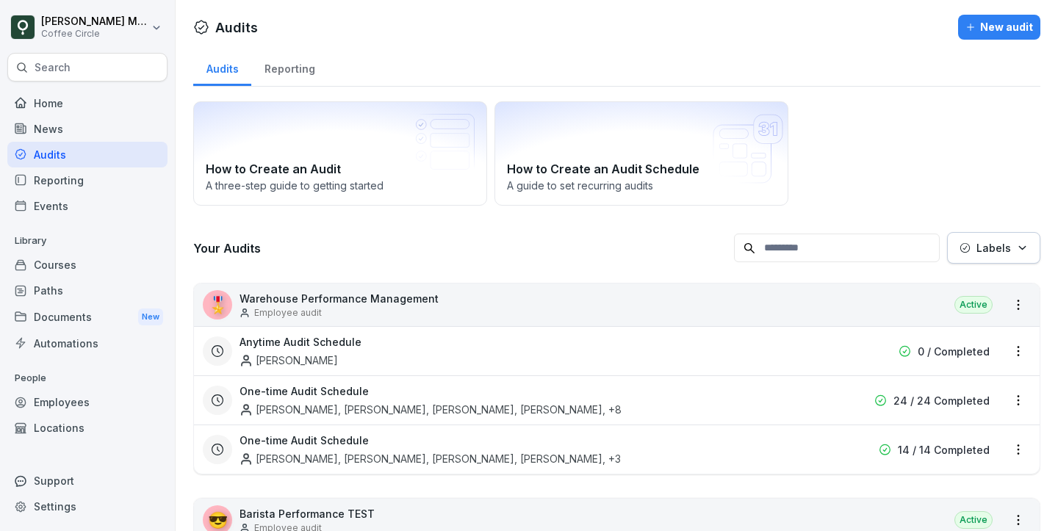
click at [290, 78] on div "Reporting" at bounding box center [289, 67] width 76 height 37
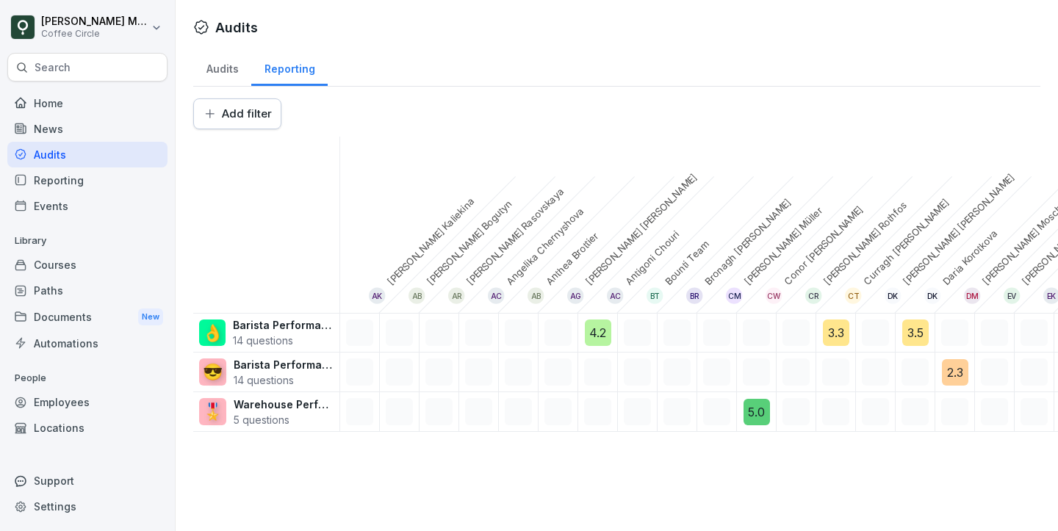
click at [257, 107] on html "[PERSON_NAME] Coffee Circle Search Home News Audits Reporting Events Library Co…" at bounding box center [529, 265] width 1058 height 531
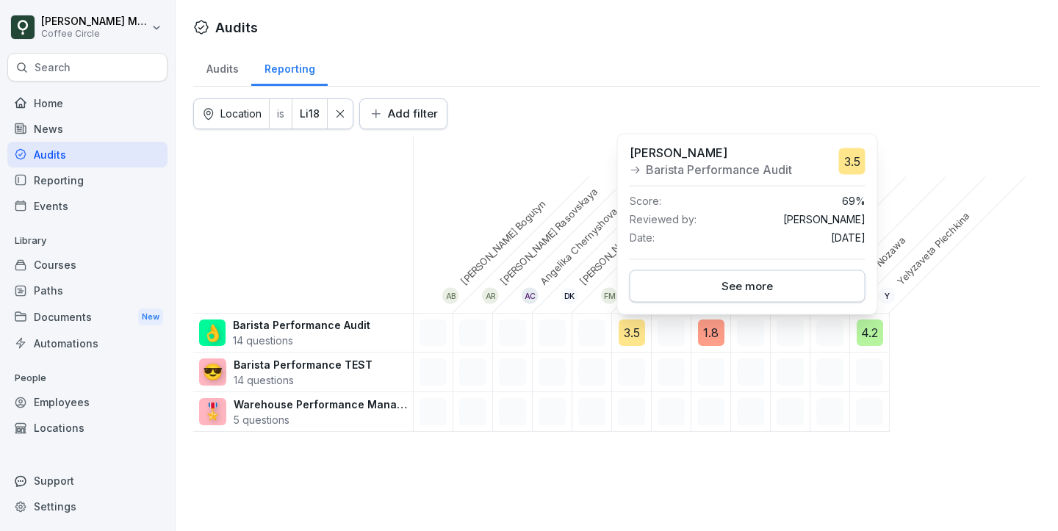
click at [678, 280] on div "See more" at bounding box center [747, 286] width 211 height 16
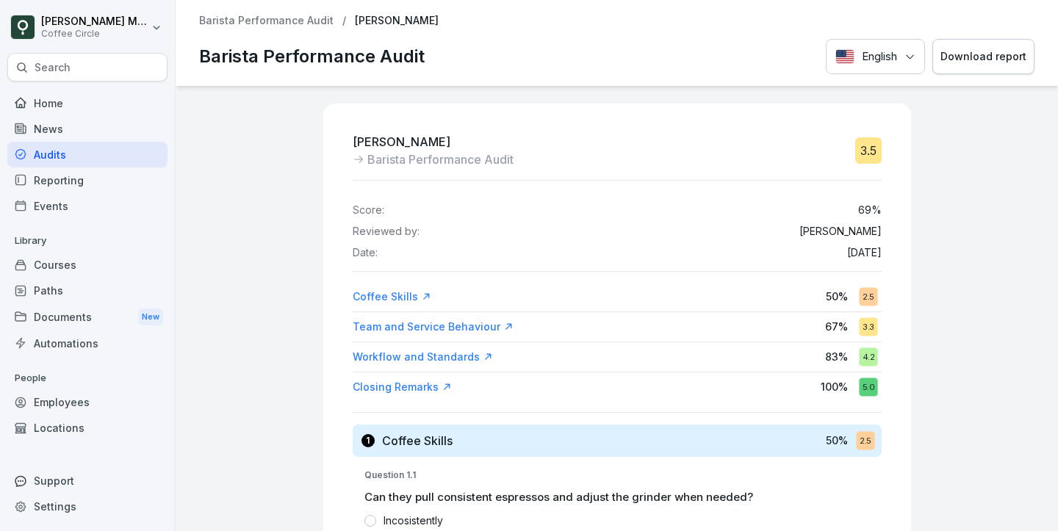
click at [1000, 46] on button "Download report" at bounding box center [984, 57] width 102 height 36
